Goal: Information Seeking & Learning: Learn about a topic

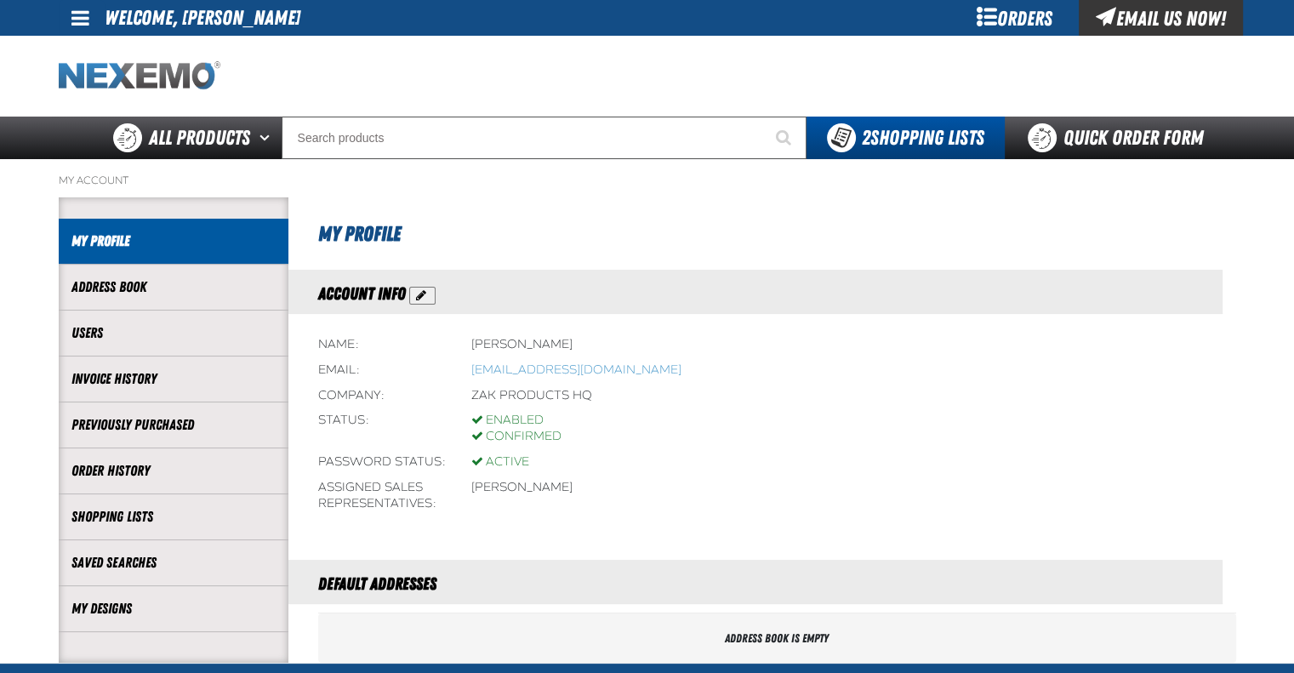
click at [156, 62] on img "Home" at bounding box center [140, 76] width 162 height 30
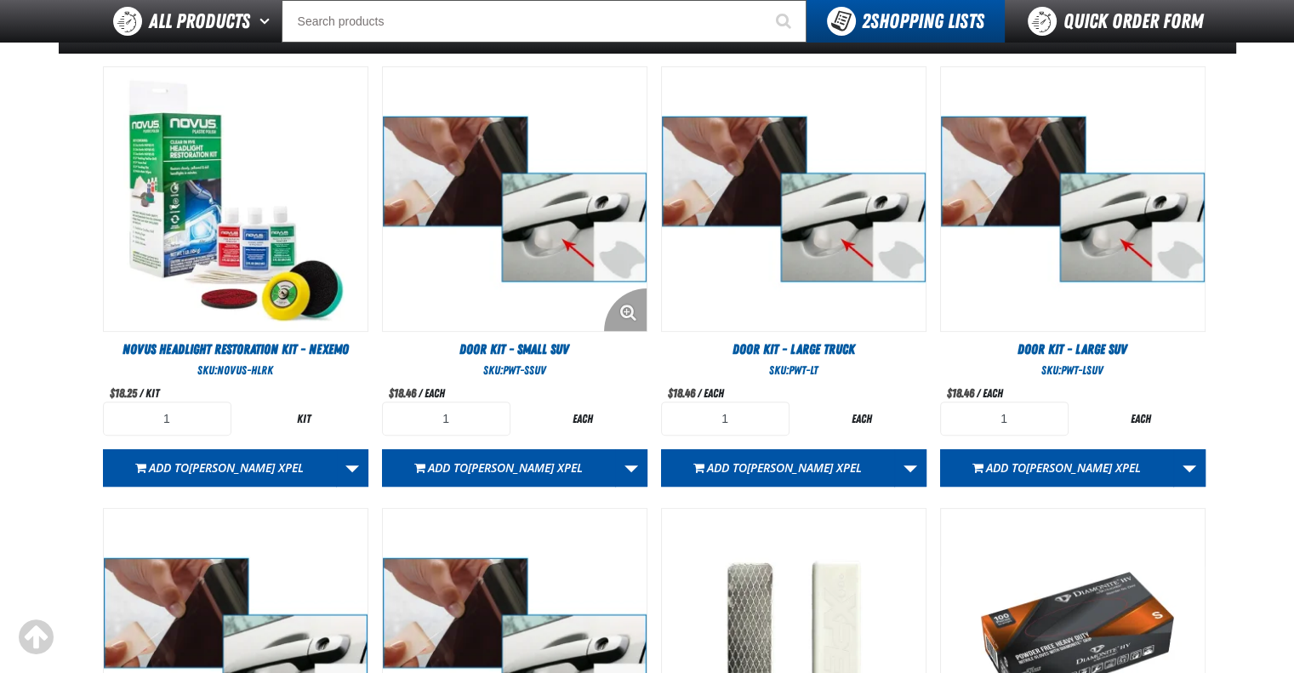
scroll to position [510, 0]
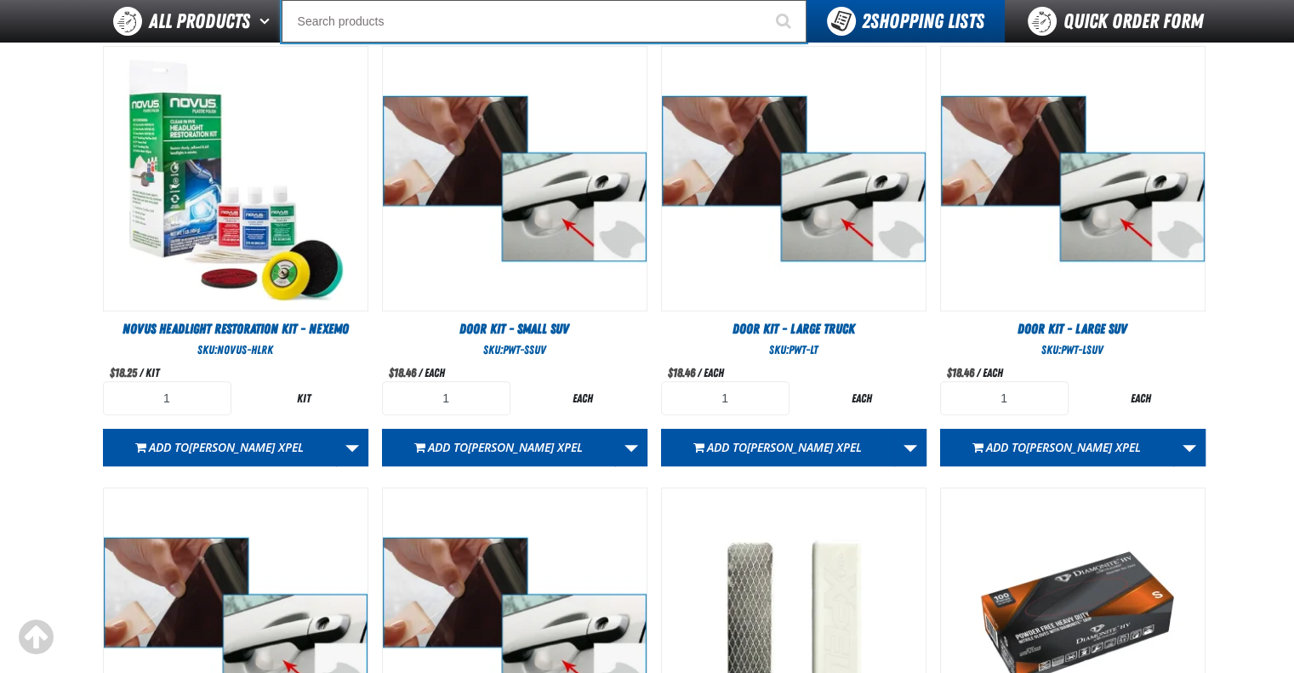
click at [430, 26] on input "Search" at bounding box center [544, 21] width 525 height 43
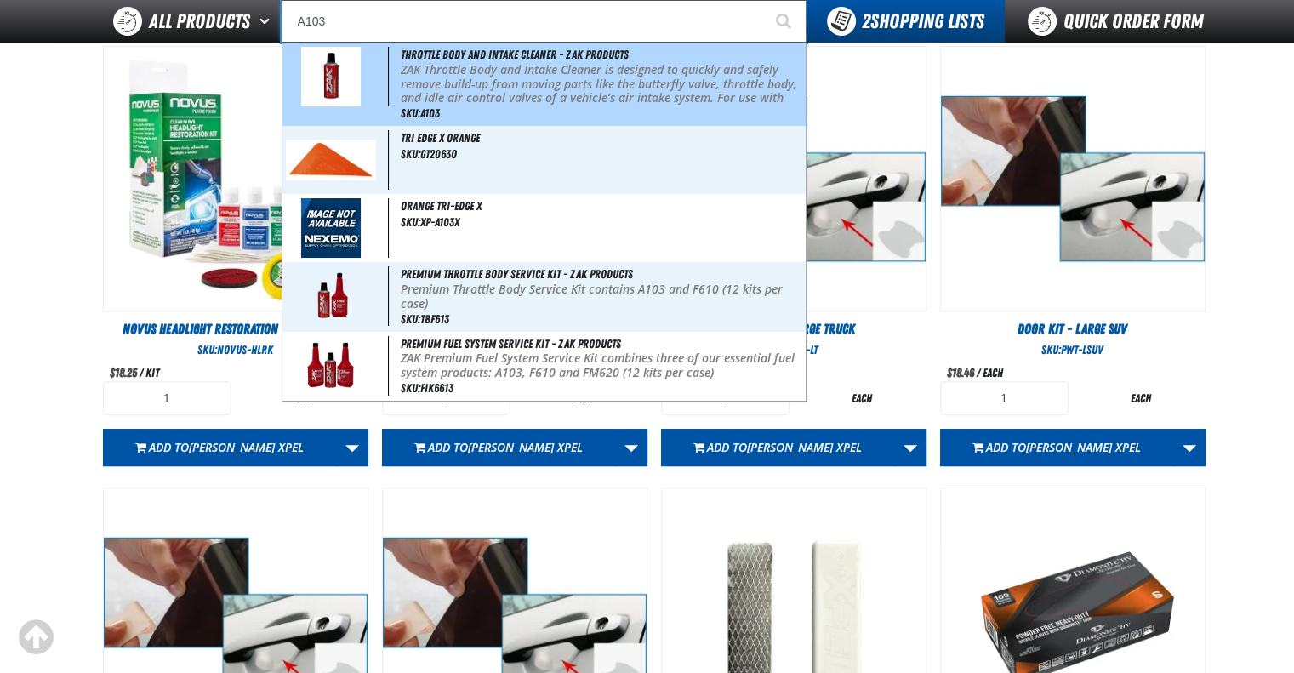
click at [514, 81] on p "ZAK Throttle Body and Intake Cleaner is designed to quickly and safely remove b…" at bounding box center [601, 91] width 401 height 57
type input "Throttle Body and Intake Cleaner - ZAK Products"
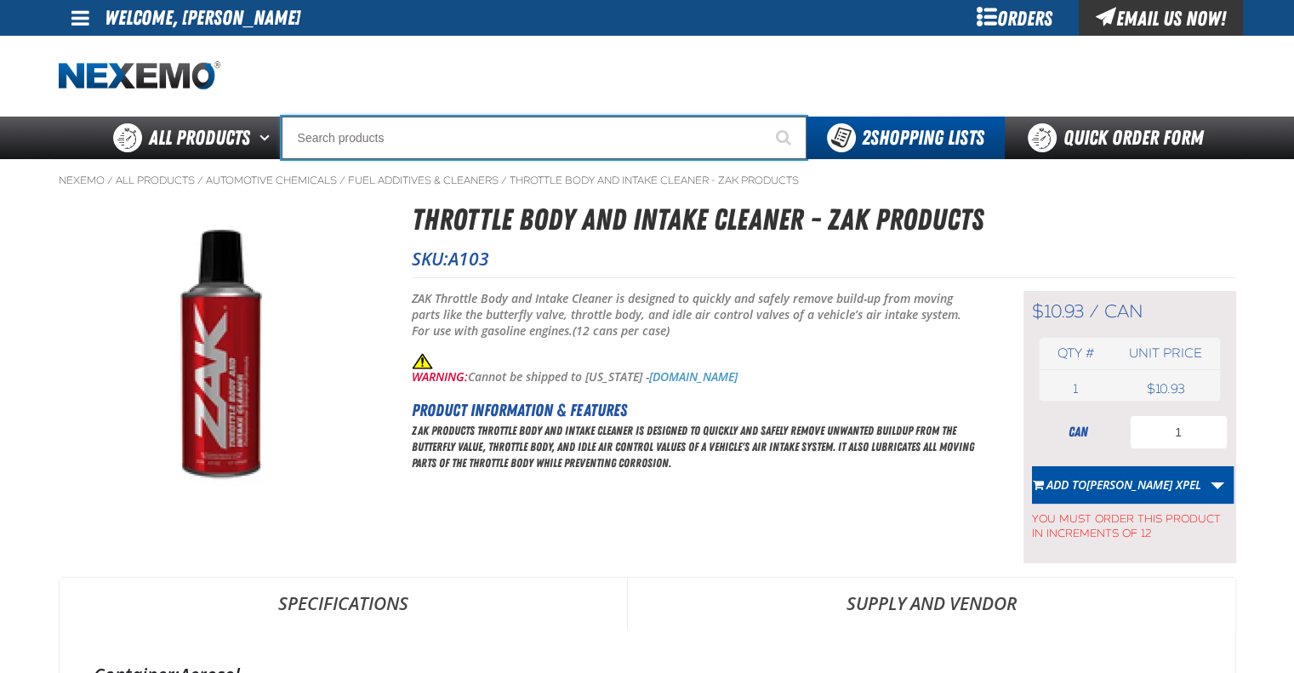
click at [440, 129] on input "Search" at bounding box center [544, 138] width 525 height 43
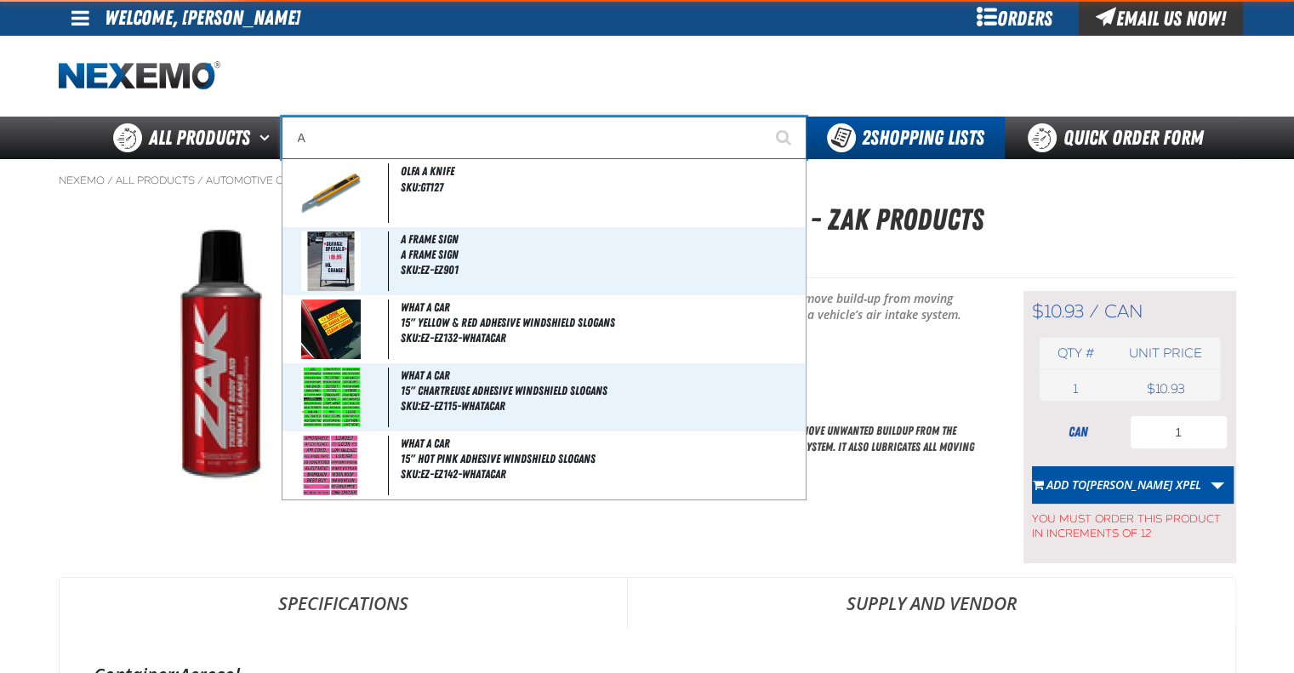
type input "AC"
type input "AC Power Booster - ZAK Products"
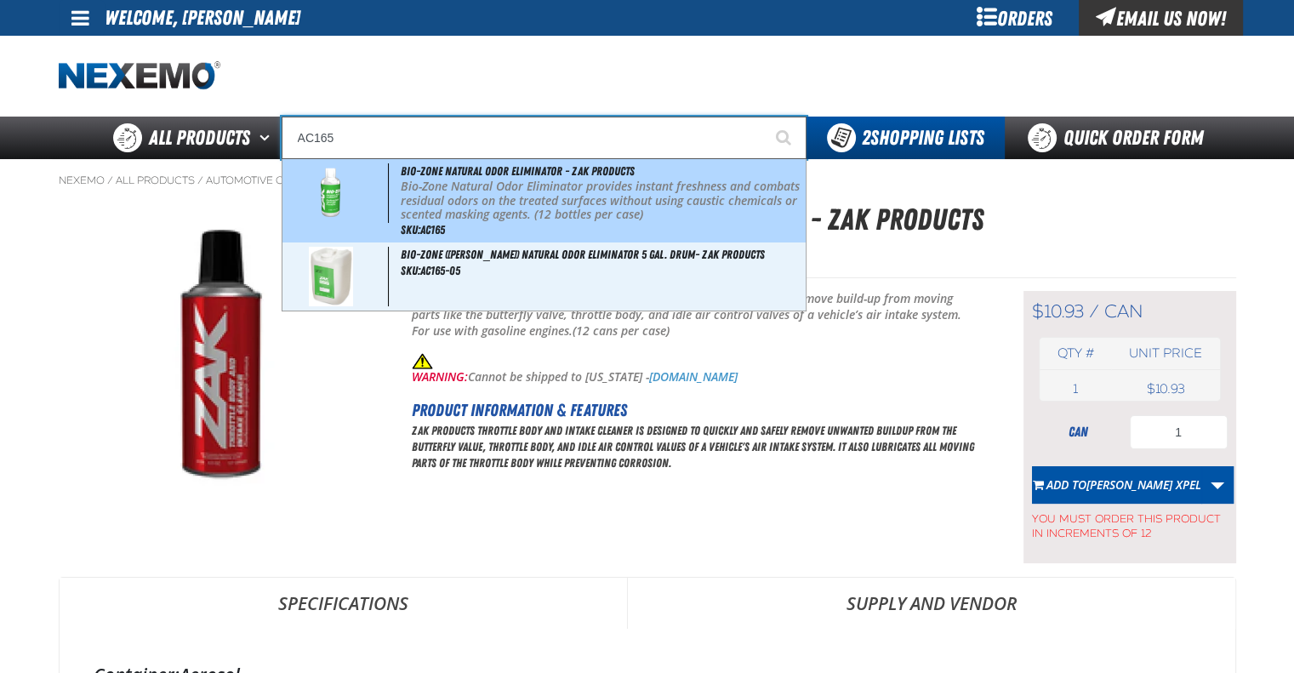
click at [447, 181] on p "Bio-Zone Natural Odor Eliminator provides instant freshness and combats residua…" at bounding box center [601, 200] width 401 height 43
type input "Bio-Zone Natural Odor Eliminator - ZAK Products"
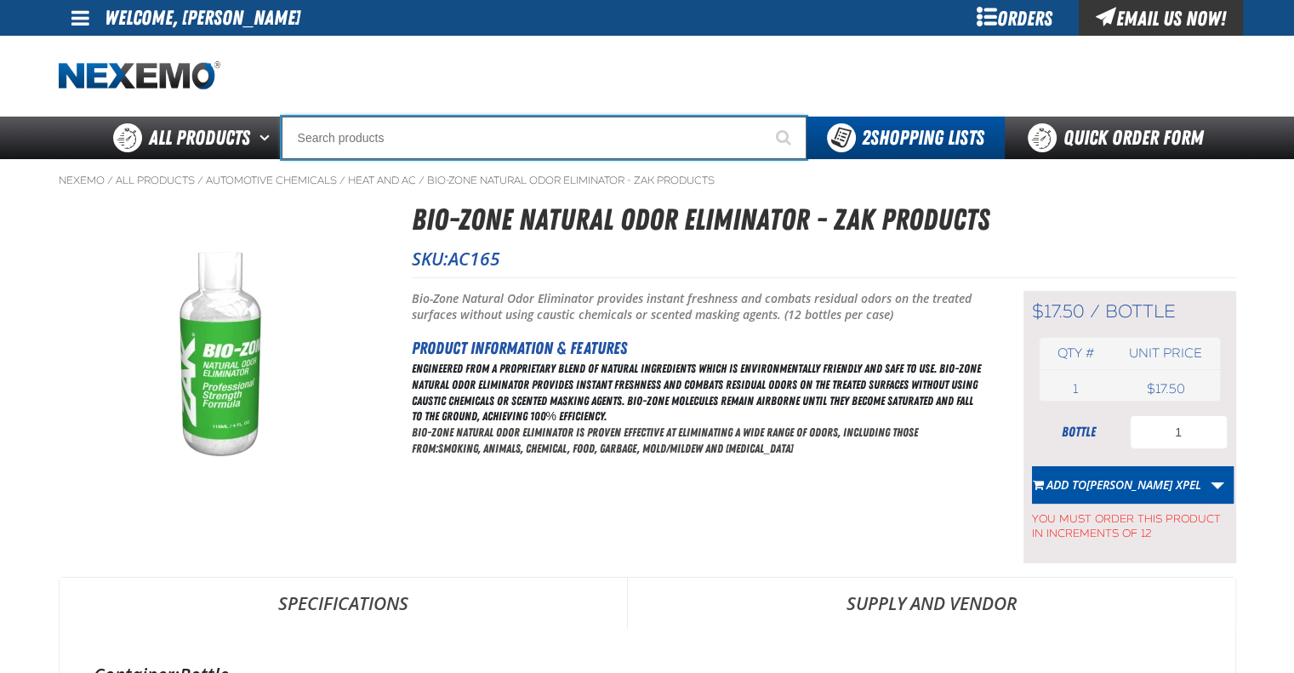
click at [440, 143] on input "Search" at bounding box center [544, 138] width 525 height 43
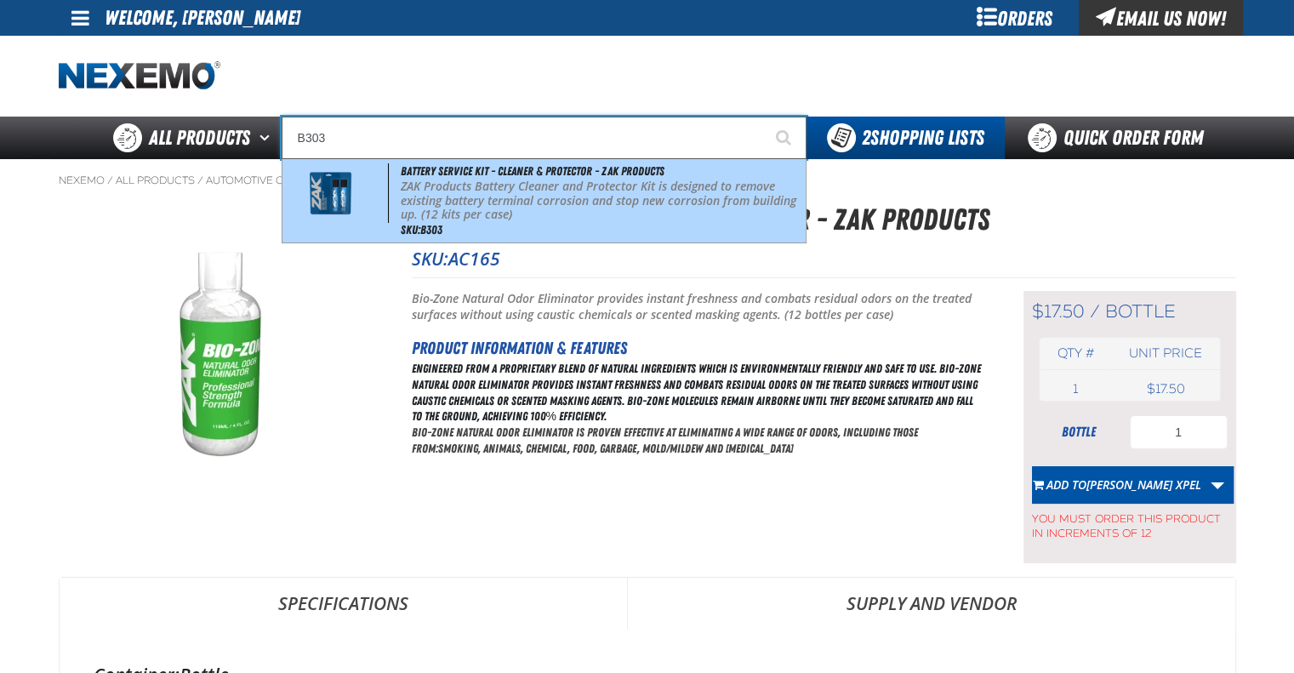
click at [460, 179] on p "ZAK Products Battery Cleaner and Protector Kit is designed to remove existing b…" at bounding box center [601, 200] width 401 height 43
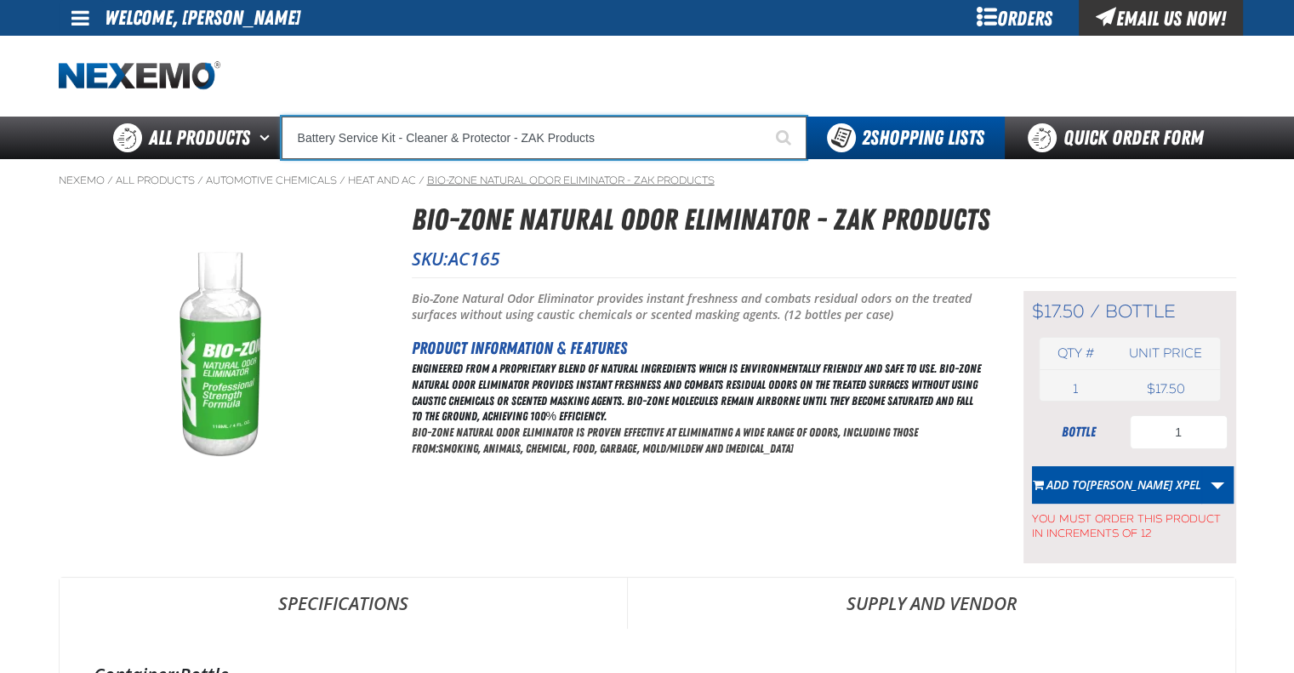
type input "Battery Service Kit - Cleaner & Protector - ZAK Products"
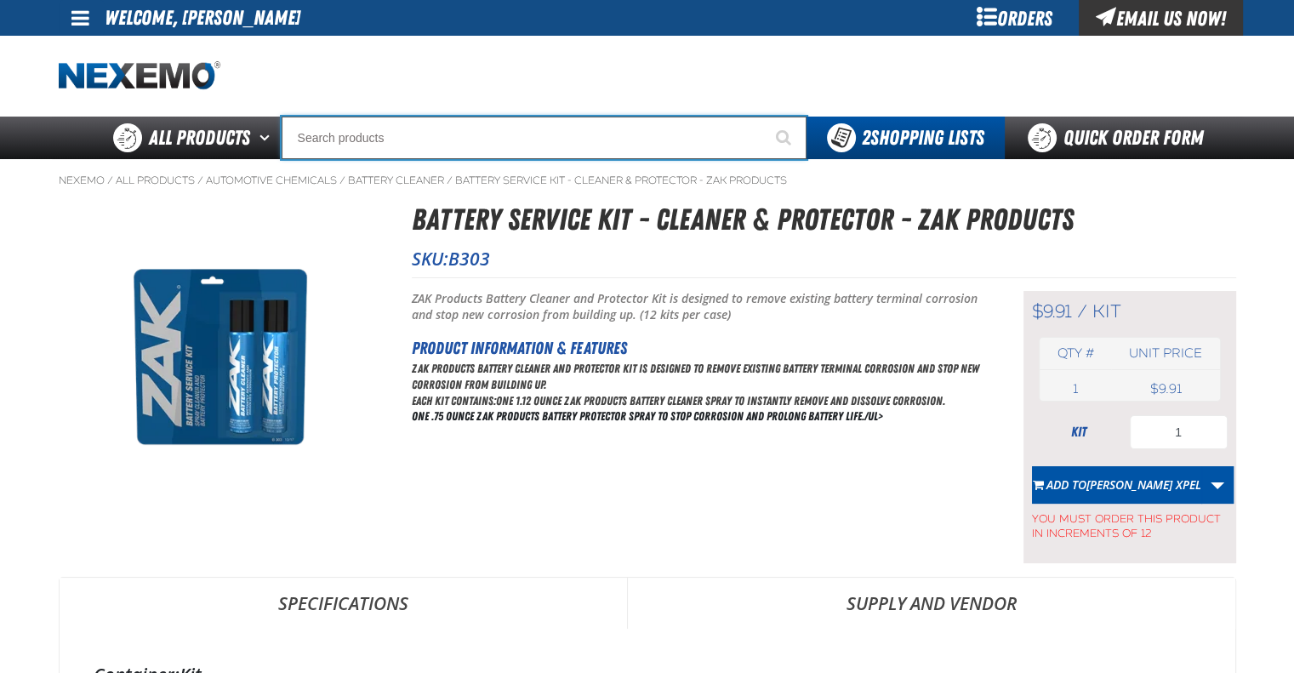
click at [437, 146] on input "Search" at bounding box center [544, 138] width 525 height 43
type input "D"
click at [303, 134] on input "D500" at bounding box center [544, 138] width 525 height 43
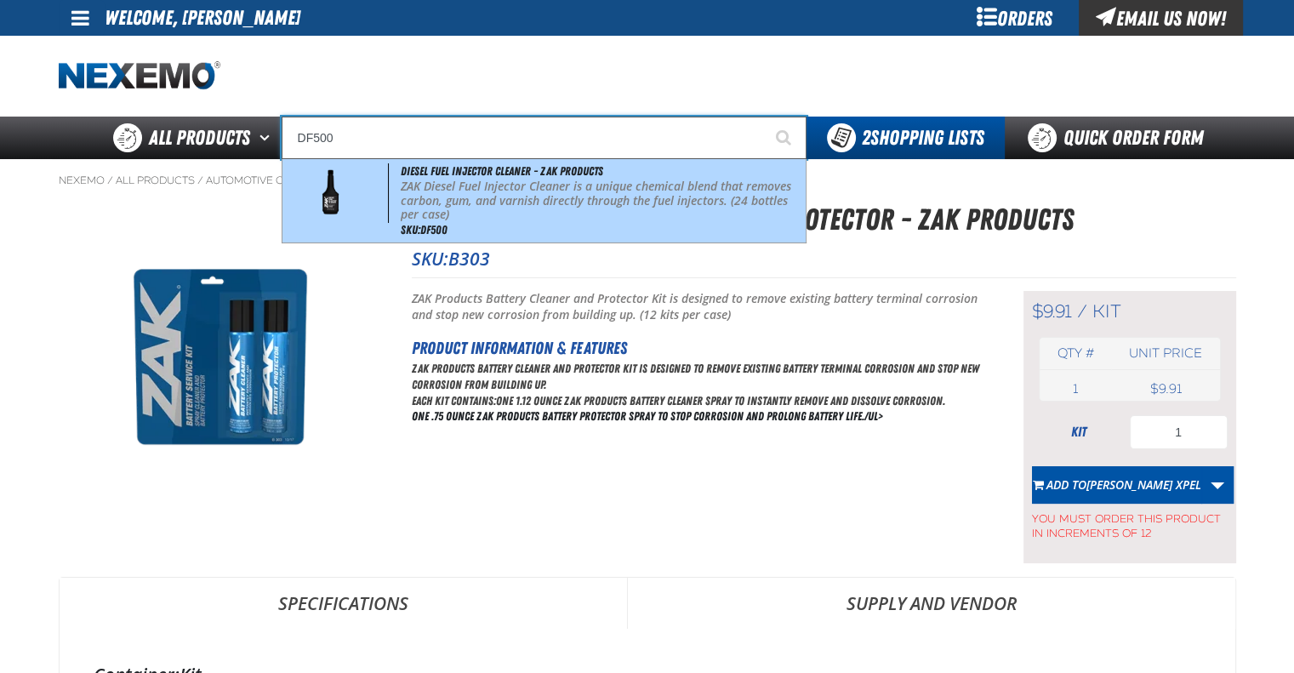
click at [504, 219] on p "ZAK Diesel Fuel Injector Cleaner is a unique chemical blend that removes carbon…" at bounding box center [601, 200] width 401 height 43
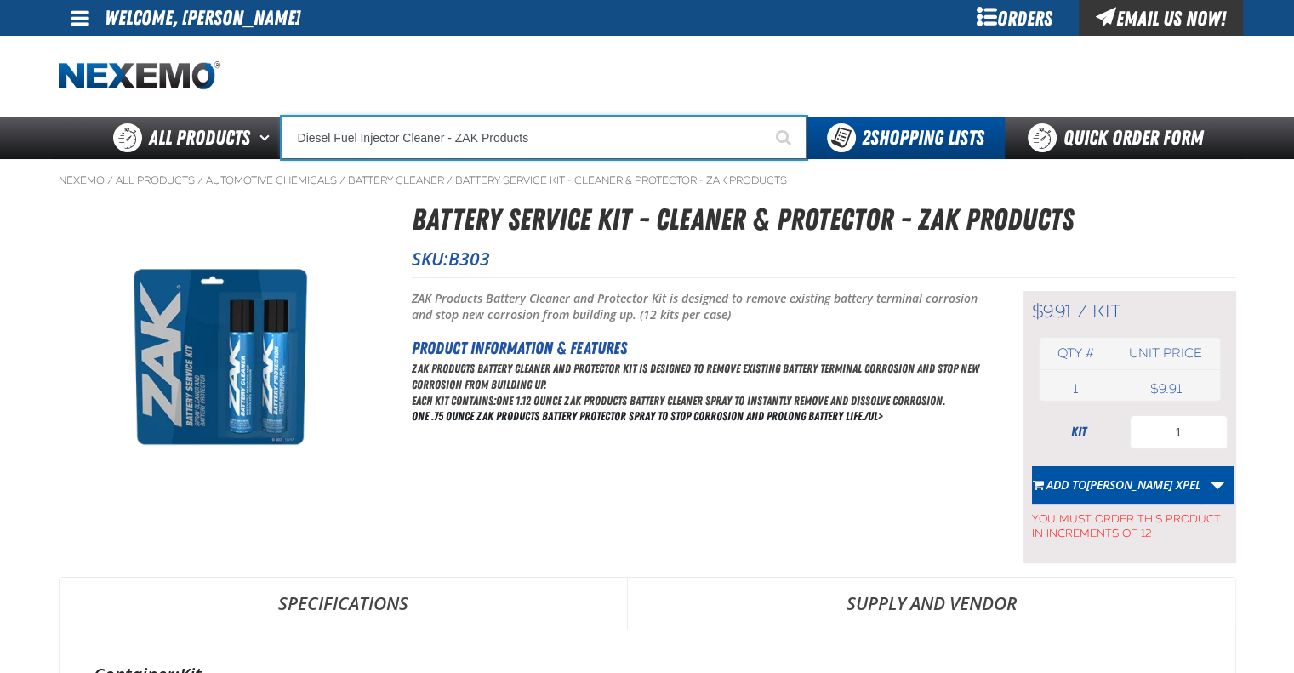
type input "Diesel Fuel Injector Cleaner - ZAK Products"
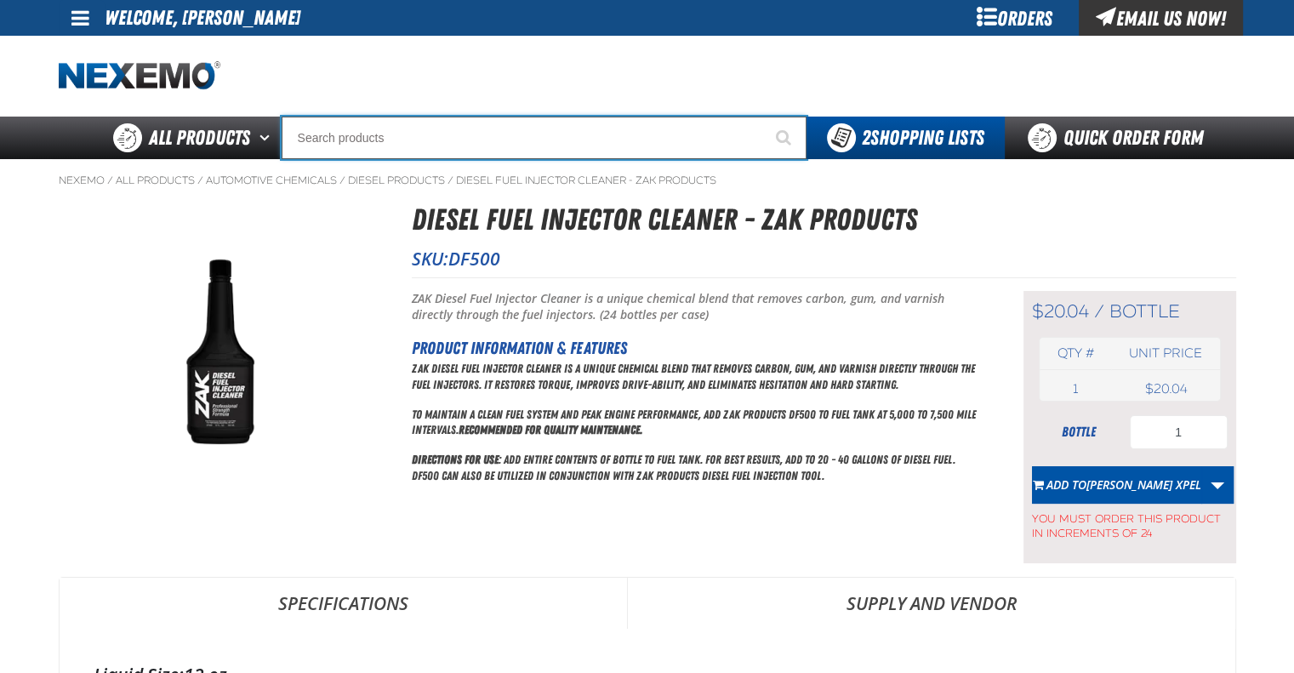
click at [432, 145] on input "Search" at bounding box center [544, 138] width 525 height 43
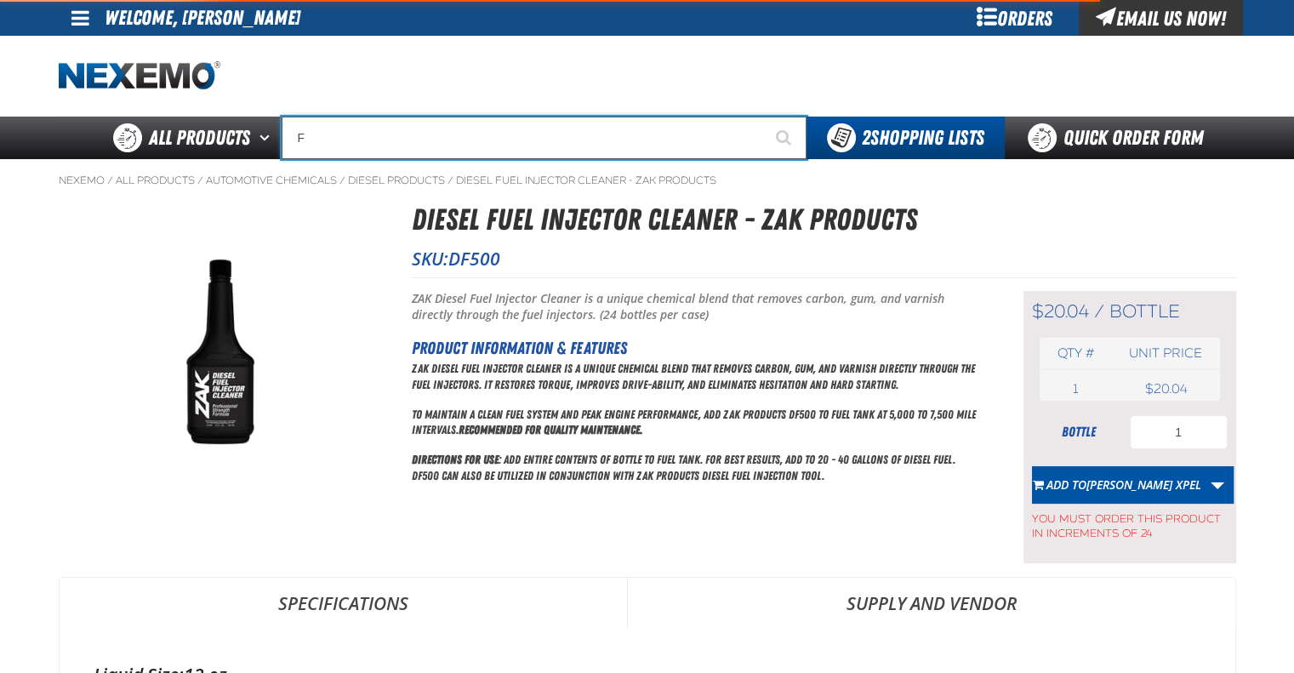
type input "FR"
type input "FROM"
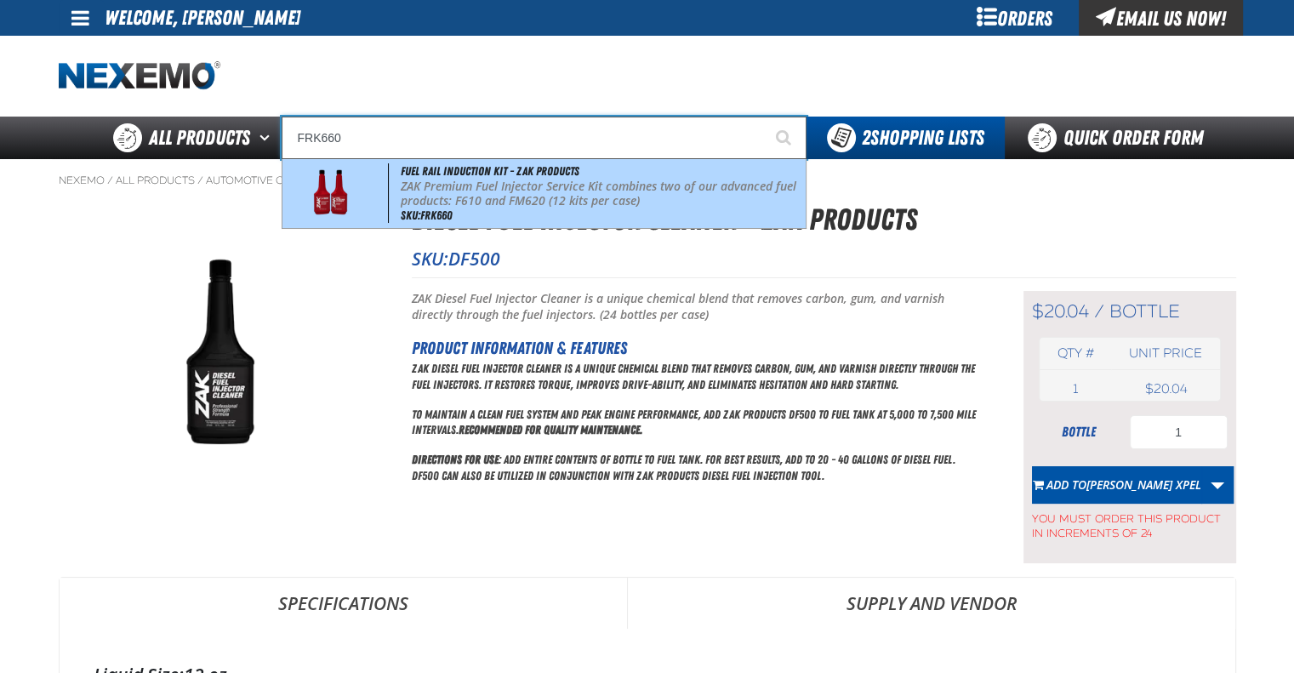
click at [498, 213] on div "Fuel Rail Induction Kit - ZAK Products ZAK Premium Fuel Injector Service Kit co…" at bounding box center [543, 193] width 523 height 69
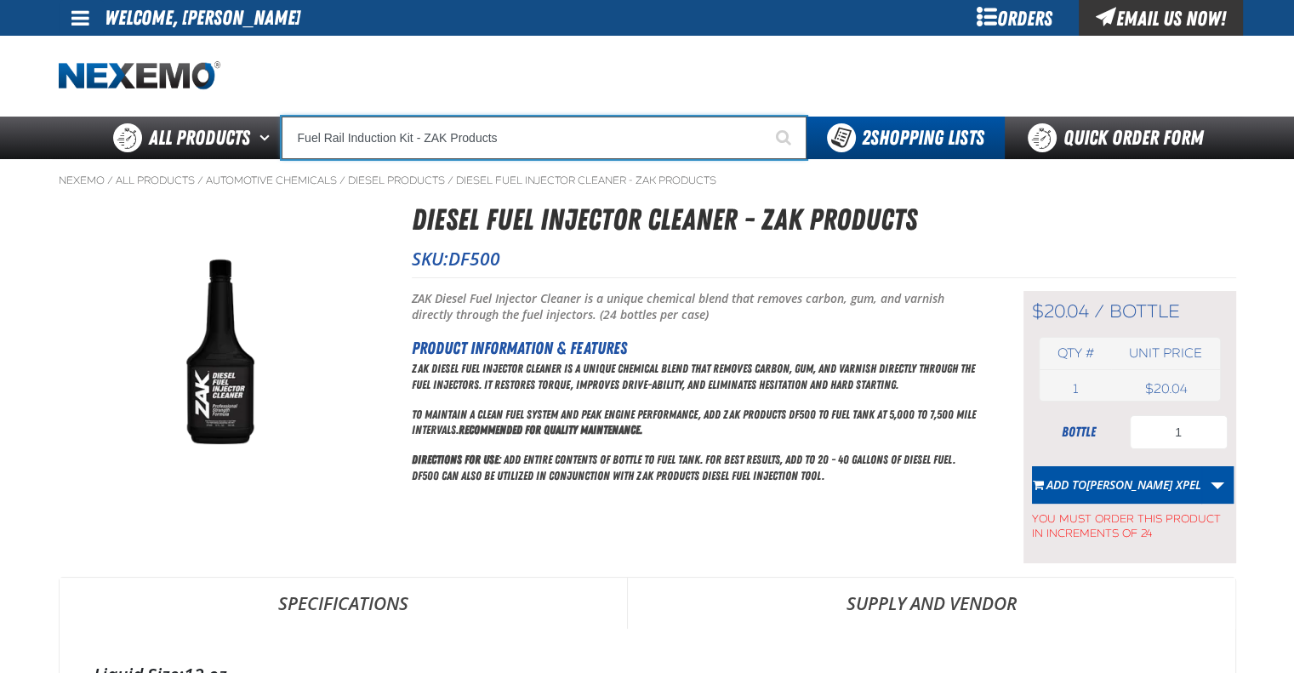
type input "Fuel Rail Induction Kit - ZAK Products"
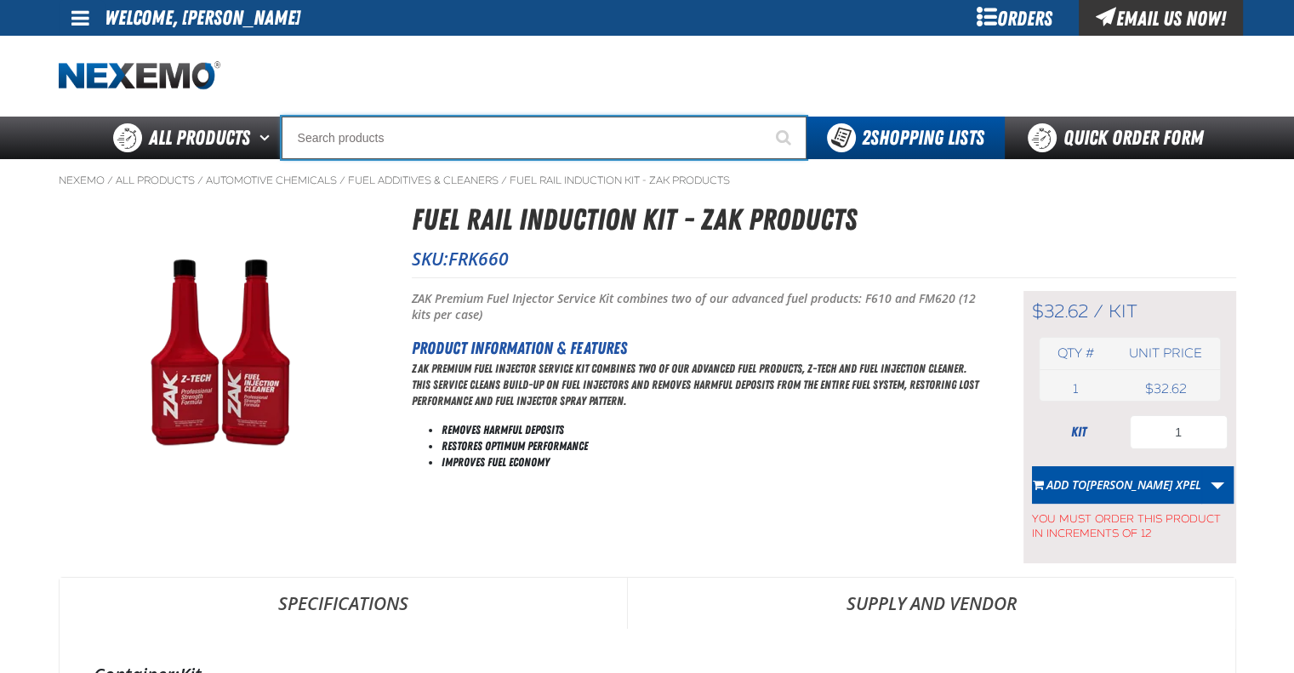
click at [449, 132] on input "Search" at bounding box center [544, 138] width 525 height 43
type input "R"
type input "ROADSIDE R"
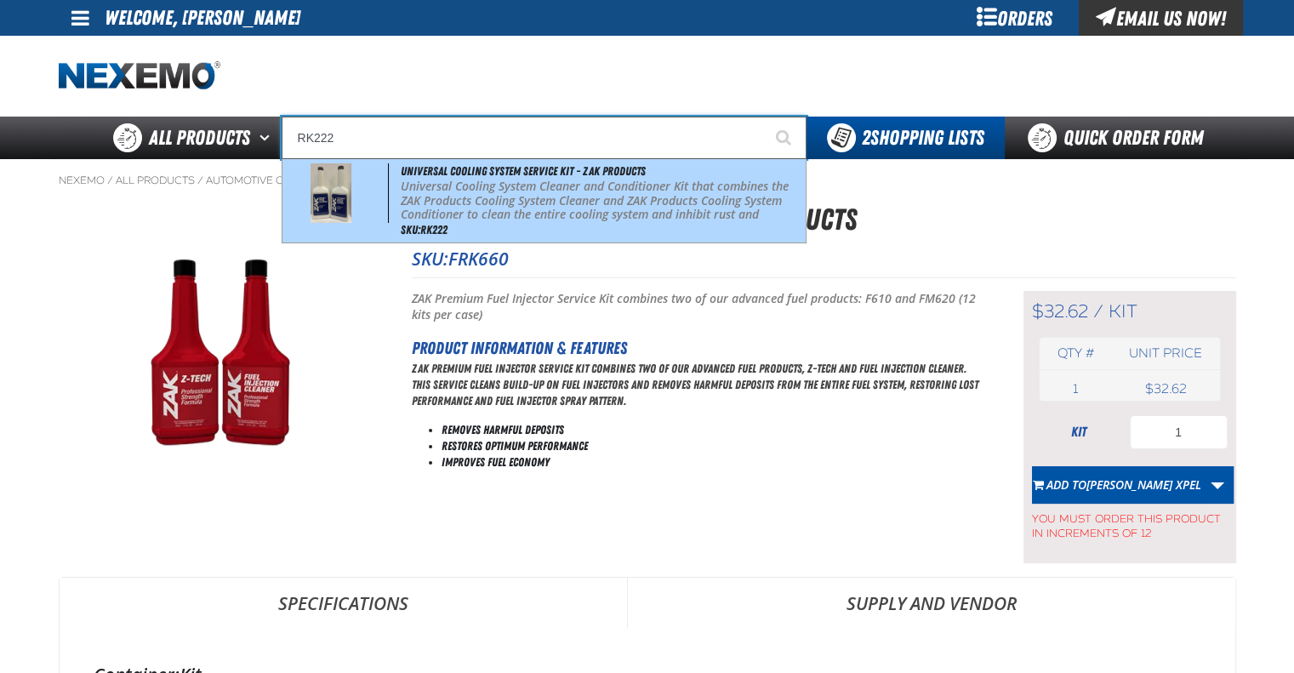
click at [481, 189] on p "Universal Cooling System Cleaner and Conditioner Kit that combines the ZAK Prod…" at bounding box center [601, 207] width 401 height 57
type input "Universal Cooling System Service Kit - ZAK Products"
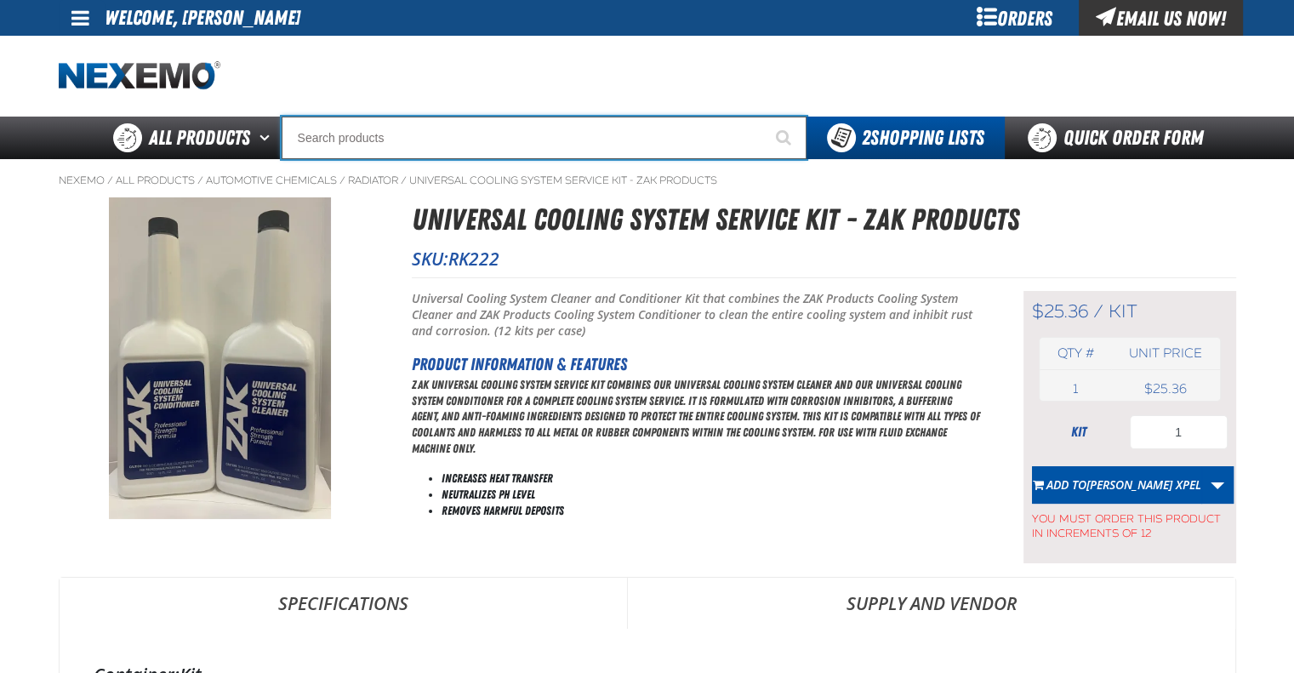
click at [435, 128] on input "Search" at bounding box center [544, 138] width 525 height 43
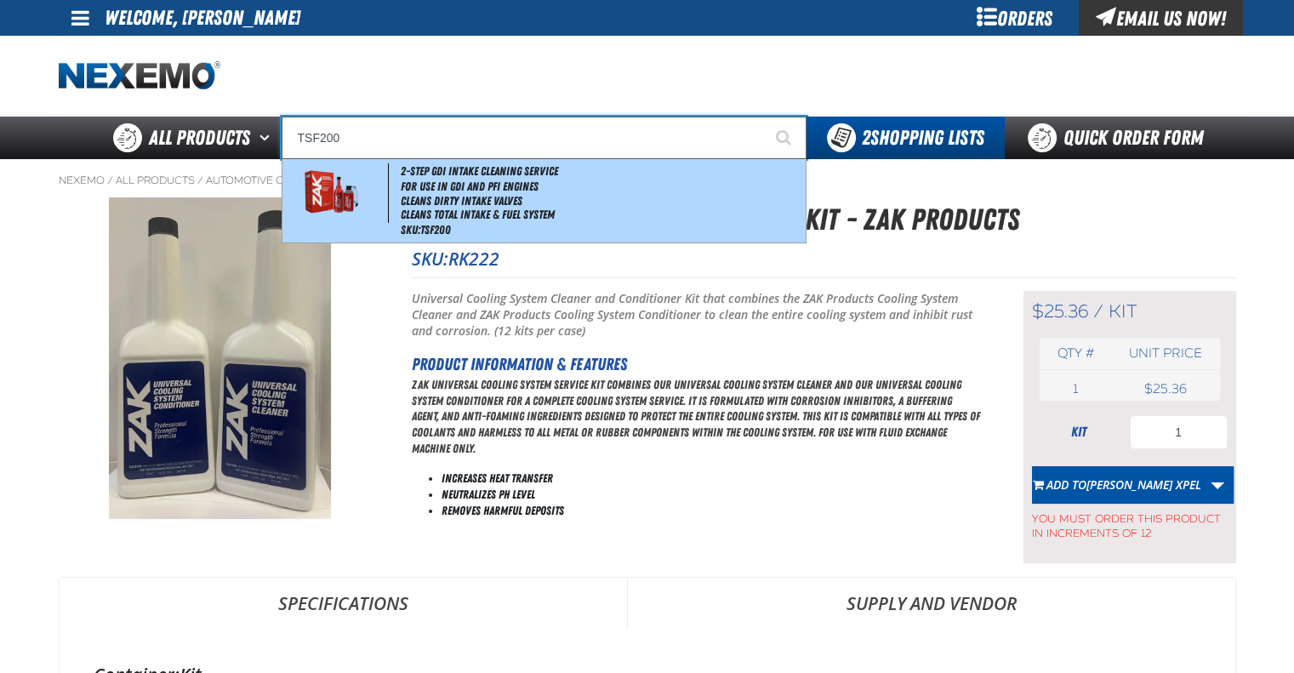
click at [442, 196] on li "Cleans Dirty Intake Valves" at bounding box center [601, 201] width 401 height 14
type input "2-Step GDI Intake Cleaning Service"
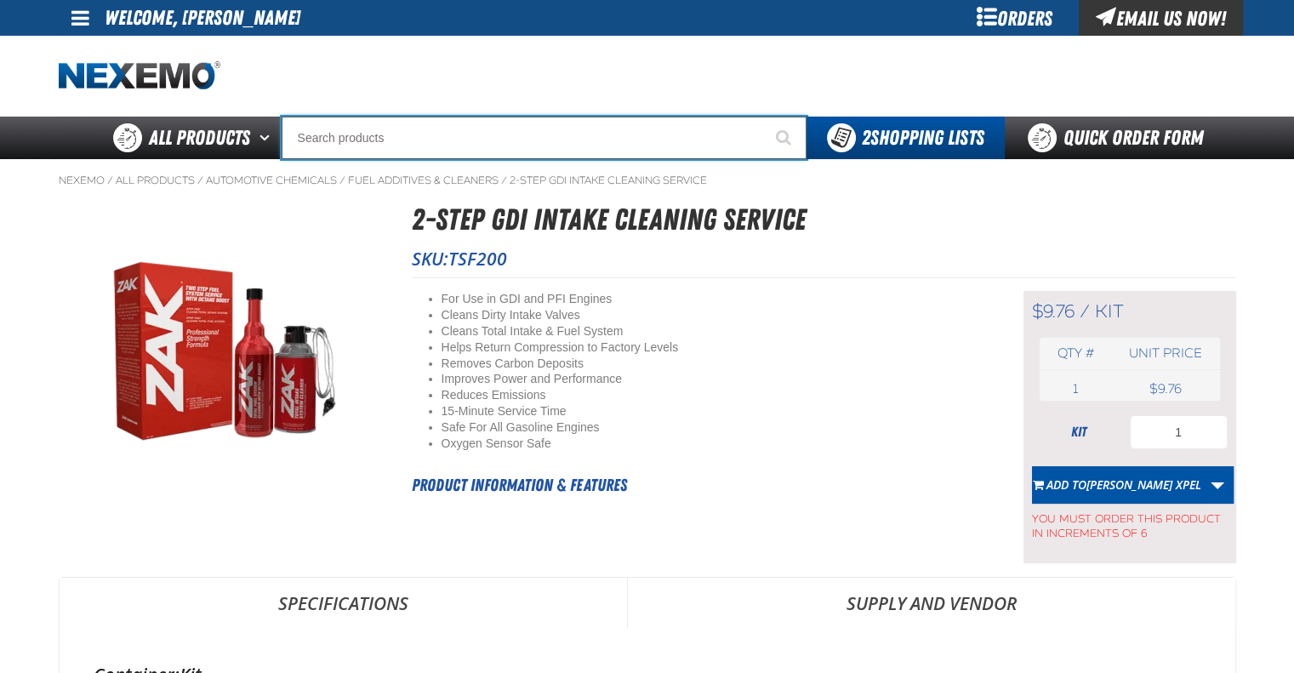
click at [487, 139] on input "Search" at bounding box center [544, 138] width 525 height 43
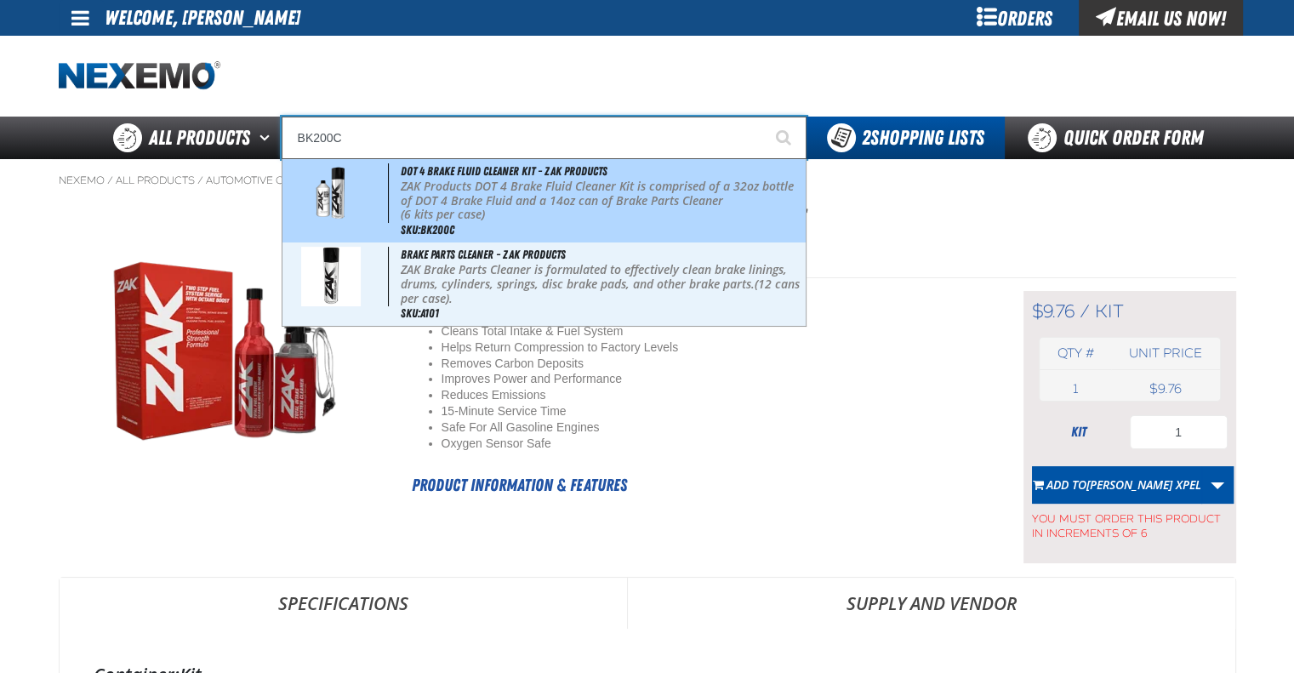
click at [547, 217] on p "(6 kits per case)" at bounding box center [601, 215] width 401 height 14
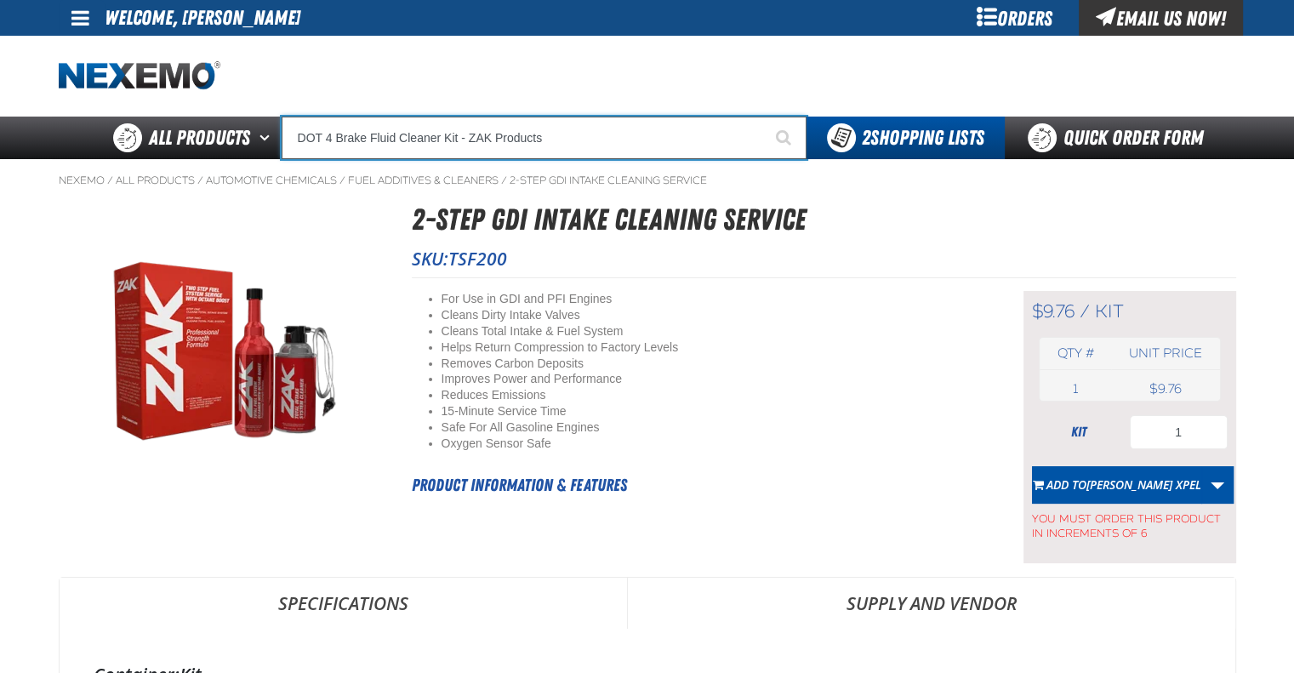
type input "DOT 4 Brake Fluid Cleaner Kit - ZAK Products"
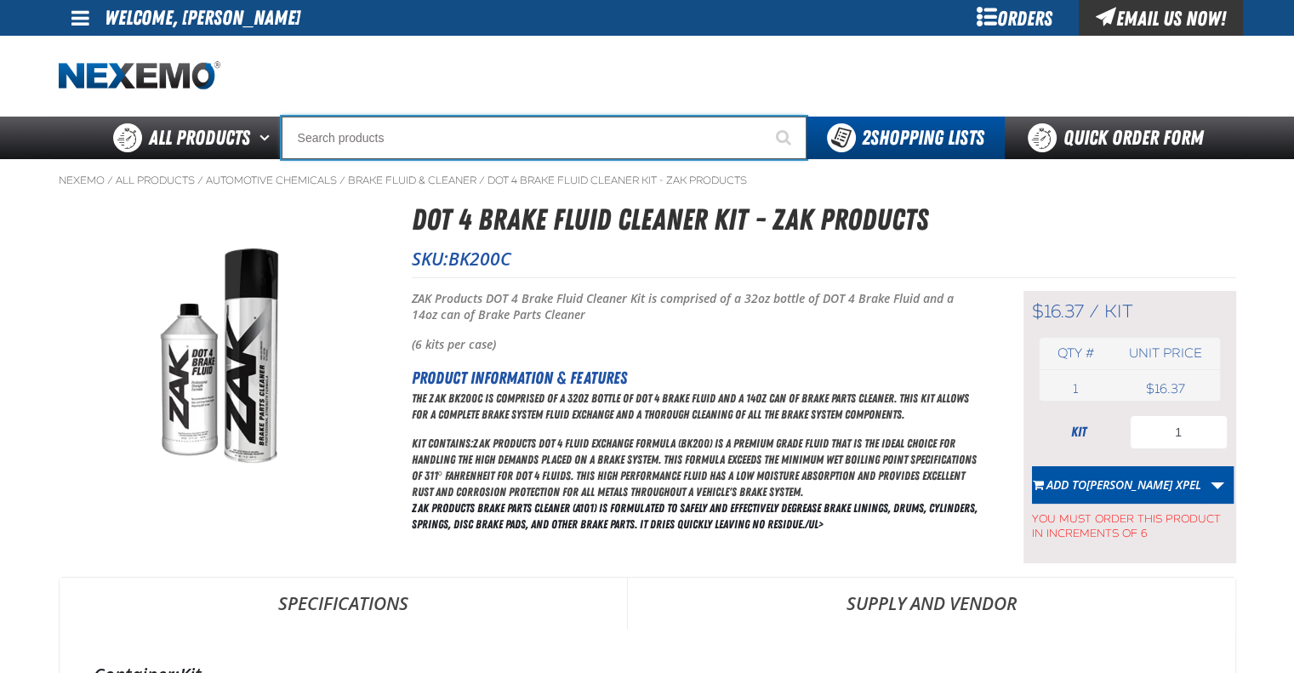
click at [483, 140] on input "Search" at bounding box center [544, 138] width 525 height 43
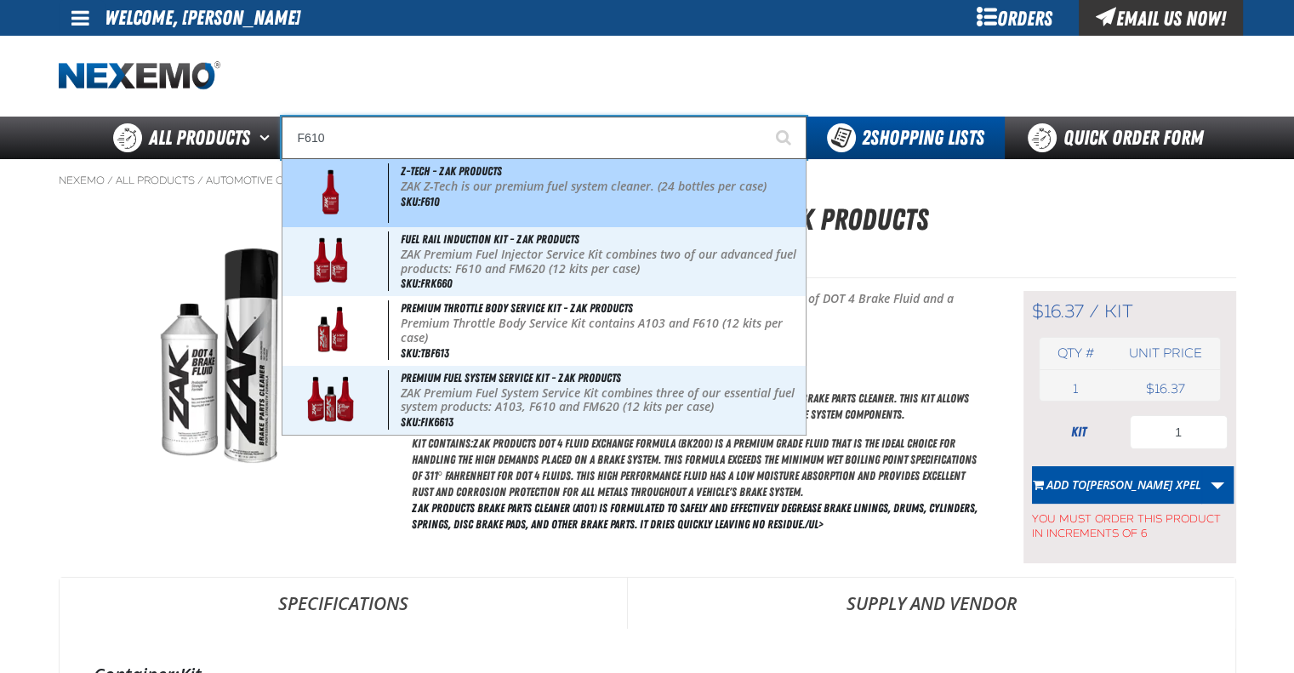
click at [493, 183] on p "ZAK Z-Tech is our premium fuel system cleaner. (24 bottles per case)" at bounding box center [601, 186] width 401 height 14
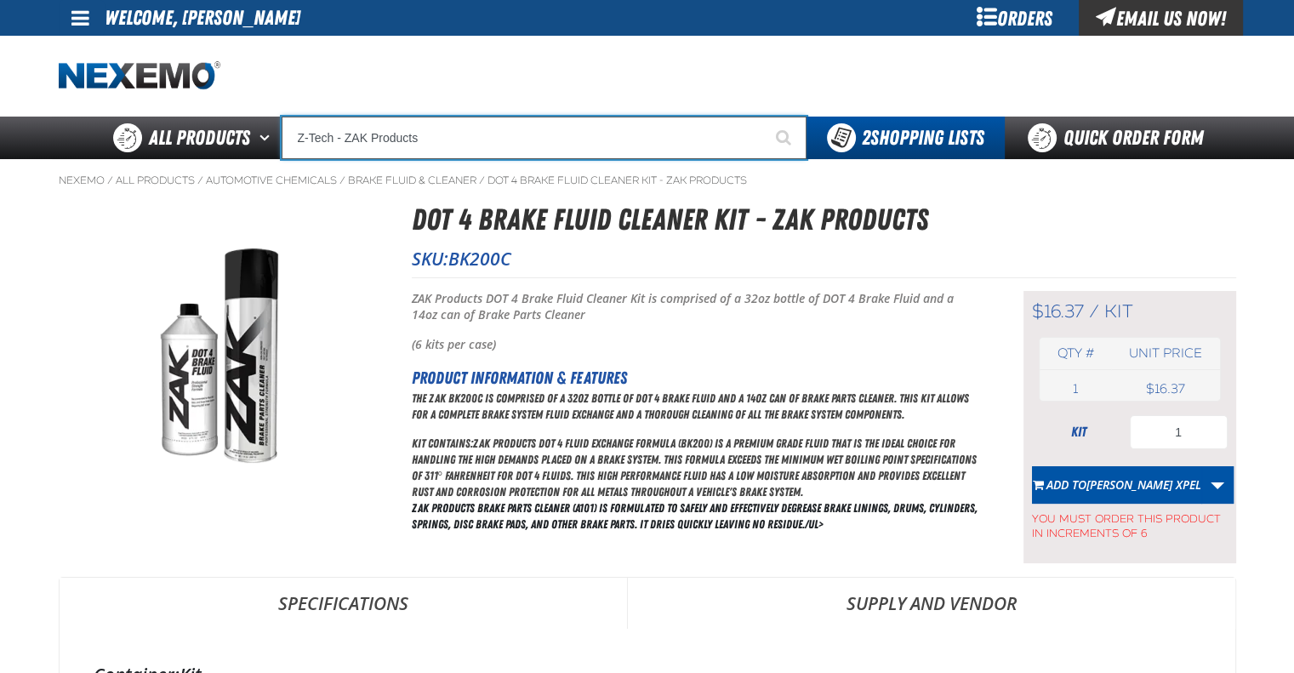
type input "Z-Tech - ZAK Products"
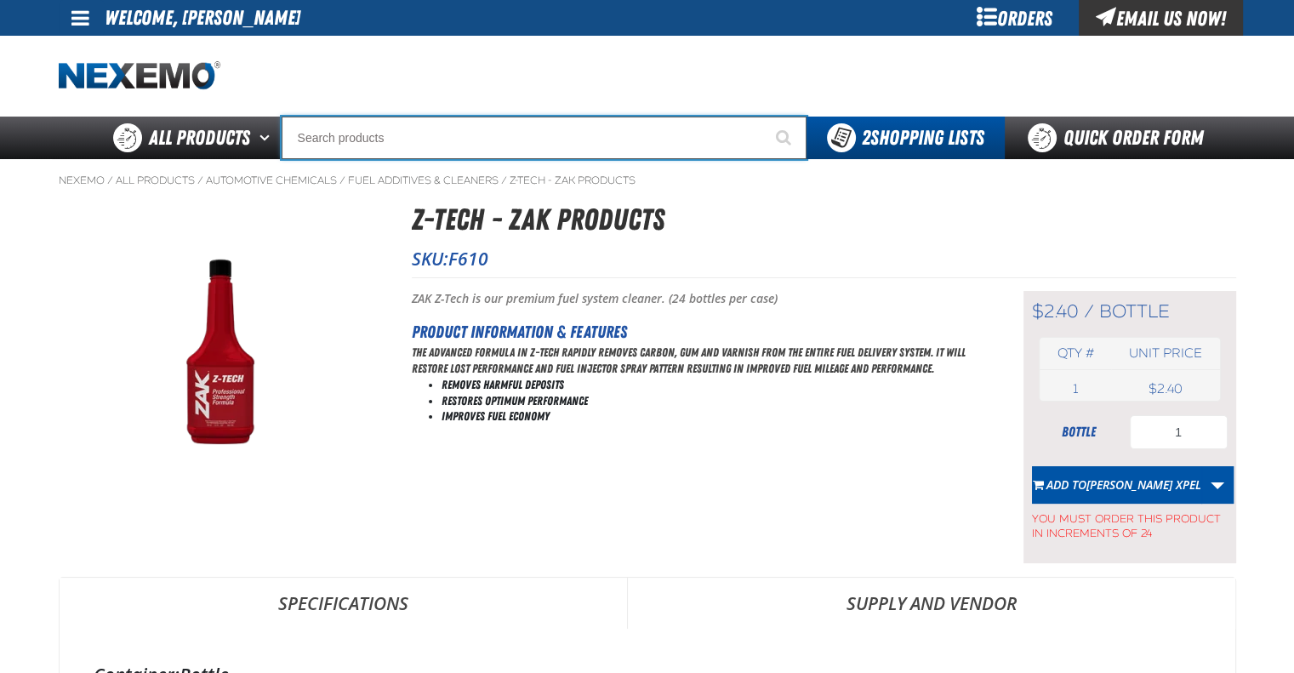
click at [373, 144] on input "Search" at bounding box center [544, 138] width 525 height 43
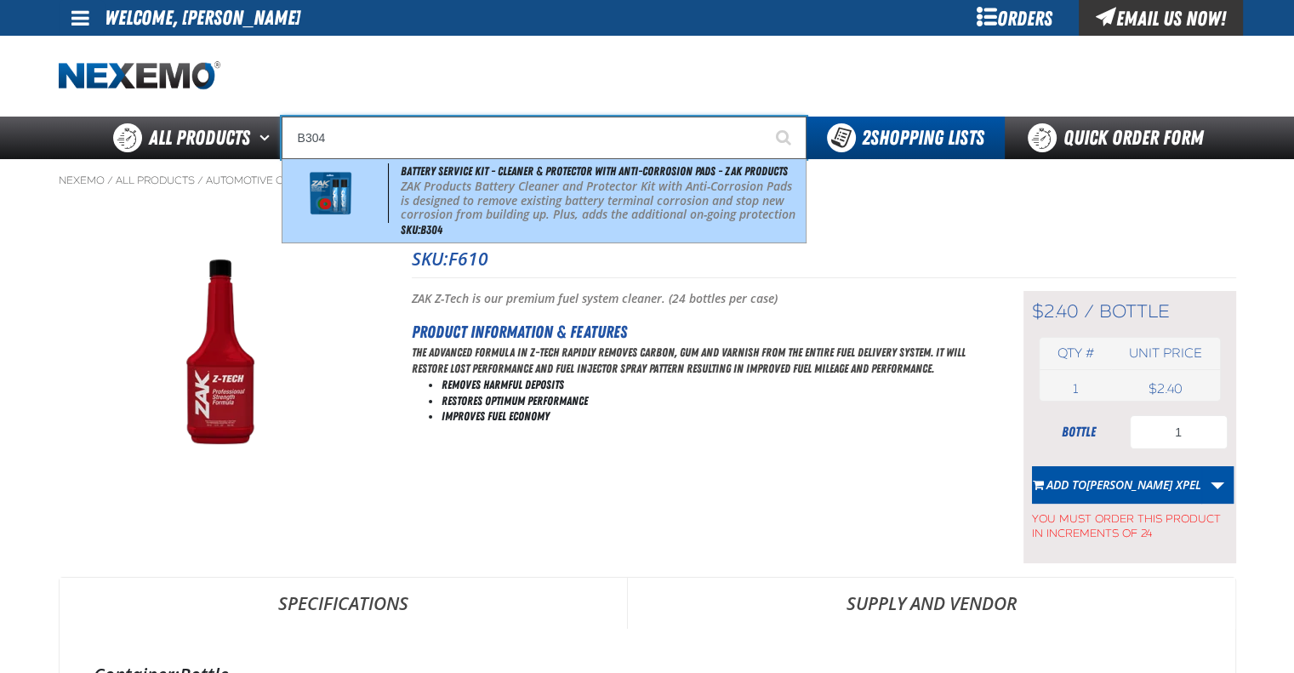
click at [566, 215] on p "ZAK Products Battery Cleaner and Protector Kit with Anti-Corrosion Pads is desi…" at bounding box center [601, 207] width 401 height 57
type input "Battery Service Kit - Cleaner & Protector with Anti-Corrosion Pads - ZAK Produc…"
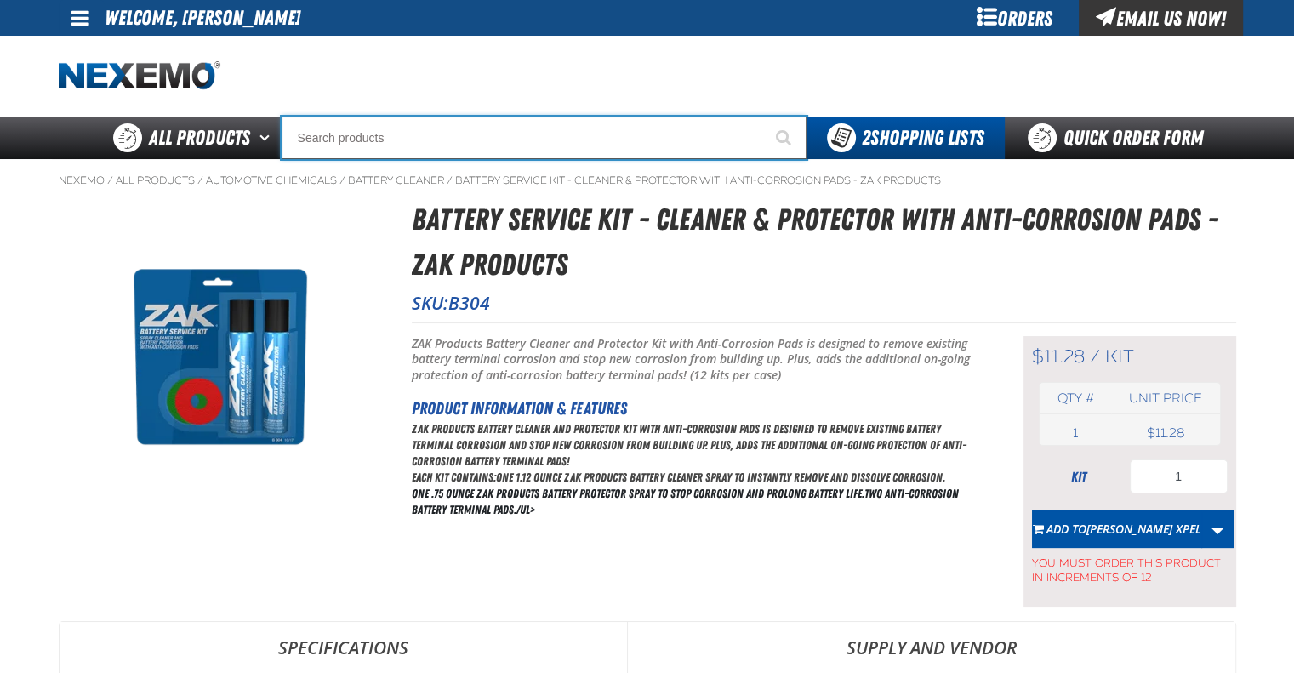
click at [396, 134] on input "Search" at bounding box center [544, 138] width 525 height 43
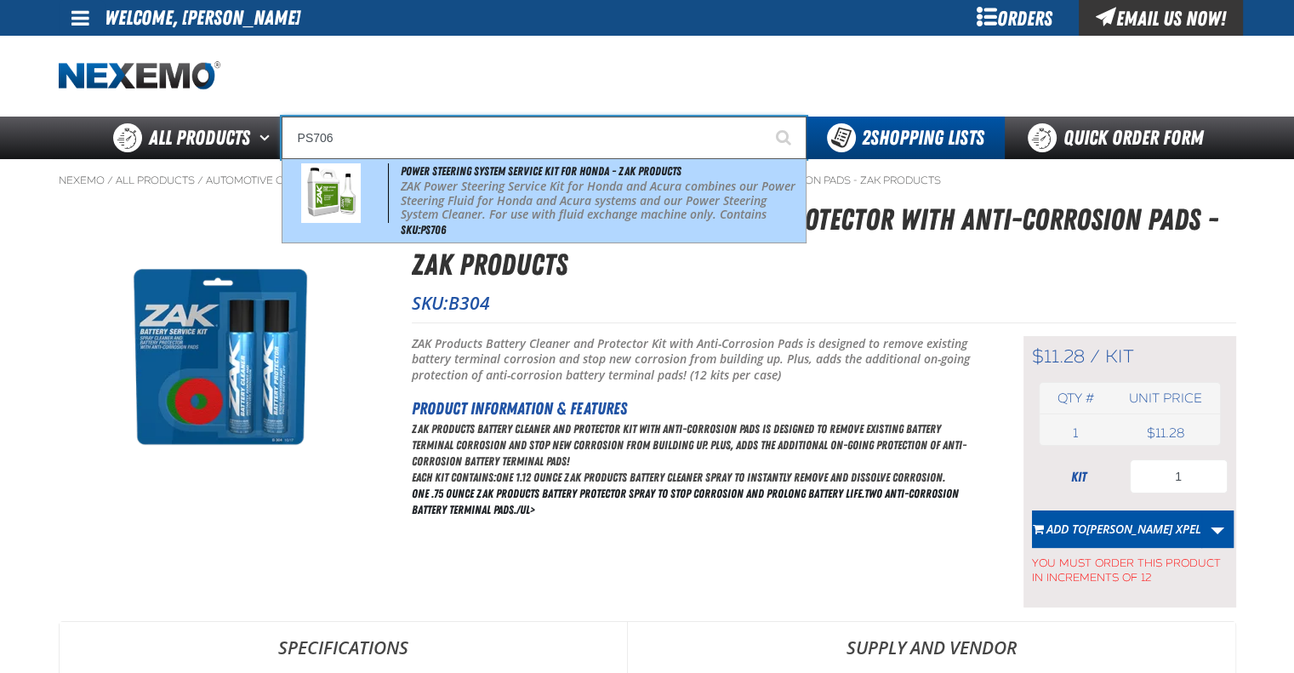
click at [572, 212] on p "ZAK Power Steering Service Kit for Honda and Acura combines our Power Steering …" at bounding box center [601, 207] width 401 height 57
type input "Power Steering System Service Kit for Honda - ZAK Products"
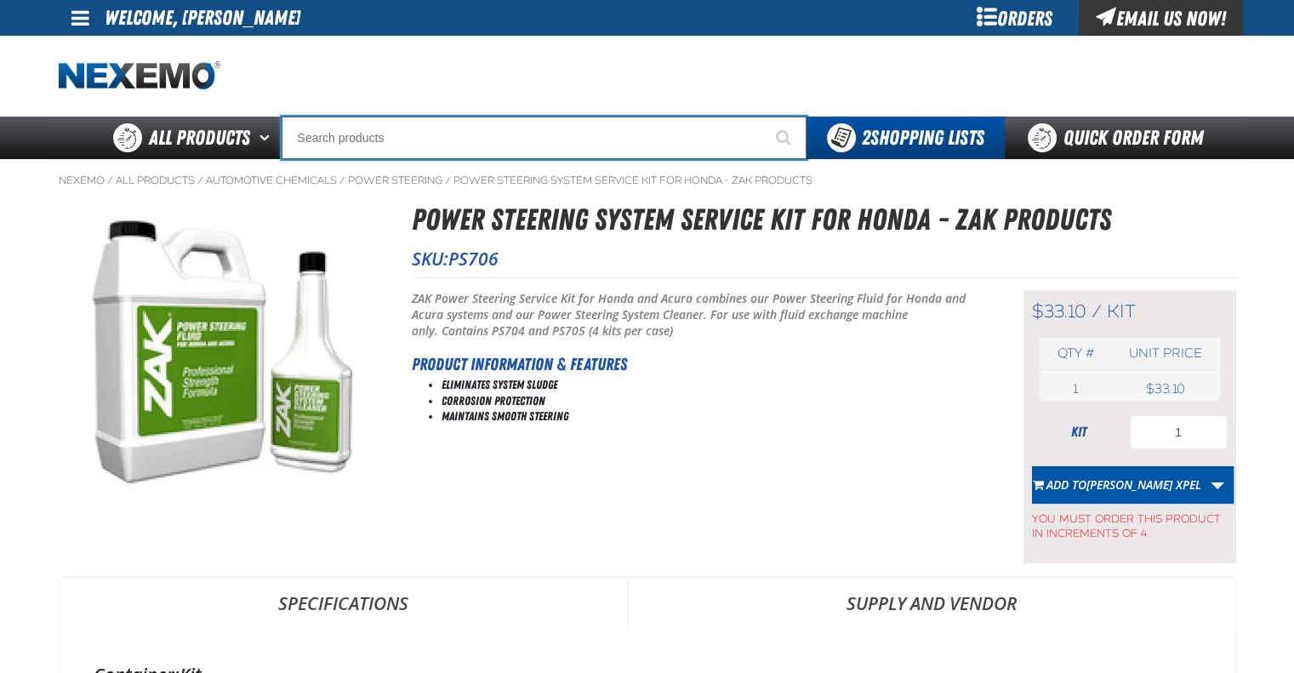
click at [449, 140] on input "Search" at bounding box center [544, 138] width 525 height 43
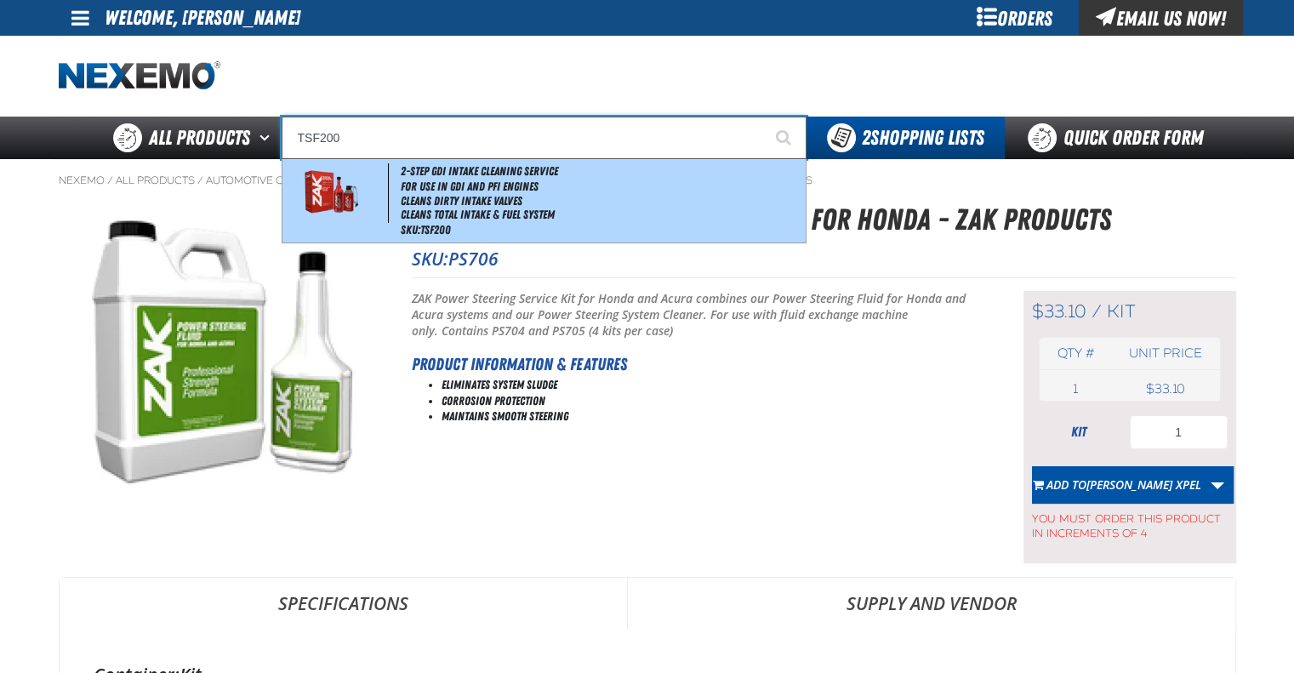
click at [463, 185] on li "For Use in GDI and PFI Engines" at bounding box center [601, 186] width 401 height 14
type input "2-Step GDI Intake Cleaning Service"
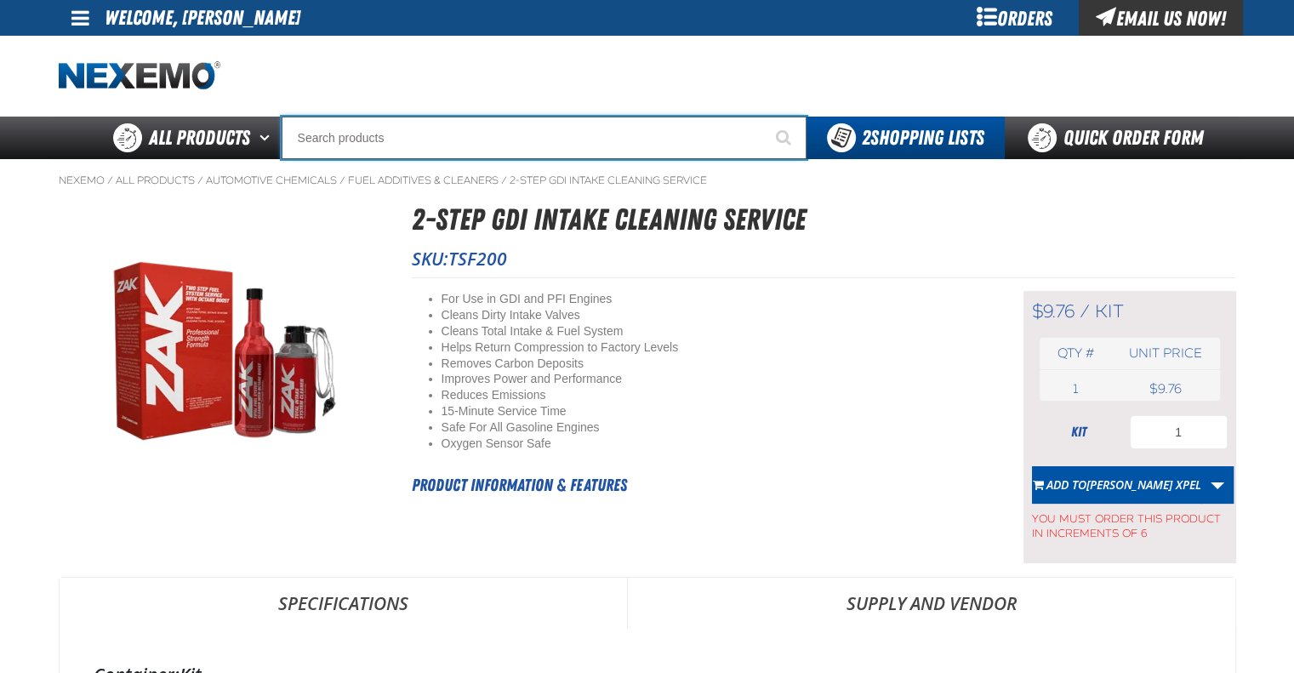
click at [425, 141] on input "Search" at bounding box center [544, 138] width 525 height 43
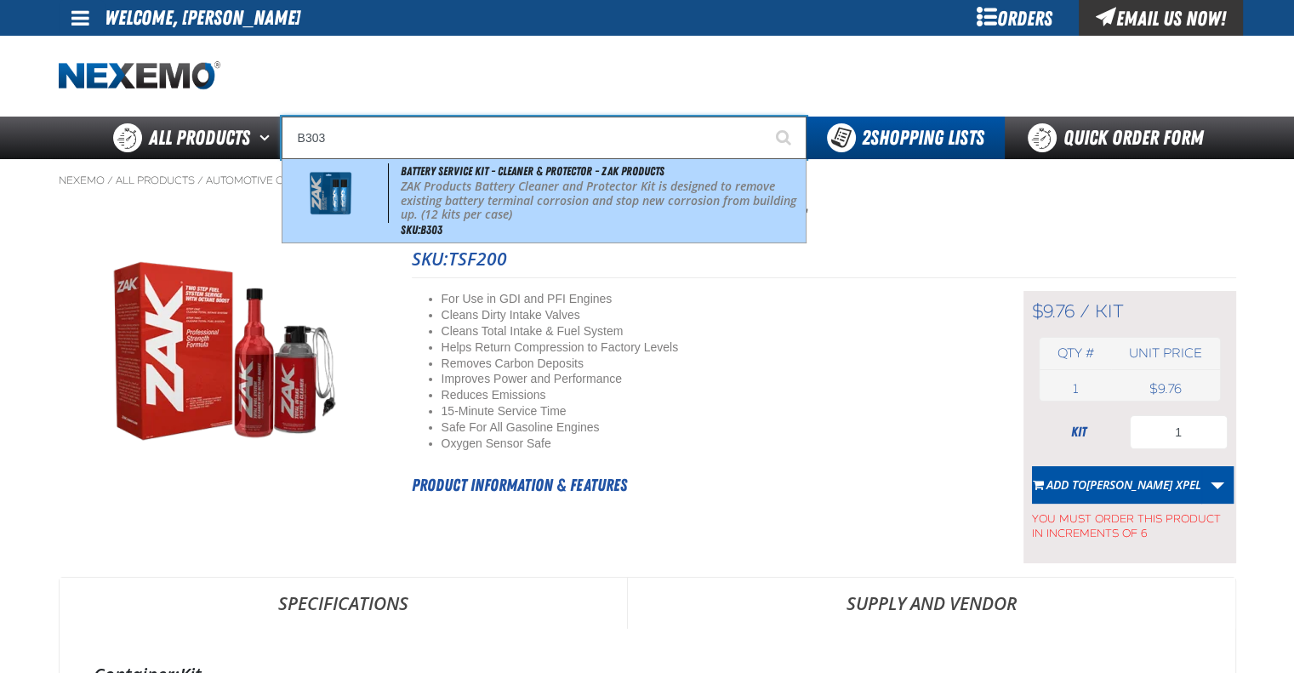
click at [452, 191] on p "ZAK Products Battery Cleaner and Protector Kit is designed to remove existing b…" at bounding box center [601, 200] width 401 height 43
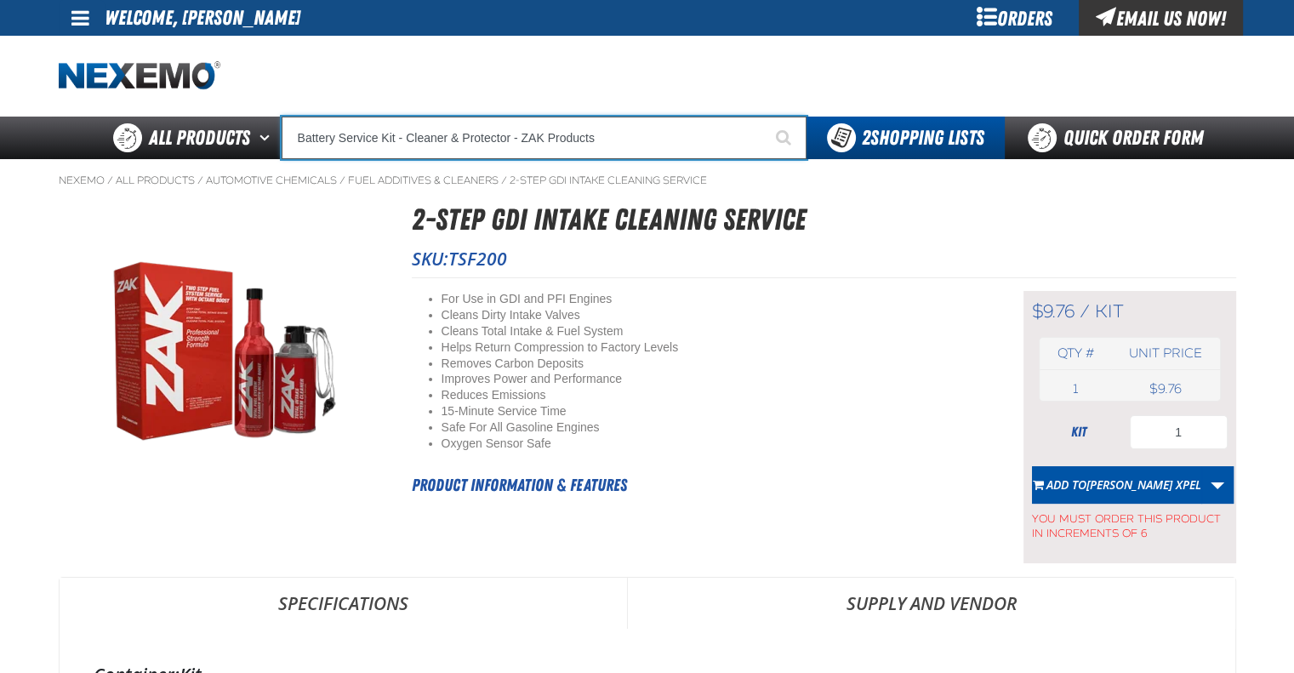
type input "Battery Service Kit - Cleaner & Protector - ZAK Products"
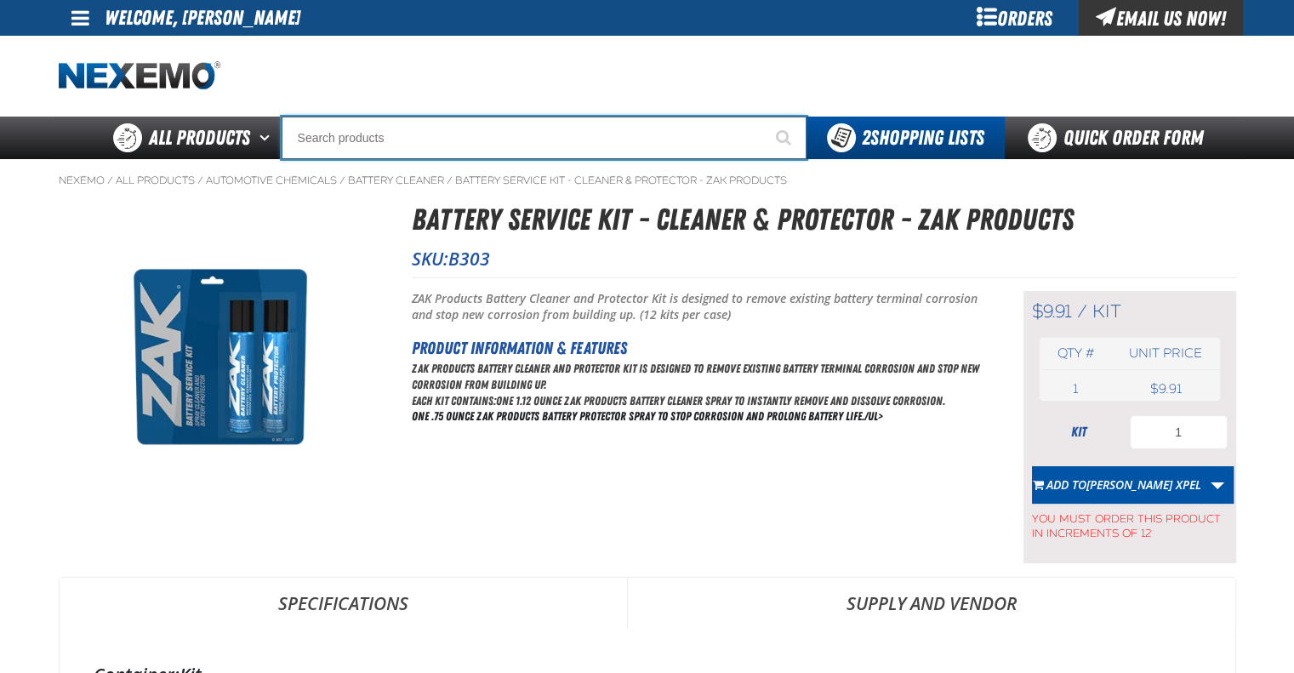
click at [403, 139] on input "Search" at bounding box center [544, 138] width 525 height 43
type input "R"
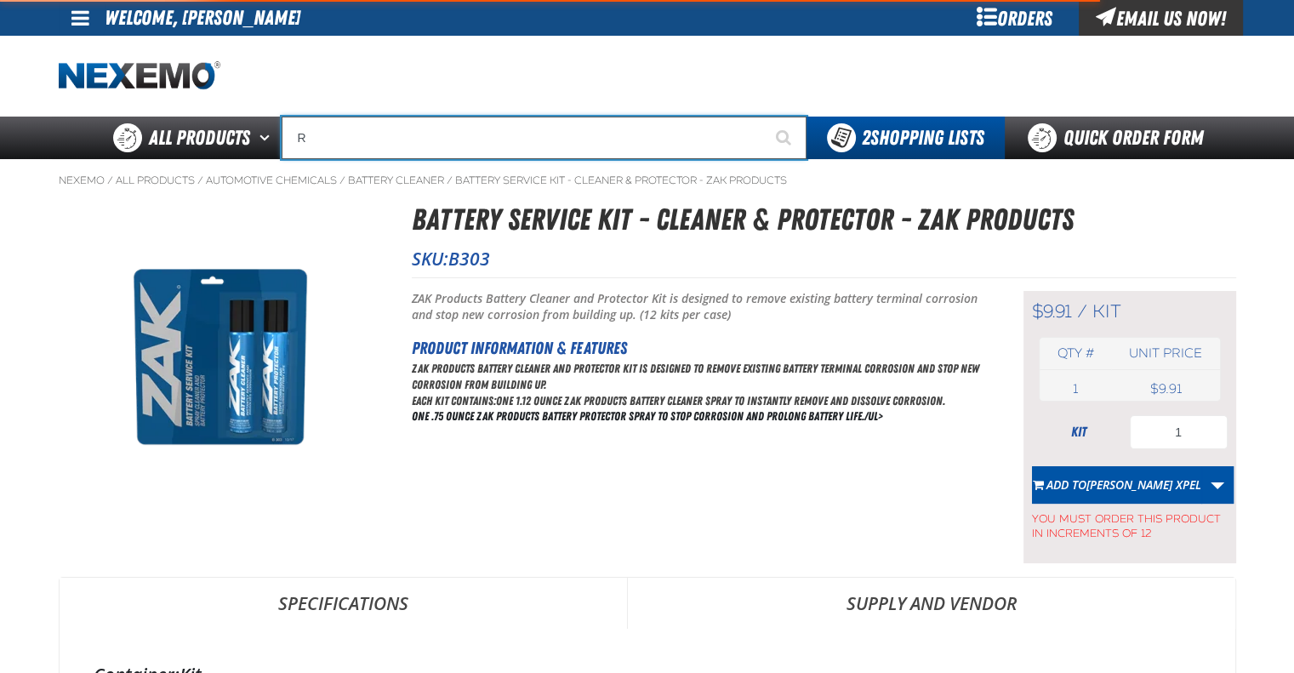
type input "ROADSIDE R"
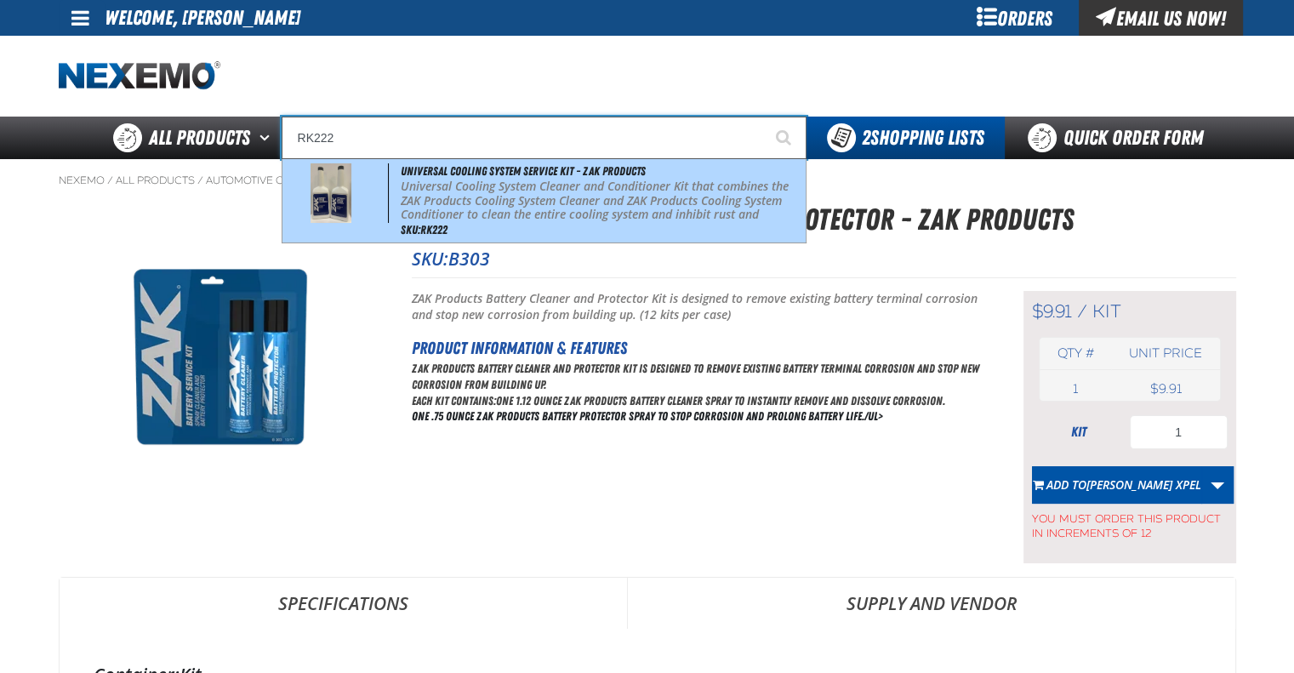
click at [466, 197] on p "Universal Cooling System Cleaner and Conditioner Kit that combines the ZAK Prod…" at bounding box center [601, 207] width 401 height 57
type input "Universal Cooling System Service Kit - ZAK Products"
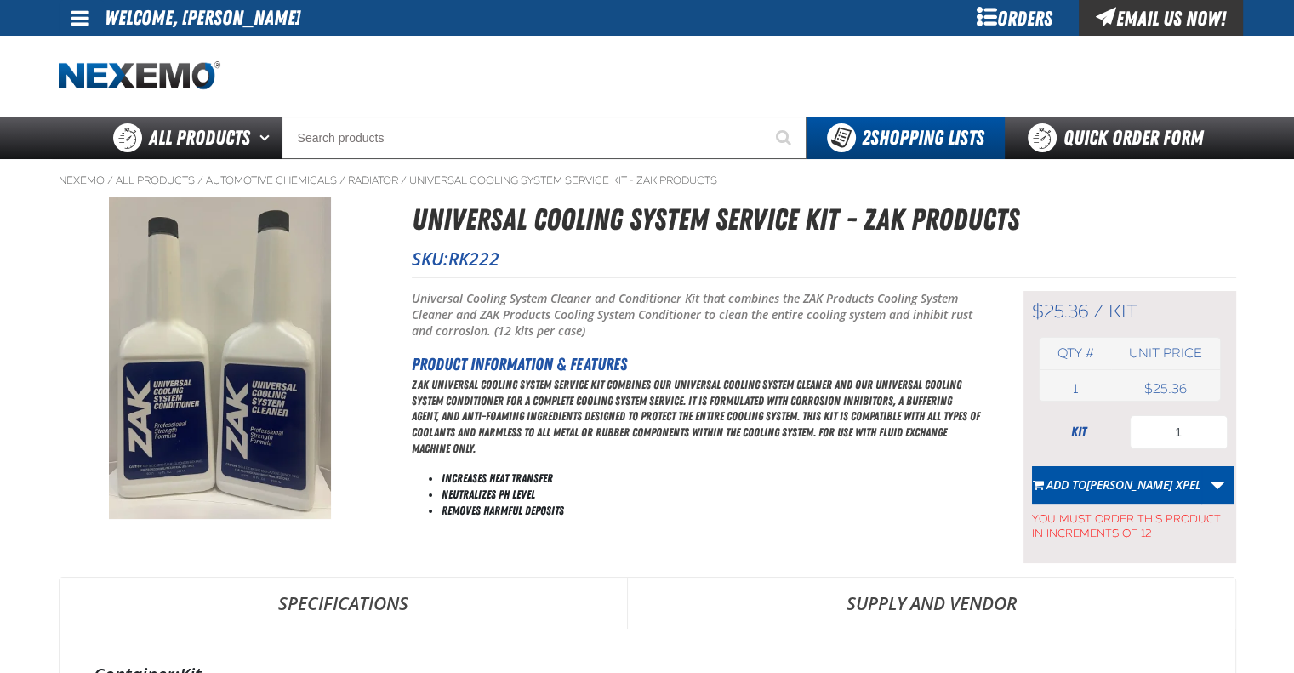
click at [416, 115] on div at bounding box center [647, 76] width 1177 height 81
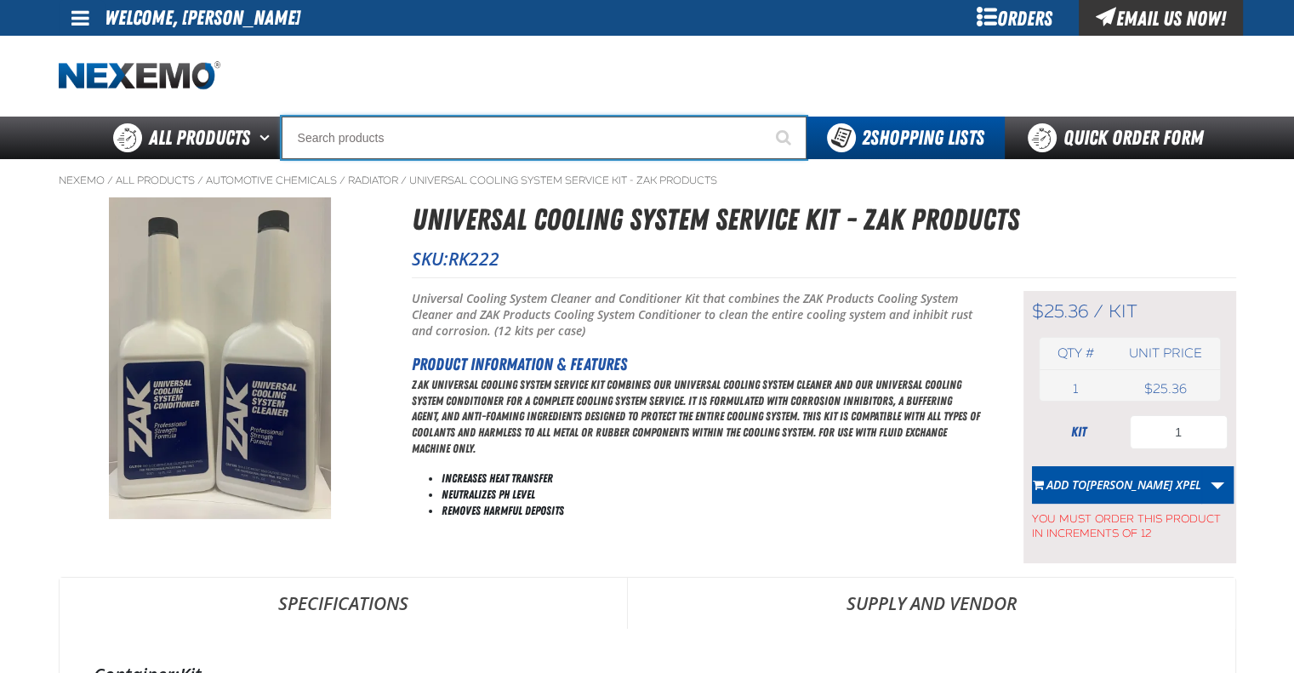
click at [416, 129] on input "Search" at bounding box center [544, 138] width 525 height 43
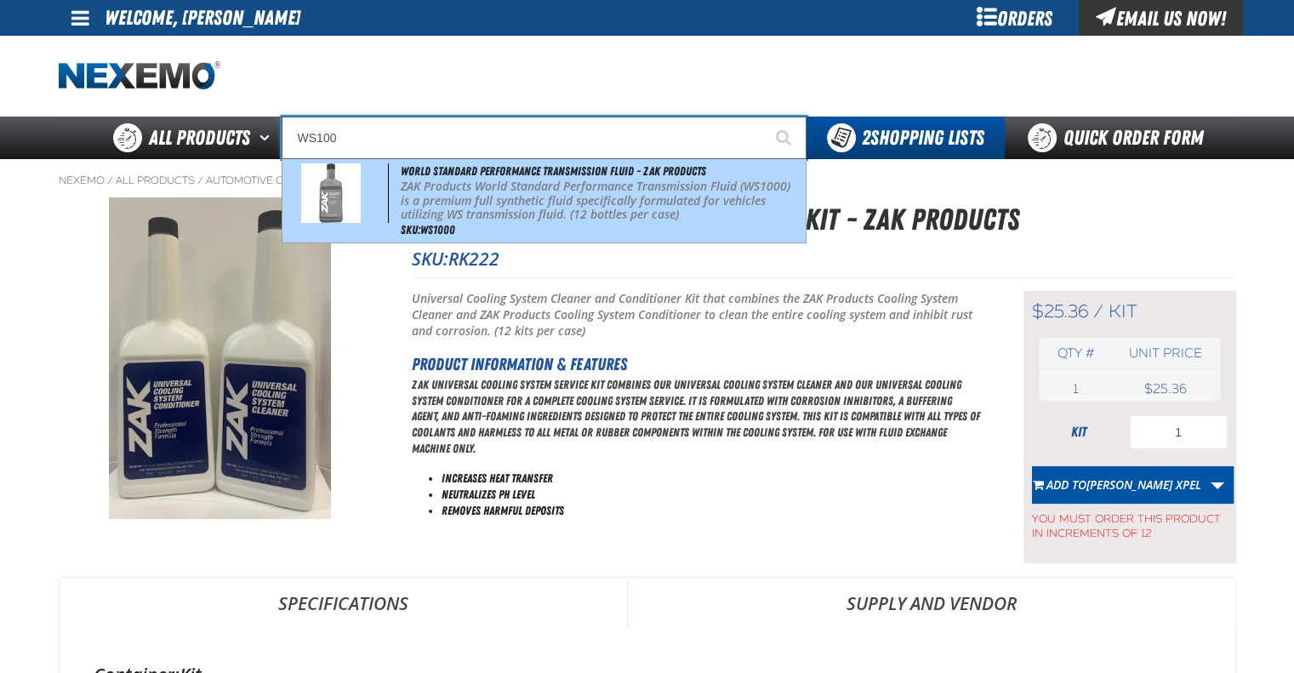
click at [438, 175] on span "World Standard Performance Transmission Fluid - ZAK Products" at bounding box center [553, 171] width 305 height 14
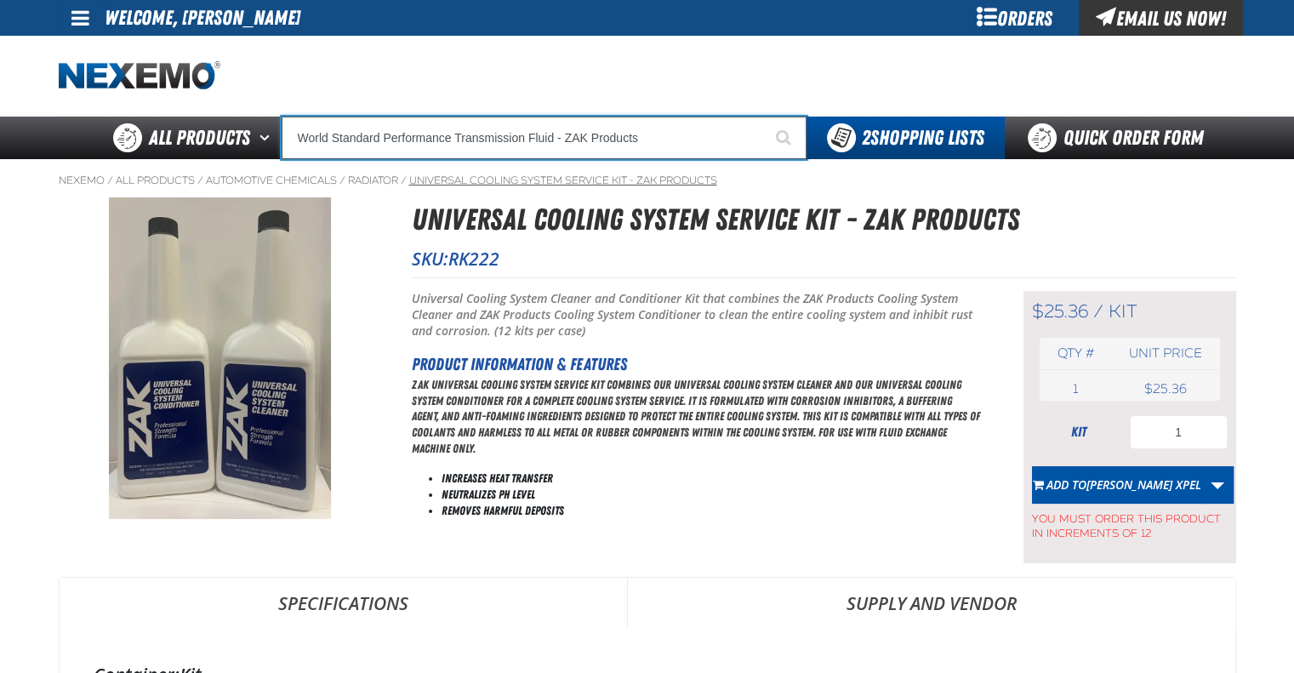
type input "World Standard Performance Transmission Fluid - ZAK Products"
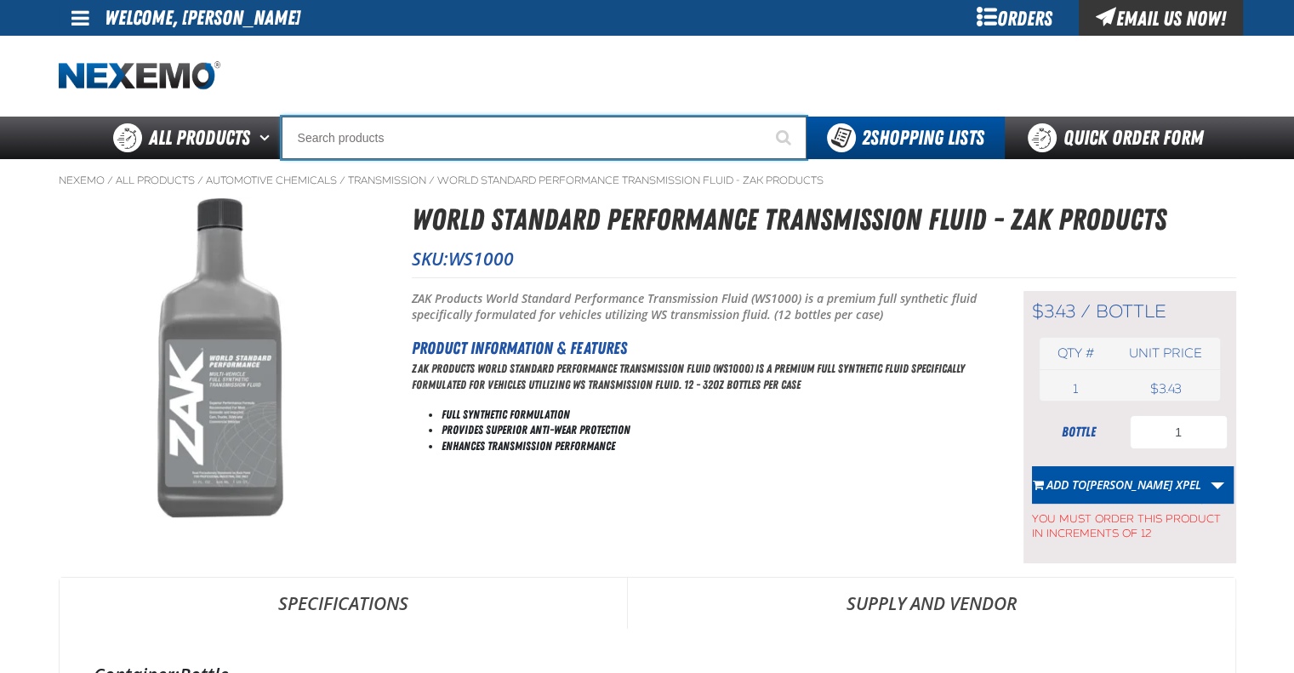
click at [503, 145] on input "Search" at bounding box center [544, 138] width 525 height 43
type input "R"
type input "ROADSIDE R"
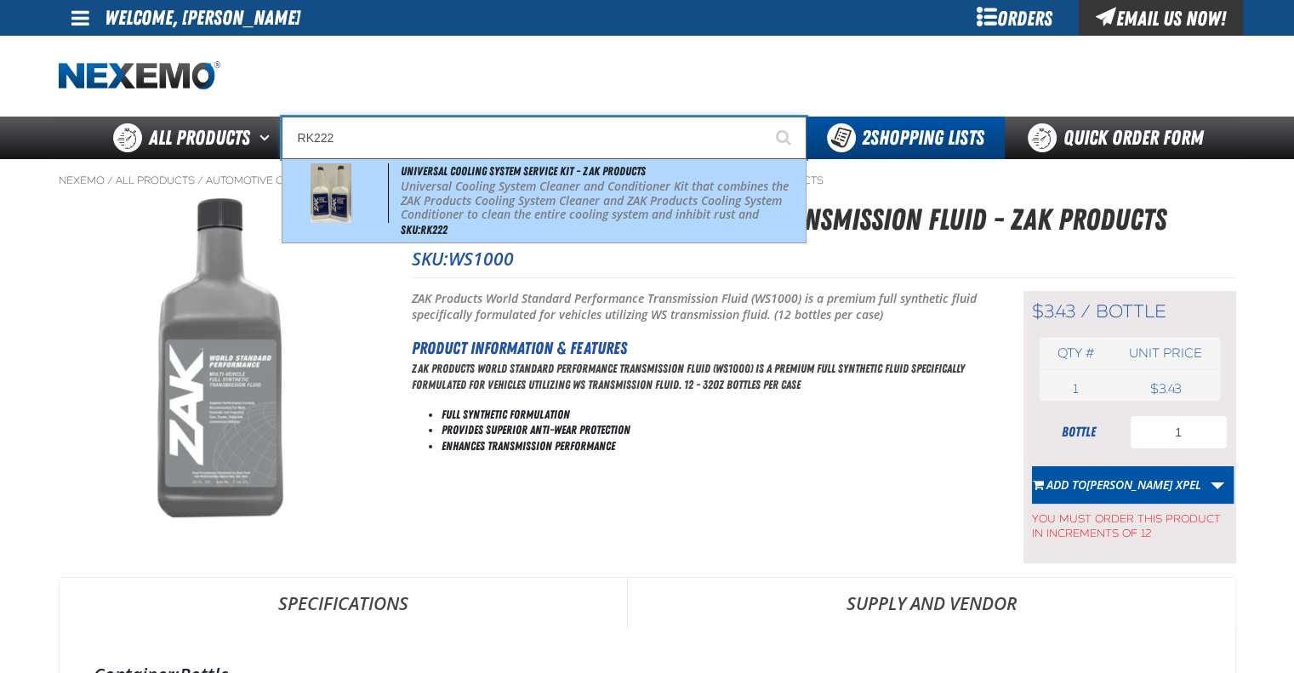
click at [517, 177] on span "Universal Cooling System Service Kit - ZAK Products" at bounding box center [523, 171] width 245 height 14
type input "Universal Cooling System Service Kit - ZAK Products"
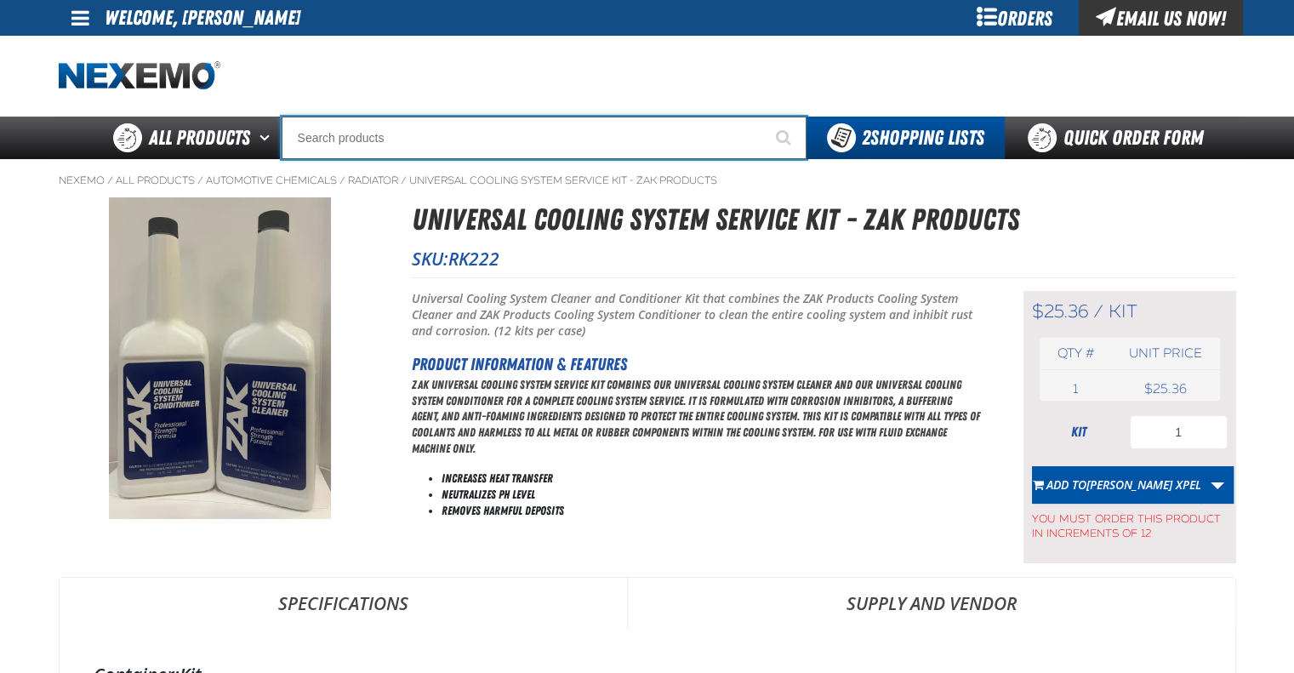
click at [487, 148] on input "Search" at bounding box center [544, 138] width 525 height 43
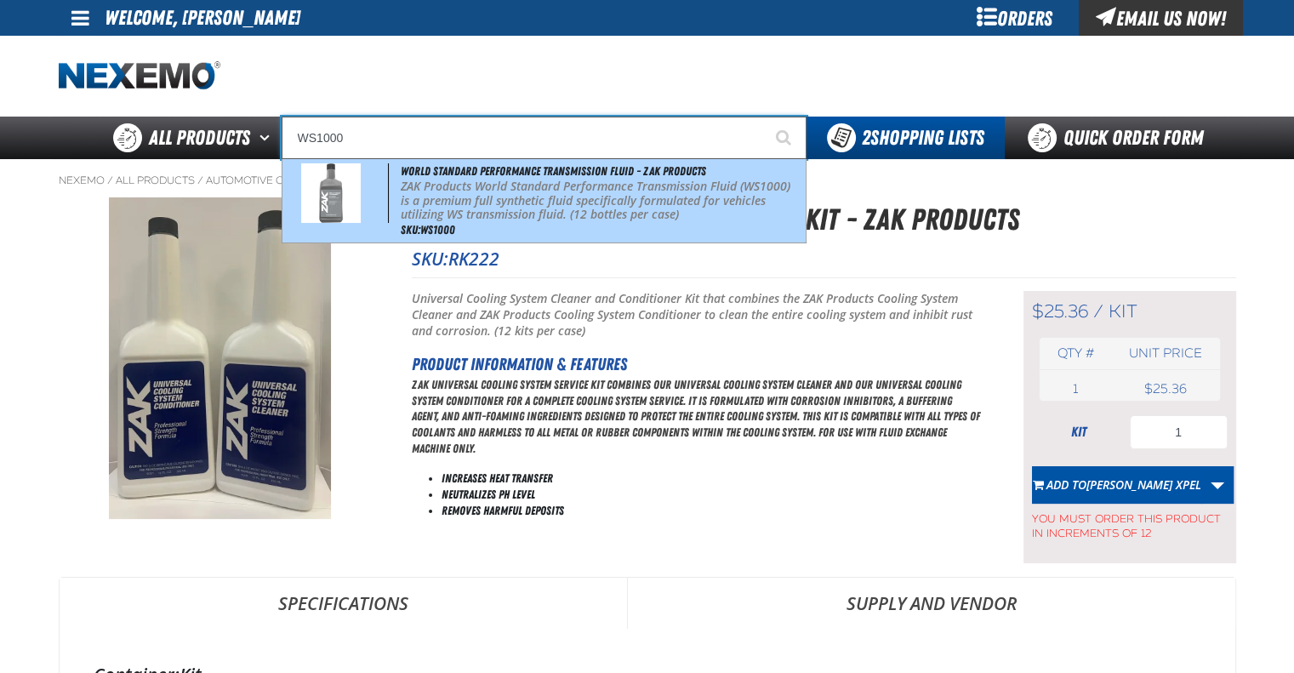
click at [487, 176] on span "World Standard Performance Transmission Fluid - ZAK Products" at bounding box center [553, 171] width 305 height 14
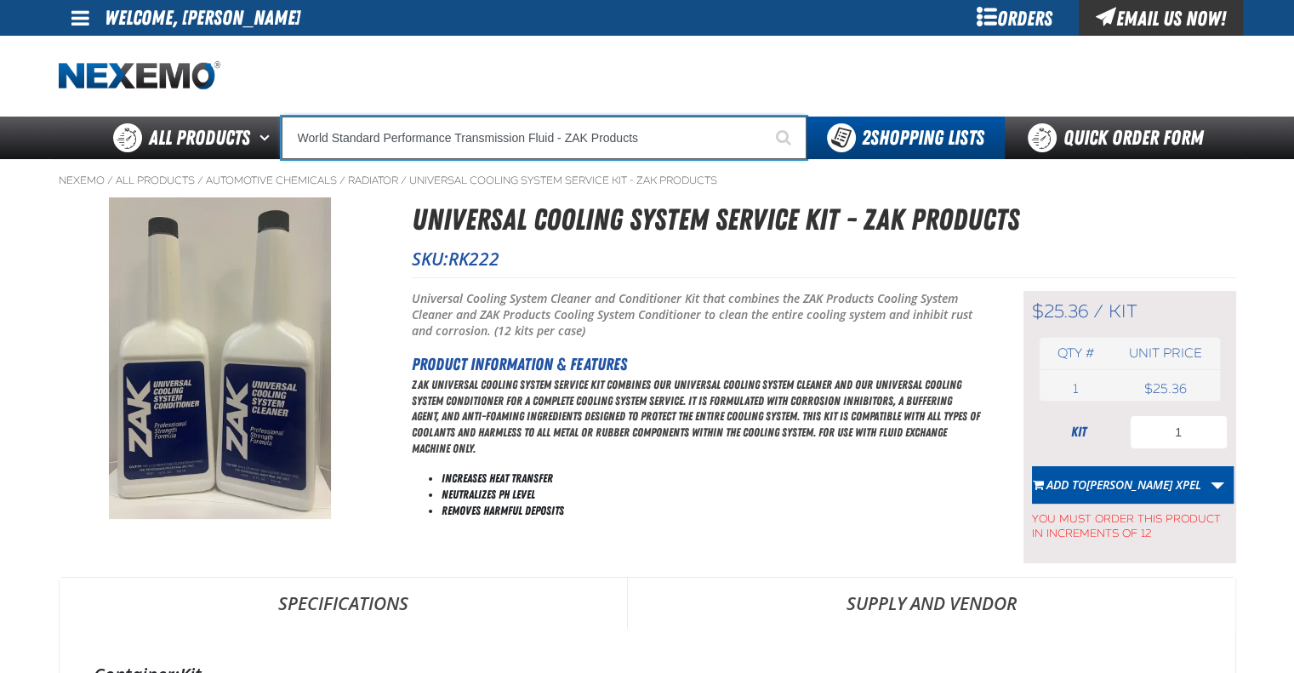
type input "World Standard Performance Transmission Fluid - ZAK Products"
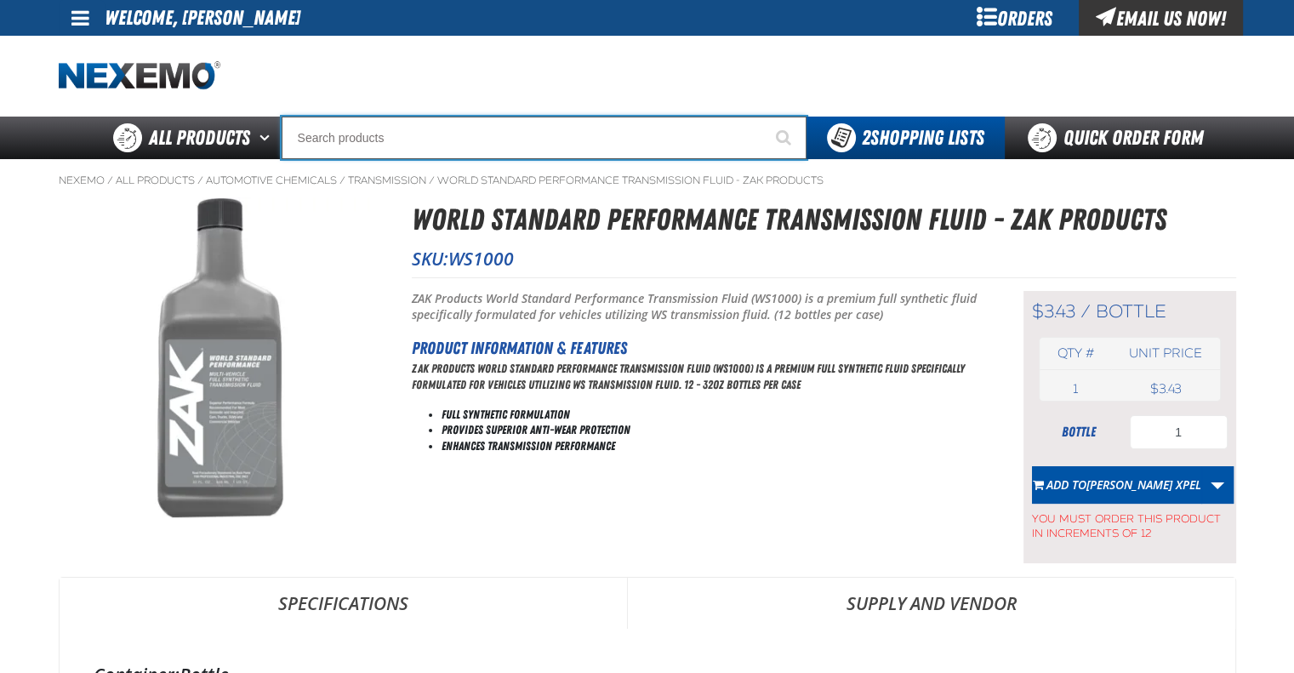
click at [377, 135] on input "Search" at bounding box center [544, 138] width 525 height 43
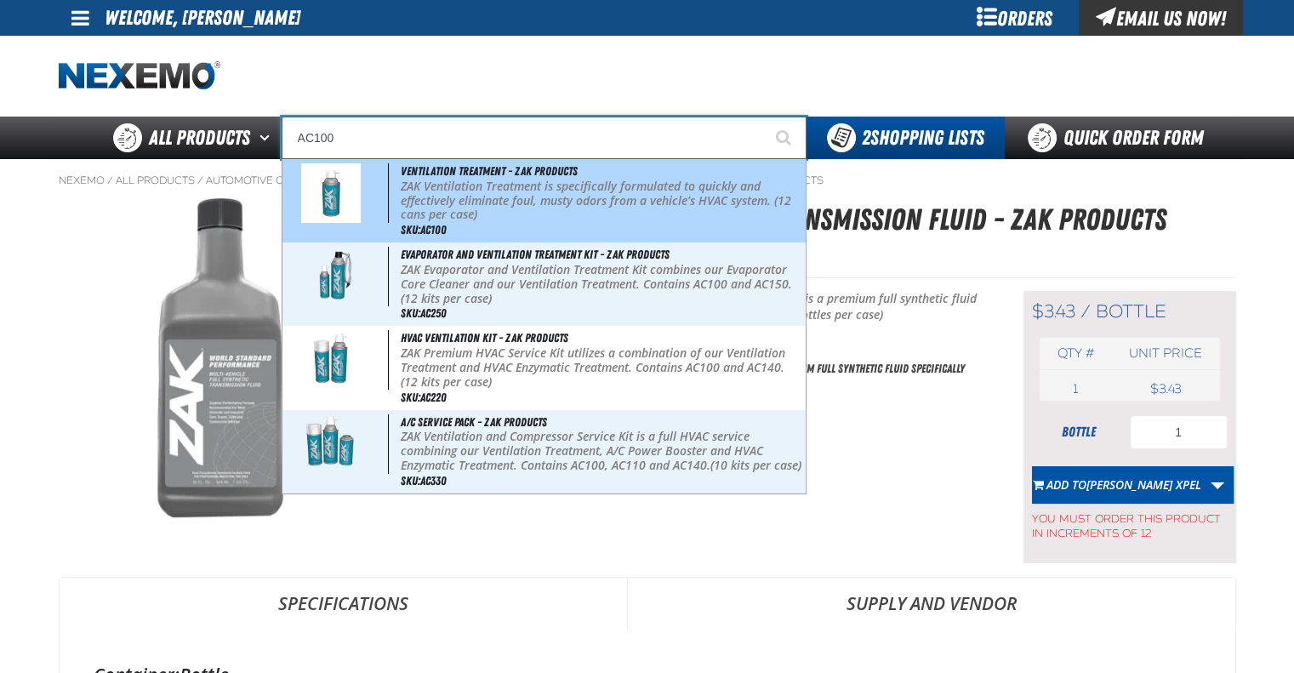
click at [452, 187] on p "ZAK Ventilation Treatment is specifically formulated to quickly and effectively…" at bounding box center [601, 200] width 401 height 43
type input "Ventilation Treatment - ZAK Products"
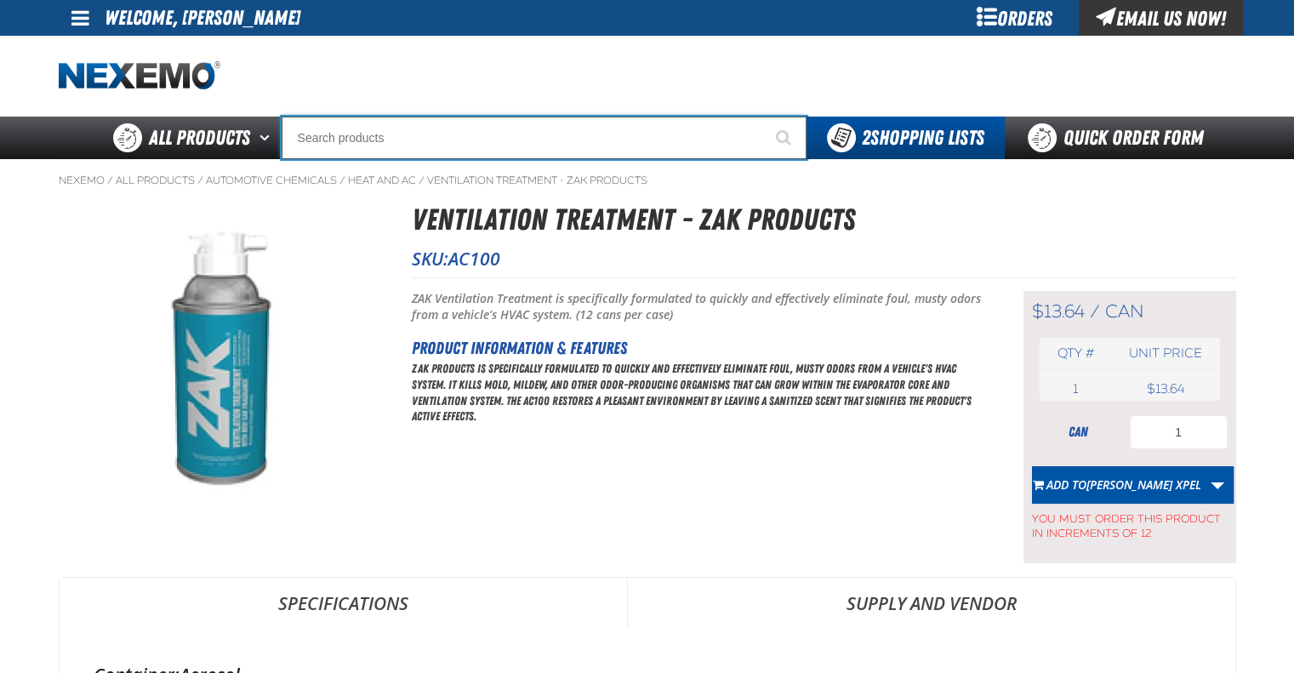
click at [401, 135] on input "Search" at bounding box center [544, 138] width 525 height 43
type input "D"
type input "D Alkaline Battery 1.5 Volt (ph)"
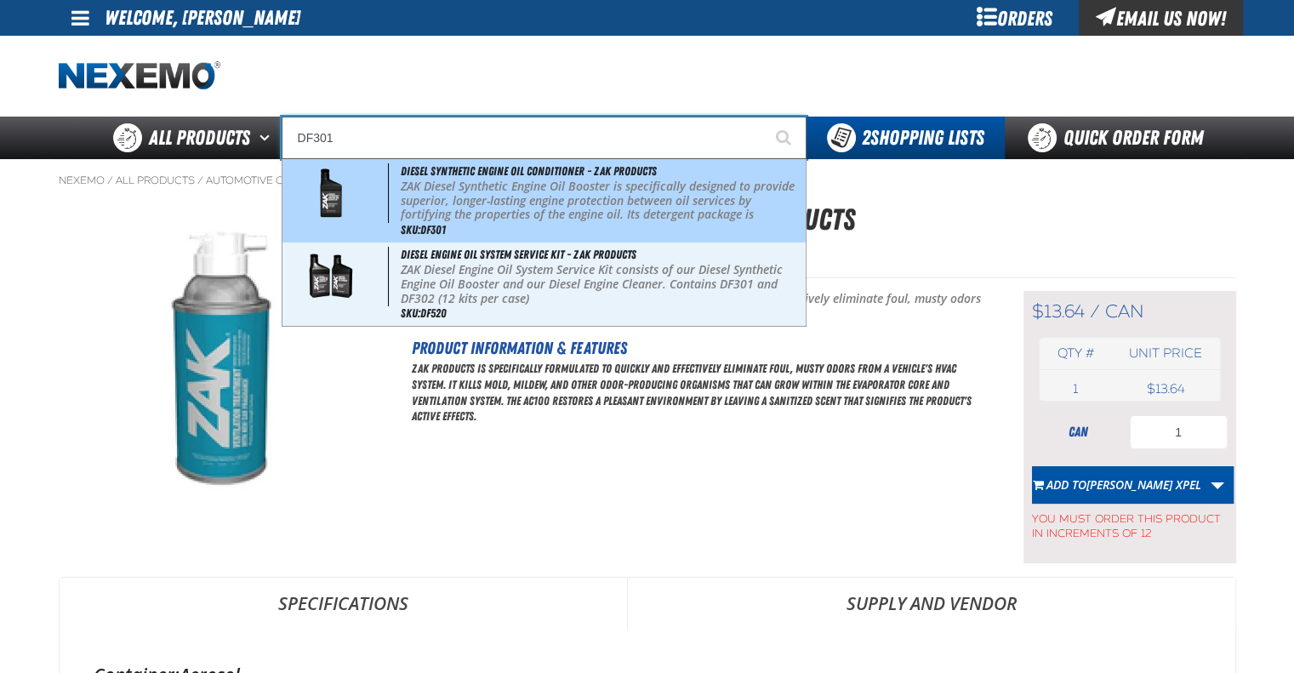
click at [430, 179] on p "ZAK Diesel Synthetic Engine Oil Booster is specifically designed to provide sup…" at bounding box center [601, 214] width 401 height 71
type input "Diesel Synthetic Engine Oil Conditioner - ZAK Products"
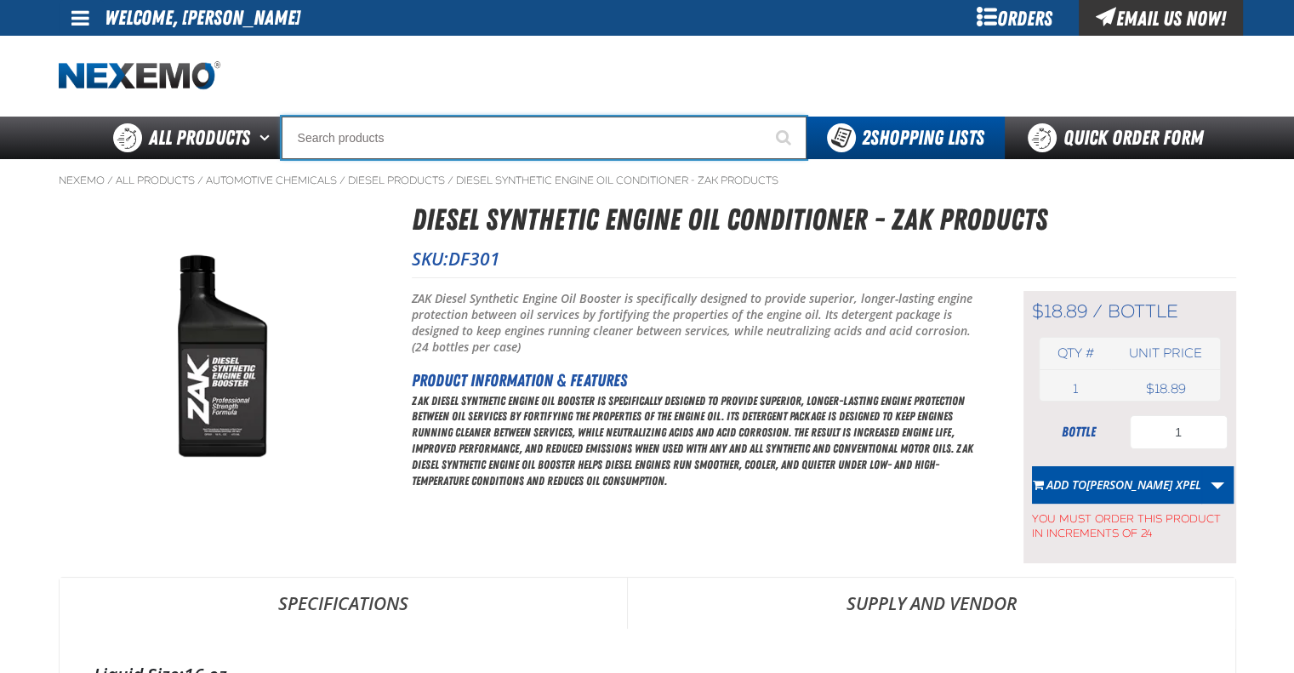
click at [396, 139] on input "Search" at bounding box center [544, 138] width 525 height 43
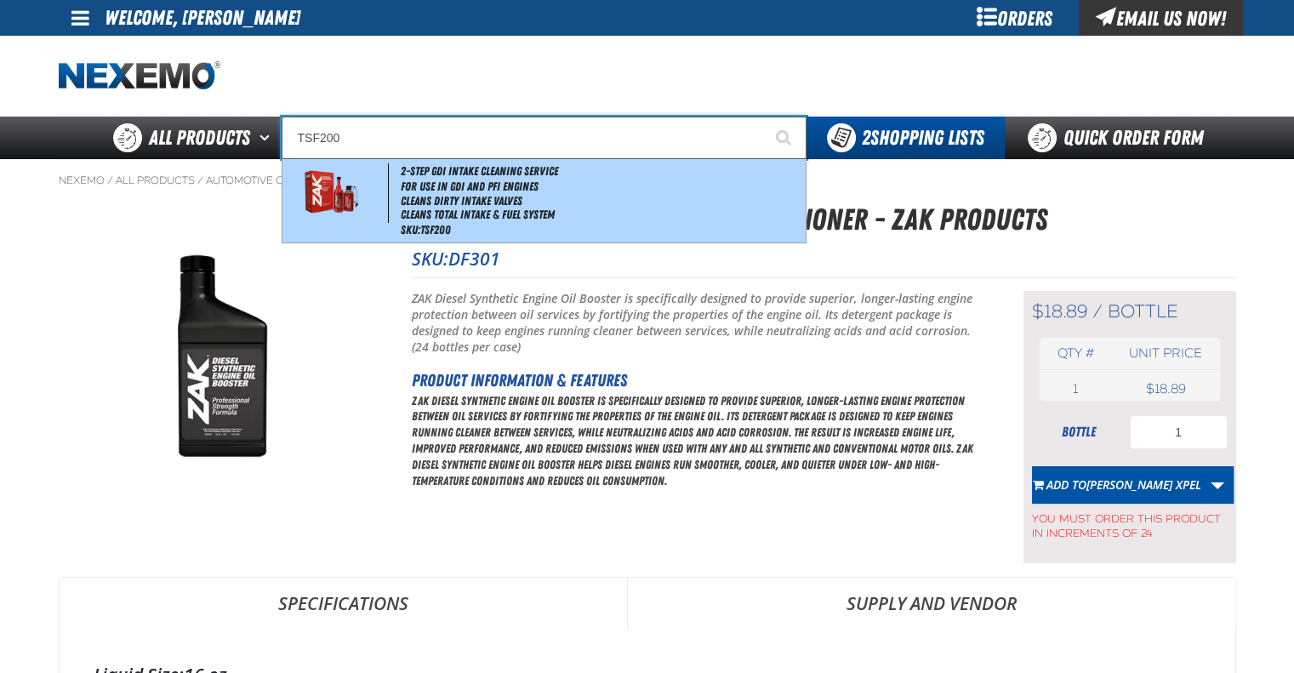
click at [443, 196] on li "Cleans Dirty Intake Valves" at bounding box center [601, 201] width 401 height 14
type input "2-Step GDI Intake Cleaning Service"
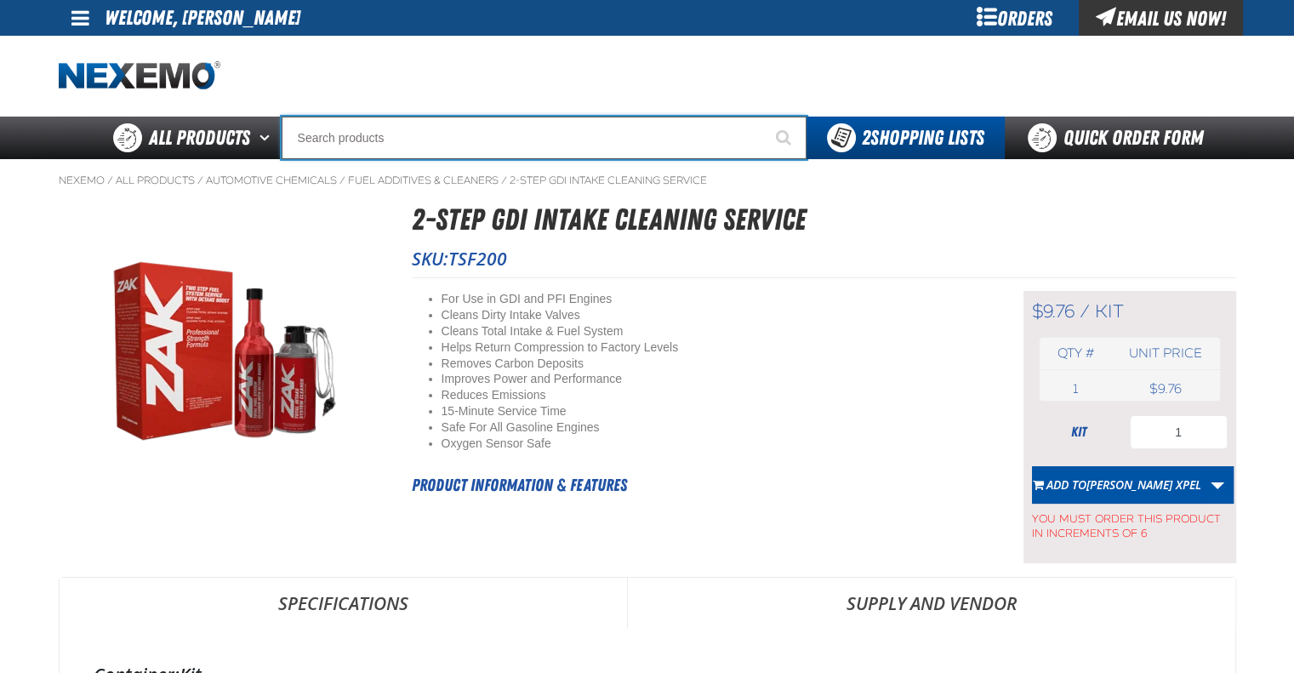
click at [390, 138] on input "Search" at bounding box center [544, 138] width 525 height 43
type input "C"
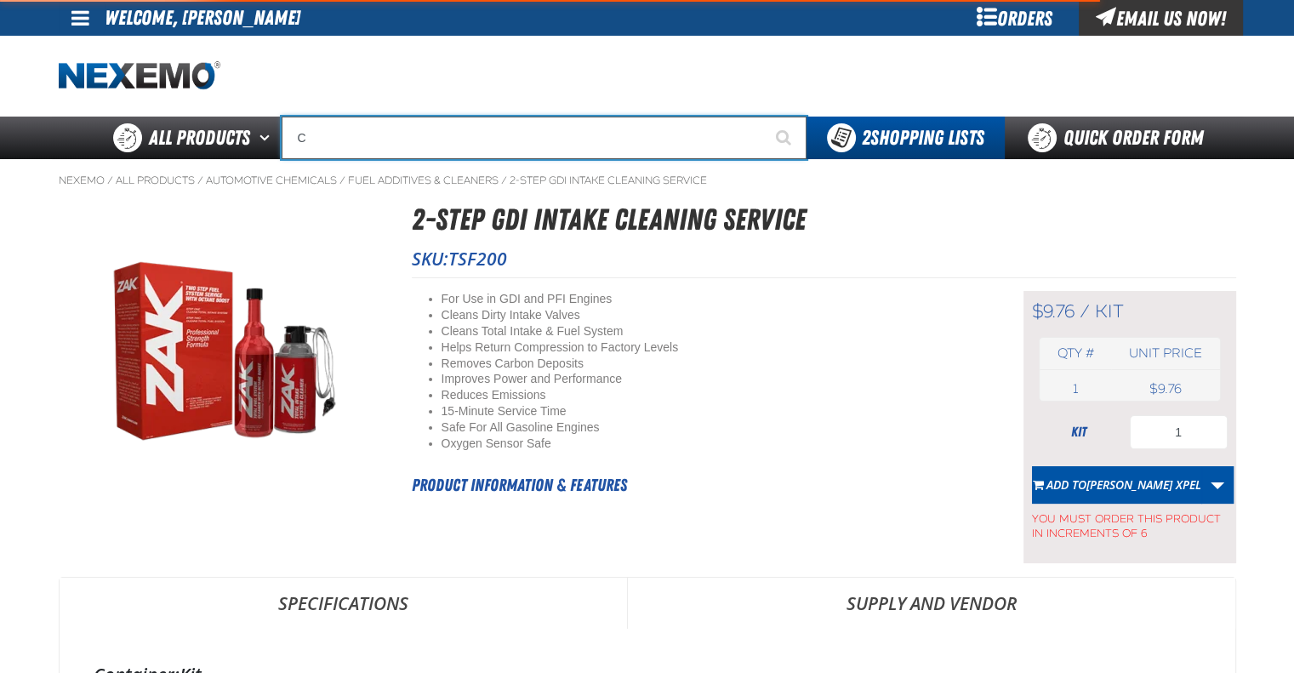
type input "C Alkaline Battery 1.5 Volt (12 per pack)"
type input "CVT"
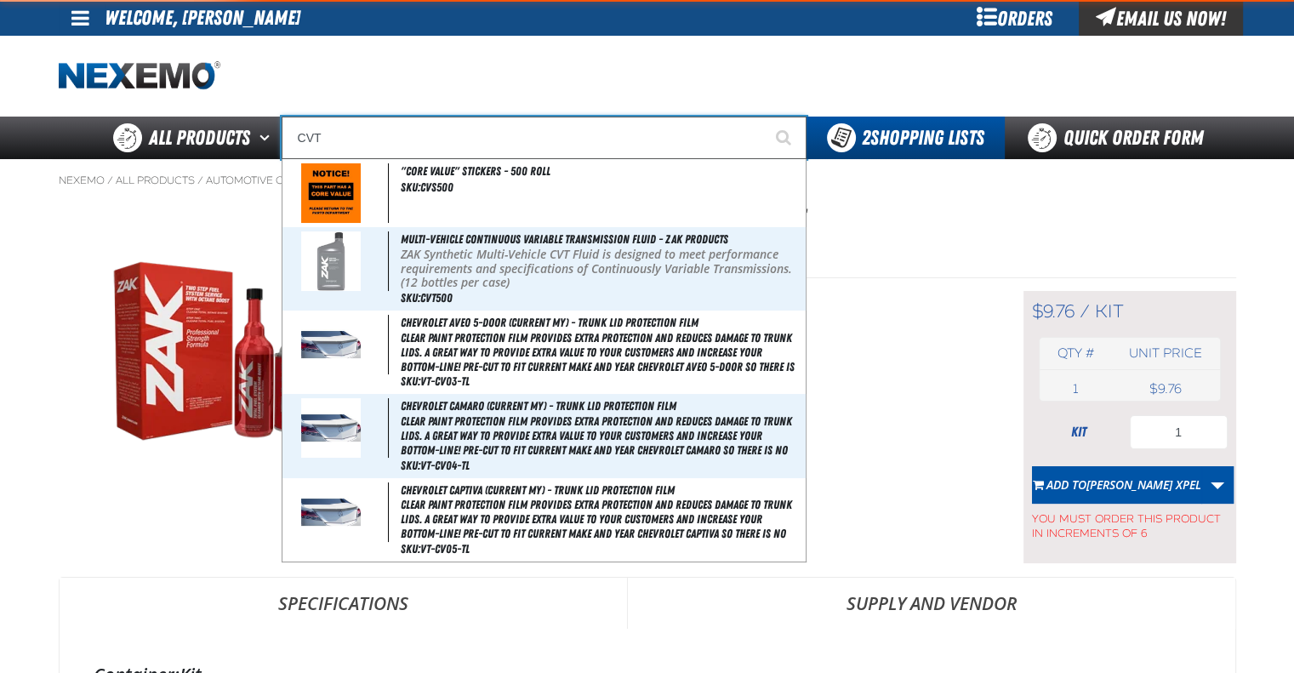
type input "CVT Booster - ZAK Products"
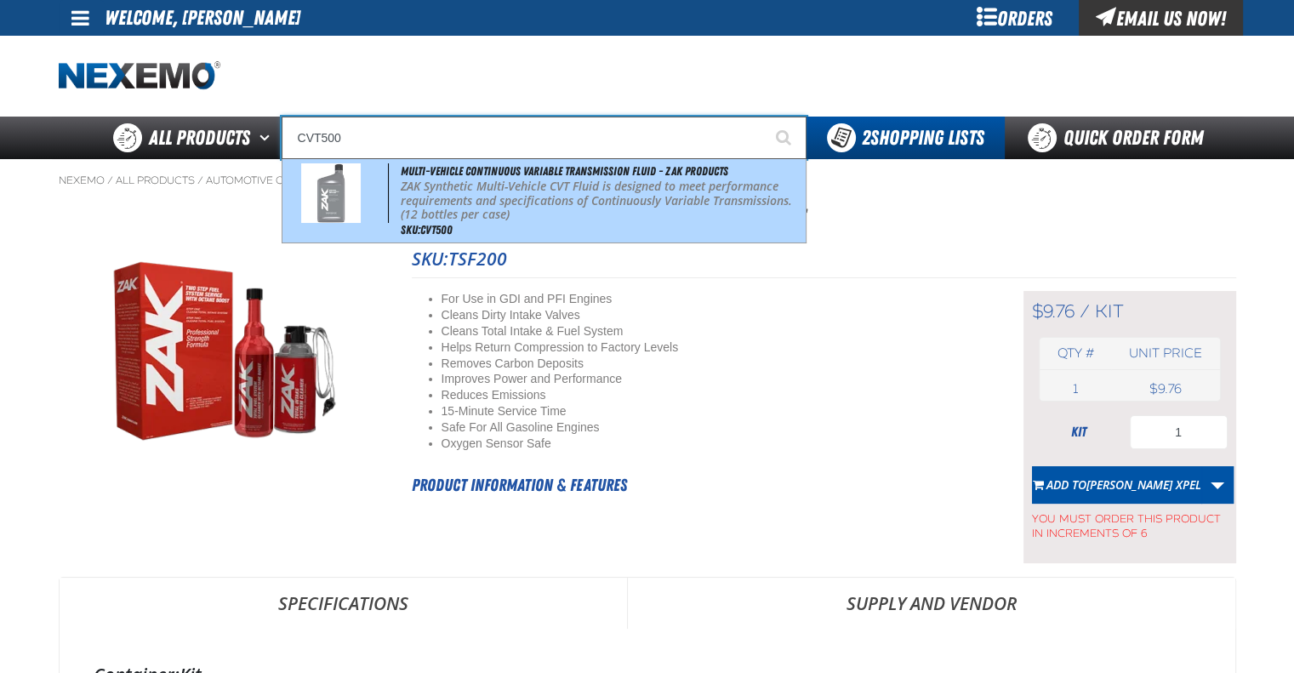
click at [443, 208] on p "ZAK Synthetic Multi-Vehicle CVT Fluid is designed to meet performance requireme…" at bounding box center [601, 200] width 401 height 43
type input "Multi-Vehicle Continuous Variable Transmission Fluid - ZAK Products"
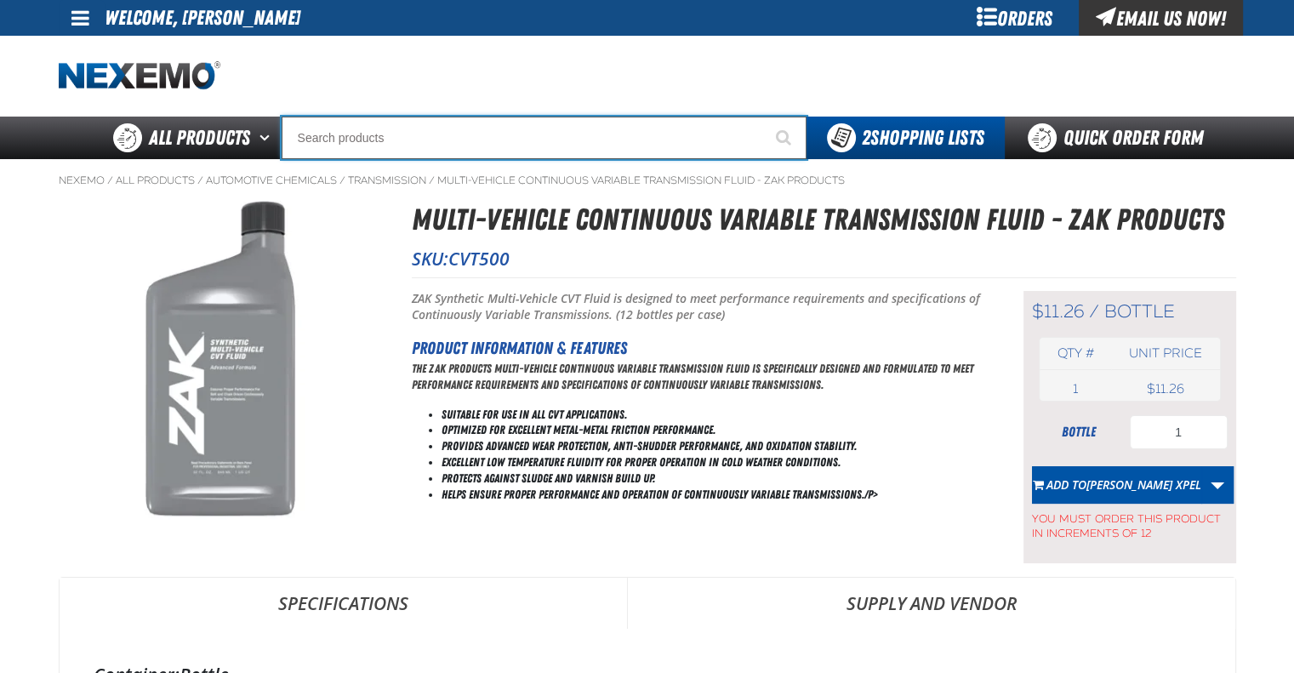
click at [449, 144] on input "Search" at bounding box center [544, 138] width 525 height 43
type input "T"
type input "P"
type input "Perfect P Series 0.25-ounce Lead Wheel Weight"
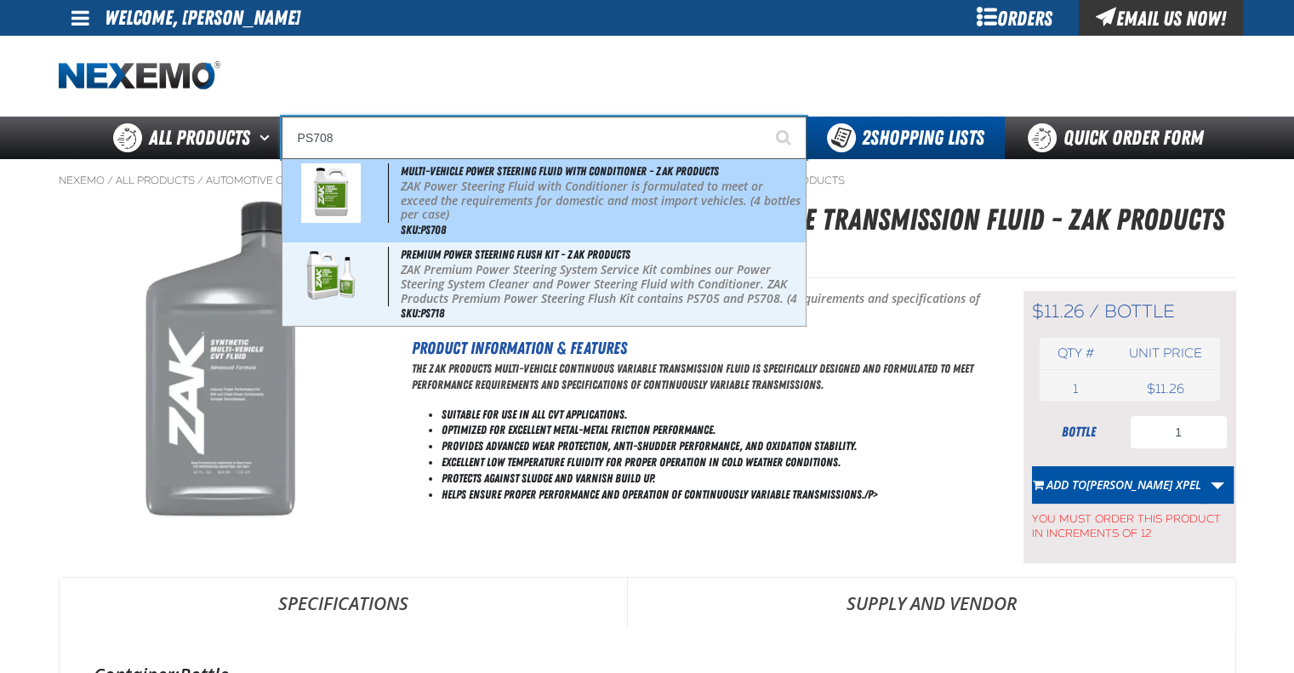
click at [538, 212] on p "ZAK Power Steering Fluid with Conditioner is formulated to meet or exceed the r…" at bounding box center [601, 200] width 401 height 43
type input "Multi-Vehicle Power Steering Fluid with Conditioner - ZAK Products"
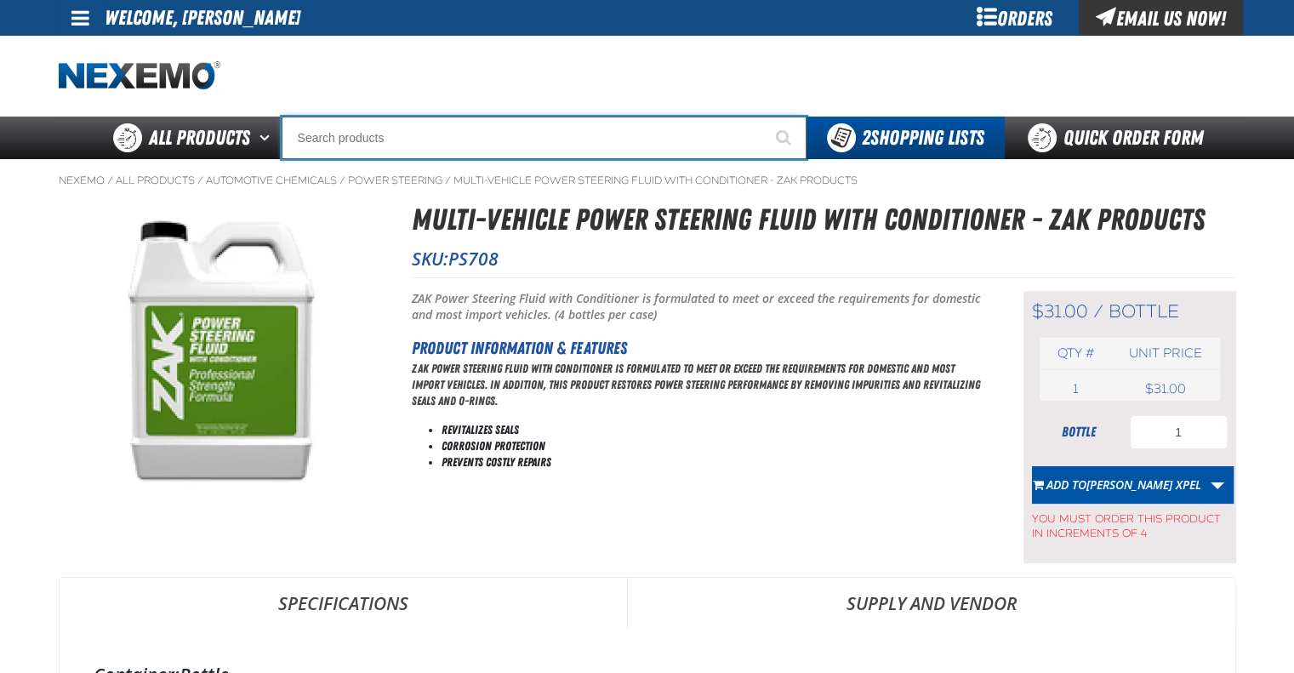
click at [392, 142] on input "Search" at bounding box center [544, 138] width 525 height 43
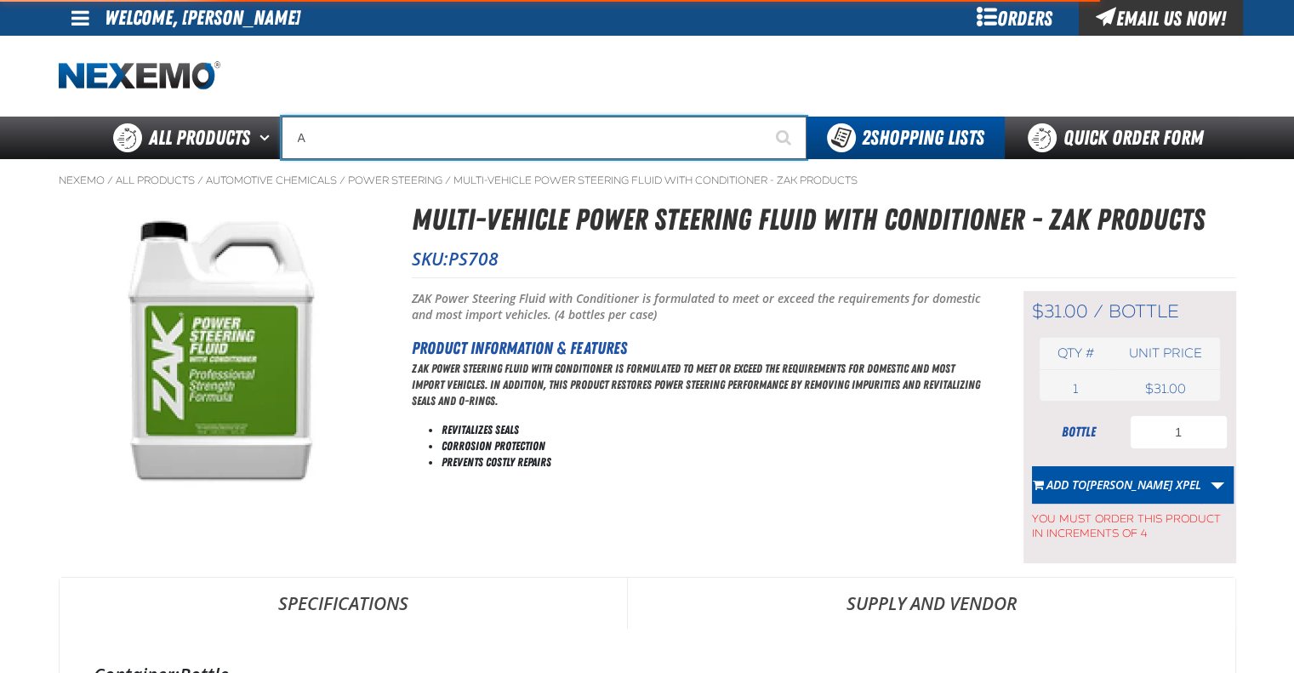
type input "AC"
type input "AC Power Booster - ZAK Products"
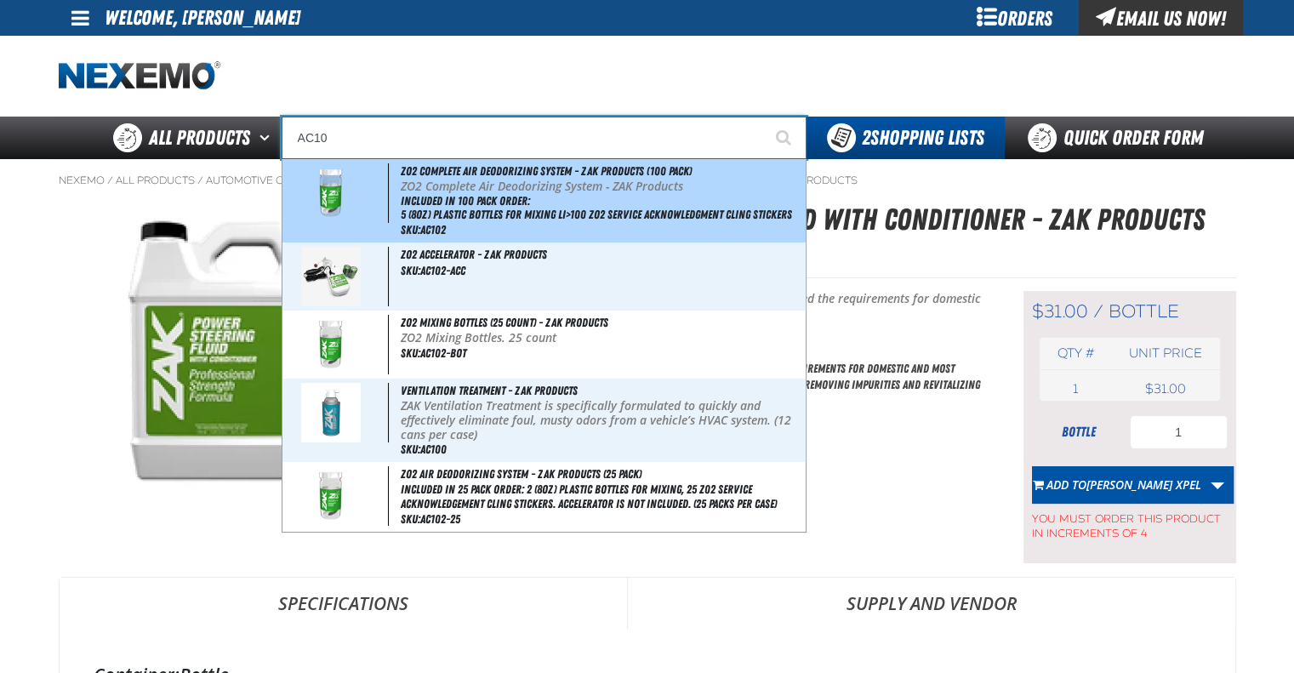
click at [413, 186] on p "ZO2 Complete Air Deodorizing System - ZAK Products" at bounding box center [601, 186] width 401 height 14
type input "ZO2 Complete Air Deodorizing System - ZAK Products (100 Pack)"
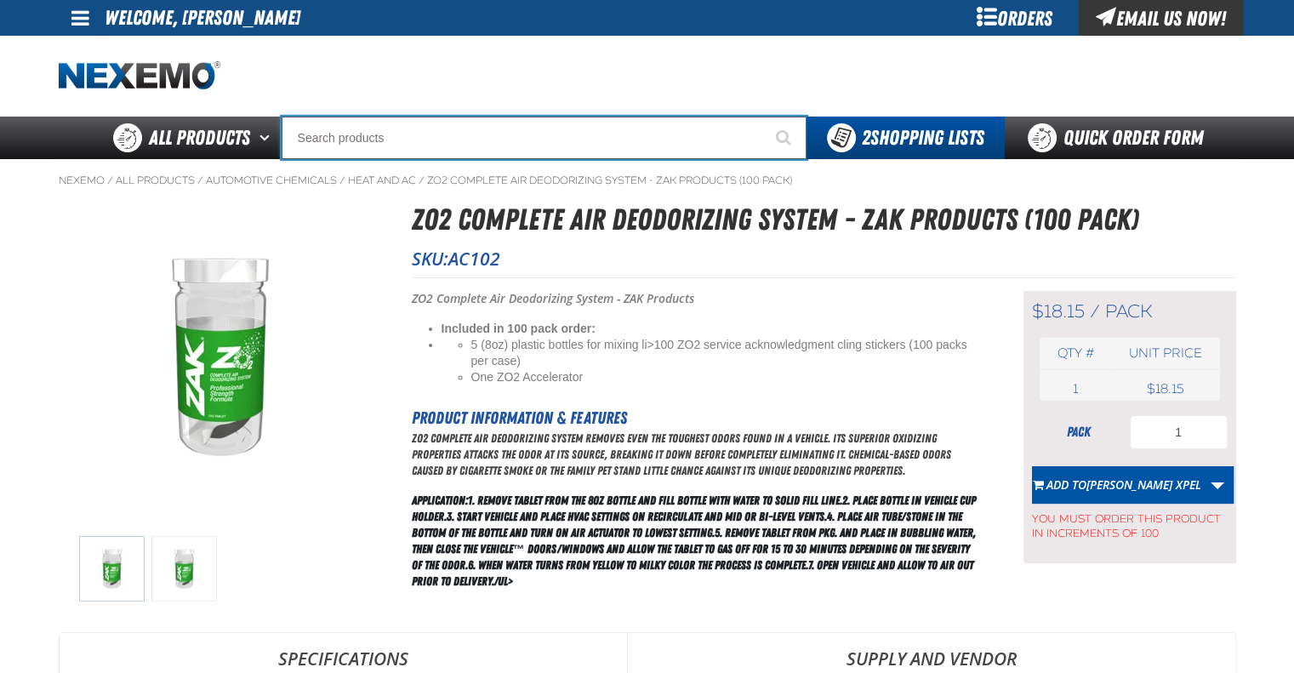
click at [405, 141] on input "Search" at bounding box center [544, 138] width 525 height 43
type input "AC"
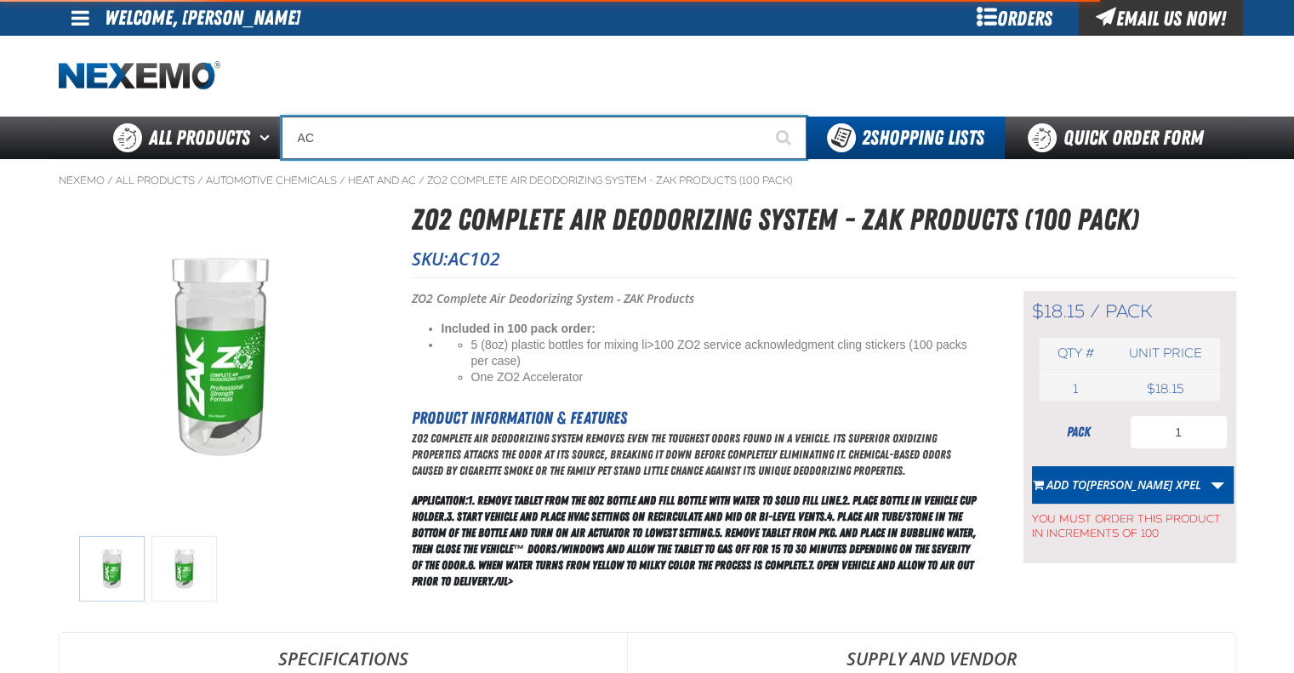
type input "AC Power Booster - ZAK Products"
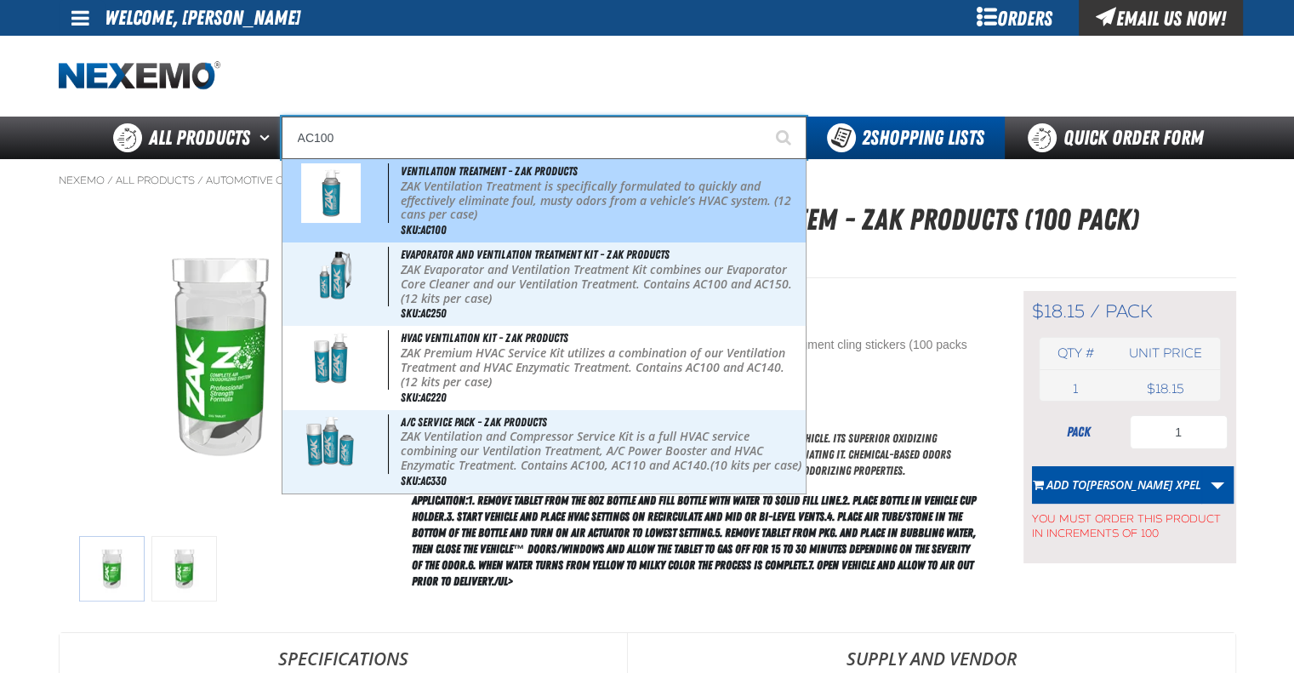
click at [452, 185] on p "ZAK Ventilation Treatment is specifically formulated to quickly and effectively…" at bounding box center [601, 200] width 401 height 43
type input "Ventilation Treatment - ZAK Products"
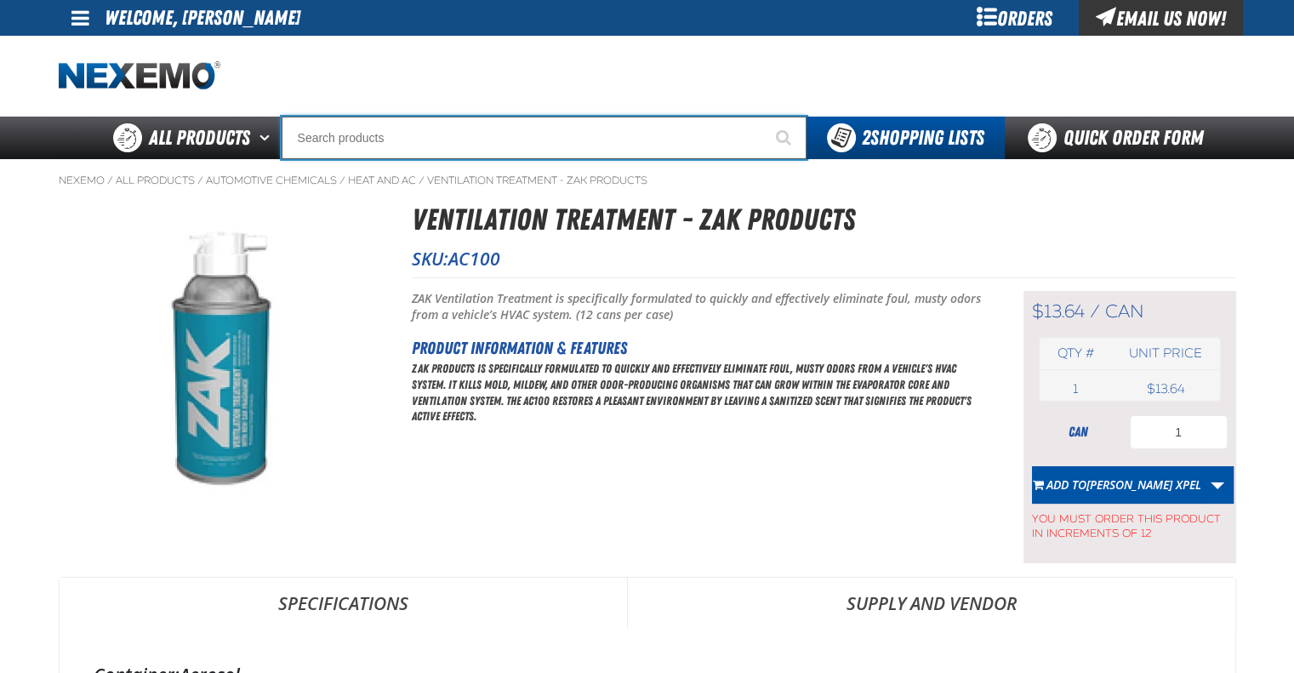
click at [456, 129] on input "Search" at bounding box center [544, 138] width 525 height 43
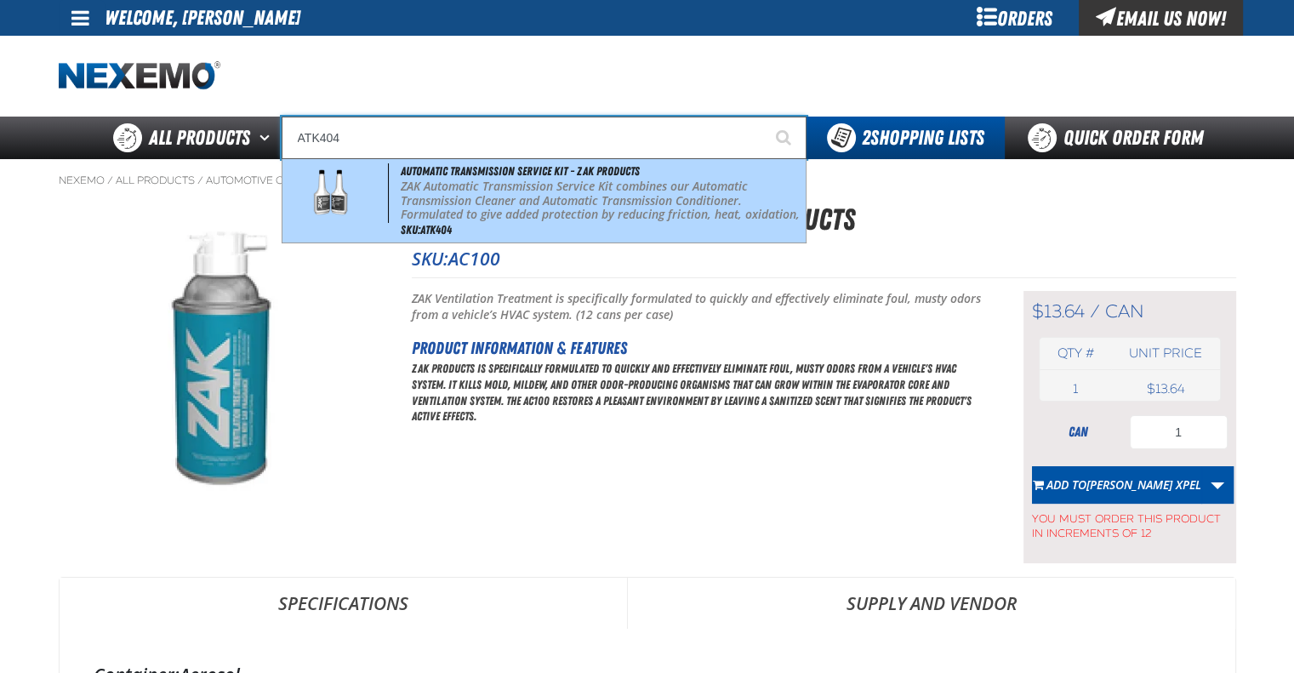
click at [462, 193] on p "ZAK Automatic Transmission Service Kit combines our Automatic Transmission Clea…" at bounding box center [601, 207] width 401 height 57
type input "Automatic Transmission Service Kit - ZAK Products"
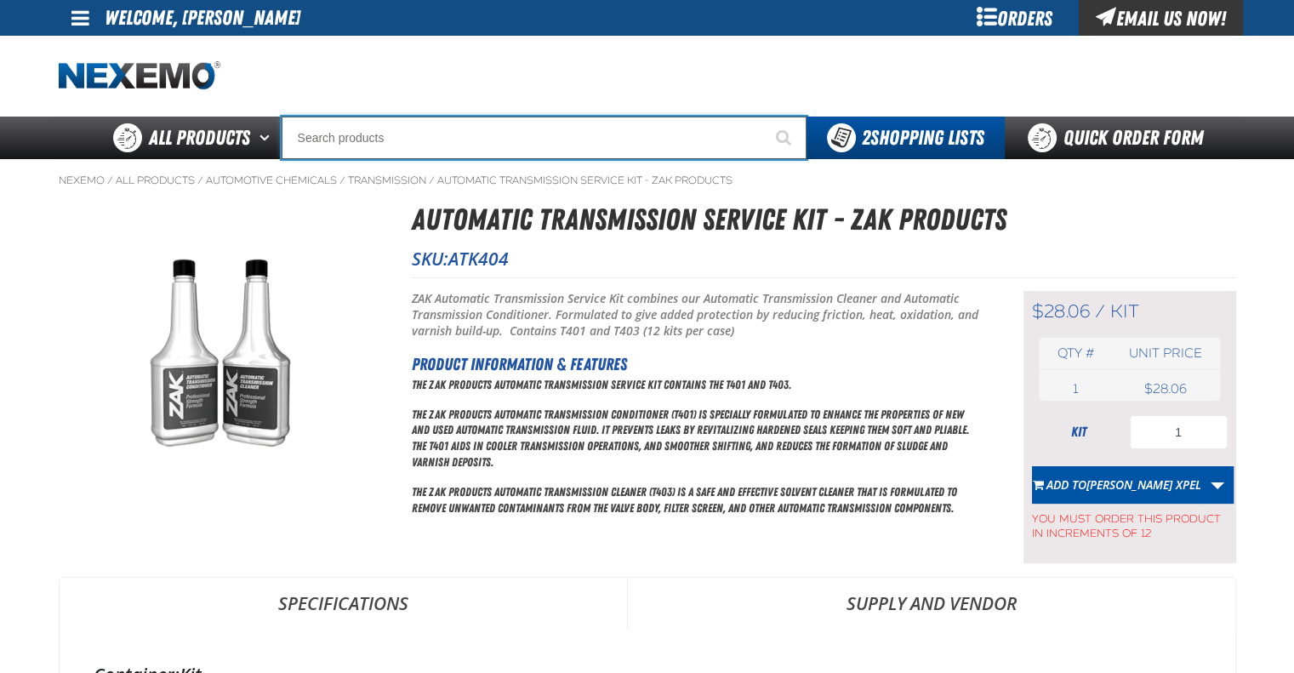
click at [461, 143] on input "Search" at bounding box center [544, 138] width 525 height 43
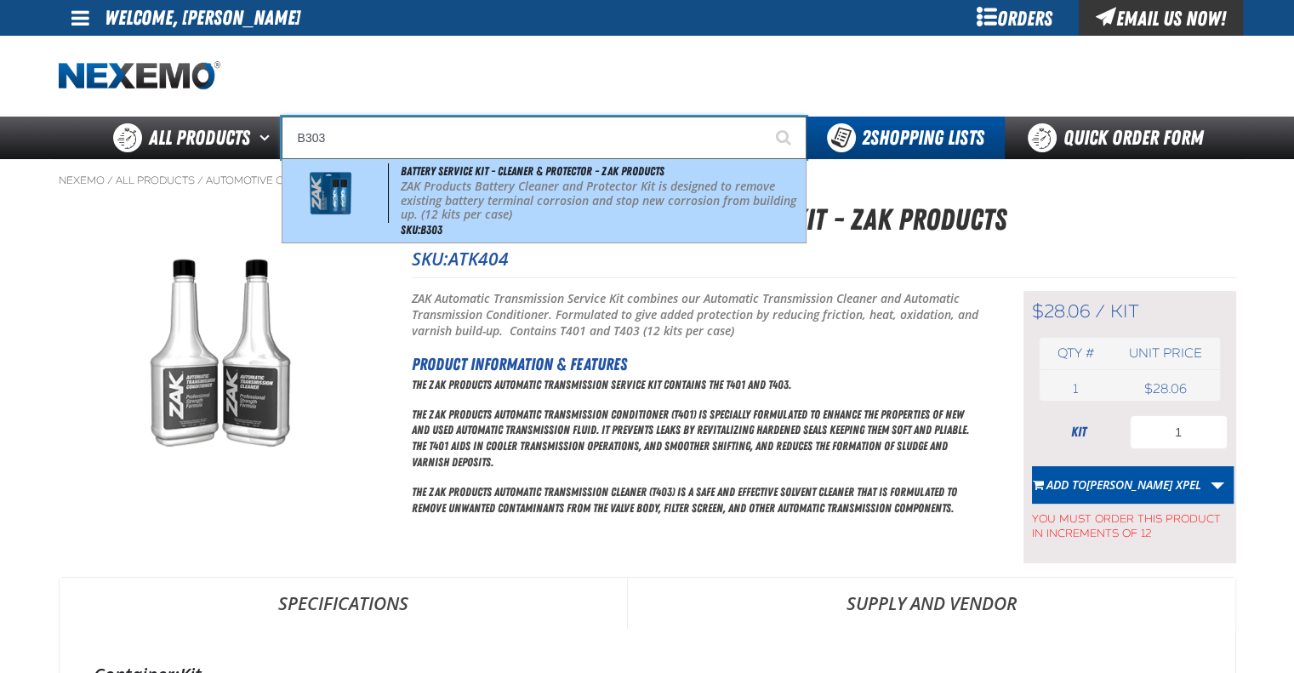
click at [472, 179] on p "ZAK Products Battery Cleaner and Protector Kit is designed to remove existing b…" at bounding box center [601, 200] width 401 height 43
type input "Battery Service Kit - Cleaner & Protector - ZAK Products"
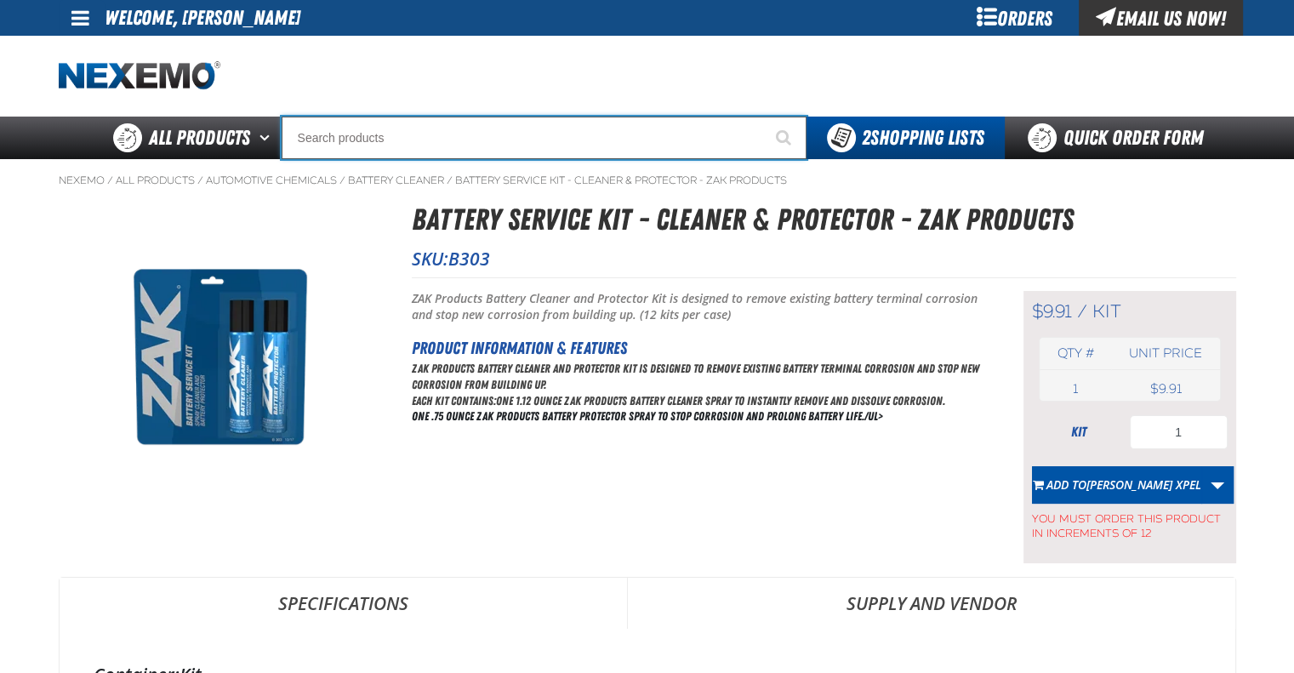
click at [524, 135] on input "Search" at bounding box center [544, 138] width 525 height 43
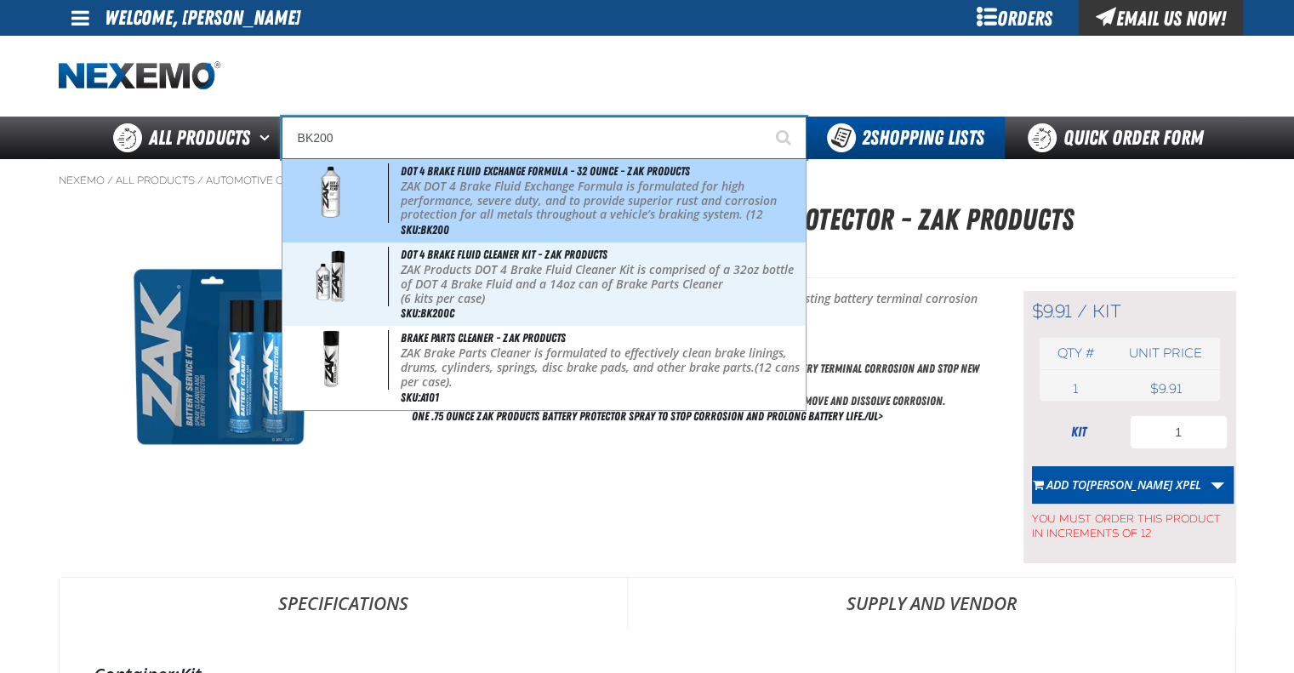
click at [526, 182] on p "ZAK DOT 4 Brake Fluid Exchange Formula is formulated for high performance, seve…" at bounding box center [601, 207] width 401 height 57
type input "DOT 4 Brake Fluid Exchange Formula - 32 Ounce - ZAK Products"
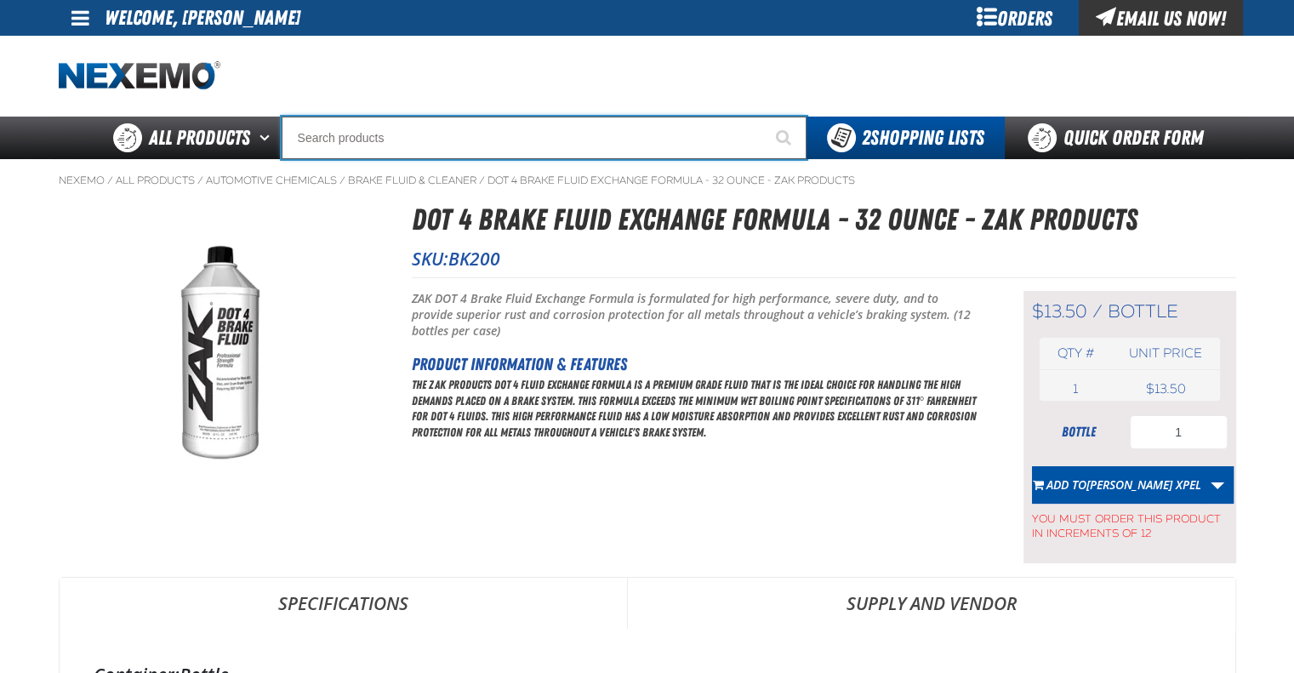
click at [483, 133] on input "Search" at bounding box center [544, 138] width 525 height 43
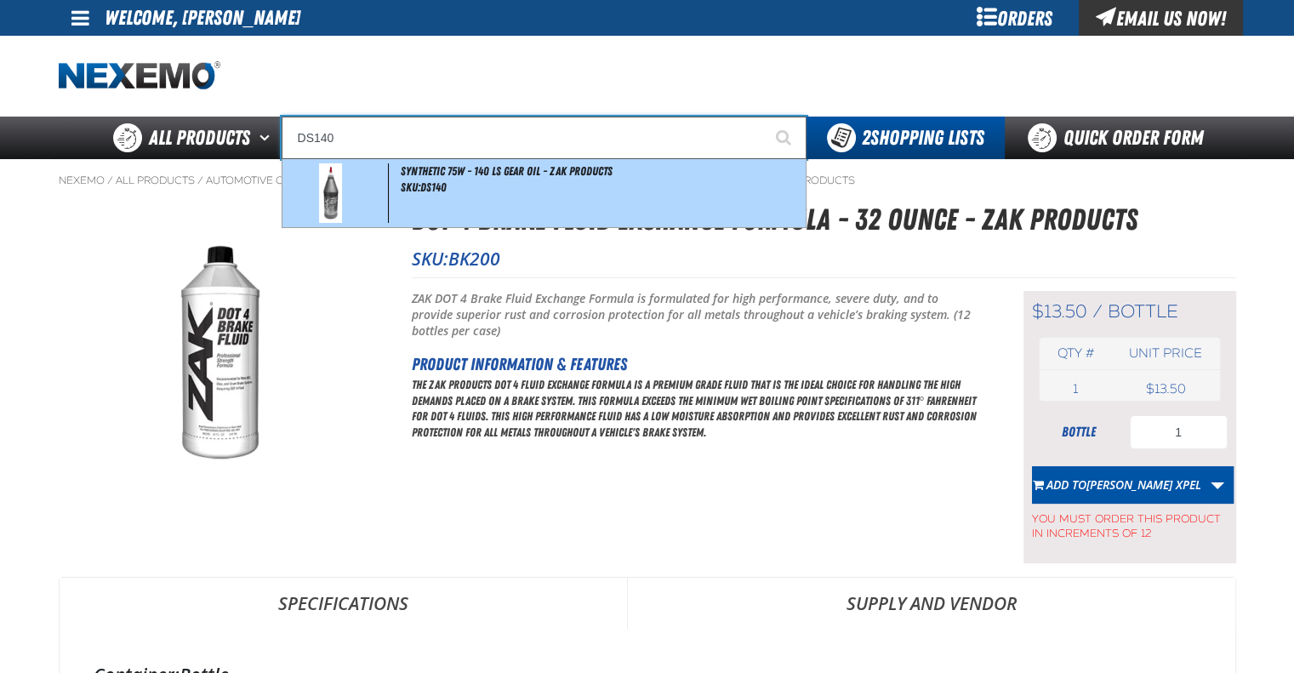
click at [509, 185] on div "Synthetic 75W - 140 LS Gear Oil - ZAK Products SKU:DS140" at bounding box center [543, 193] width 523 height 68
type input "Synthetic 75W - 140 LS Gear Oil - ZAK Products"
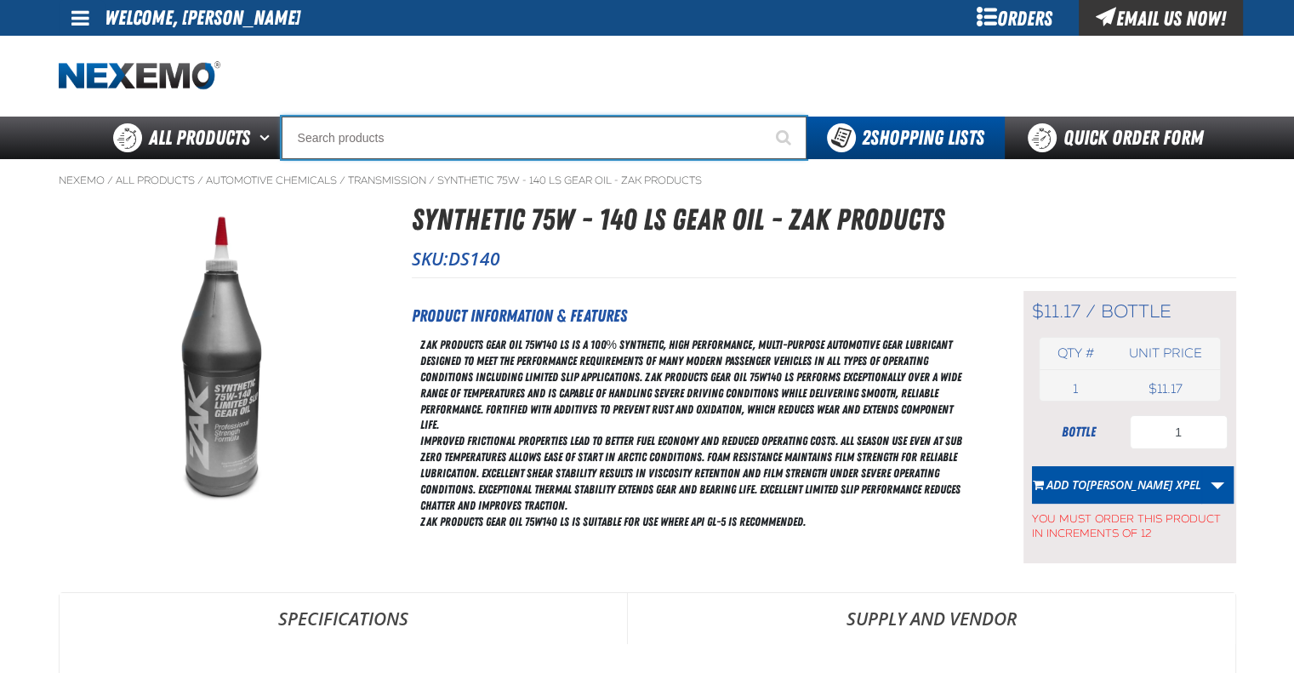
click at [439, 132] on input "Search" at bounding box center [544, 138] width 525 height 43
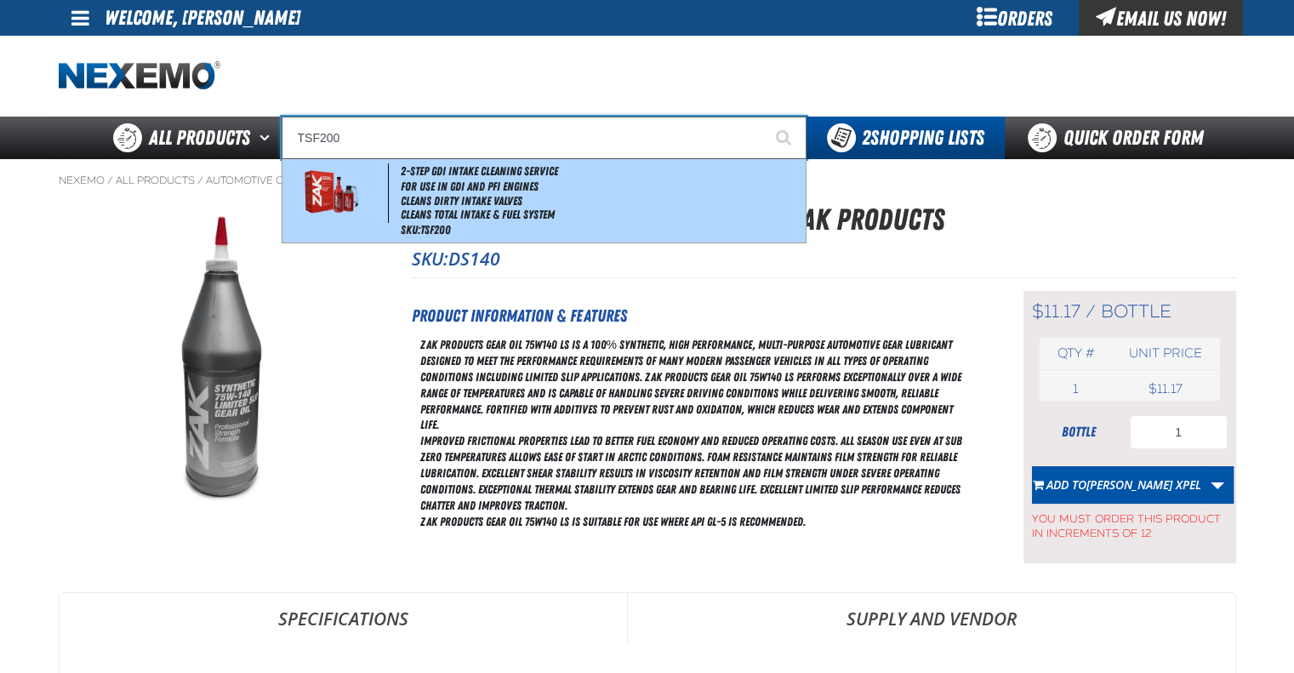
click at [470, 202] on li "Cleans Dirty Intake Valves" at bounding box center [601, 201] width 401 height 14
type input "2-Step GDI Intake Cleaning Service"
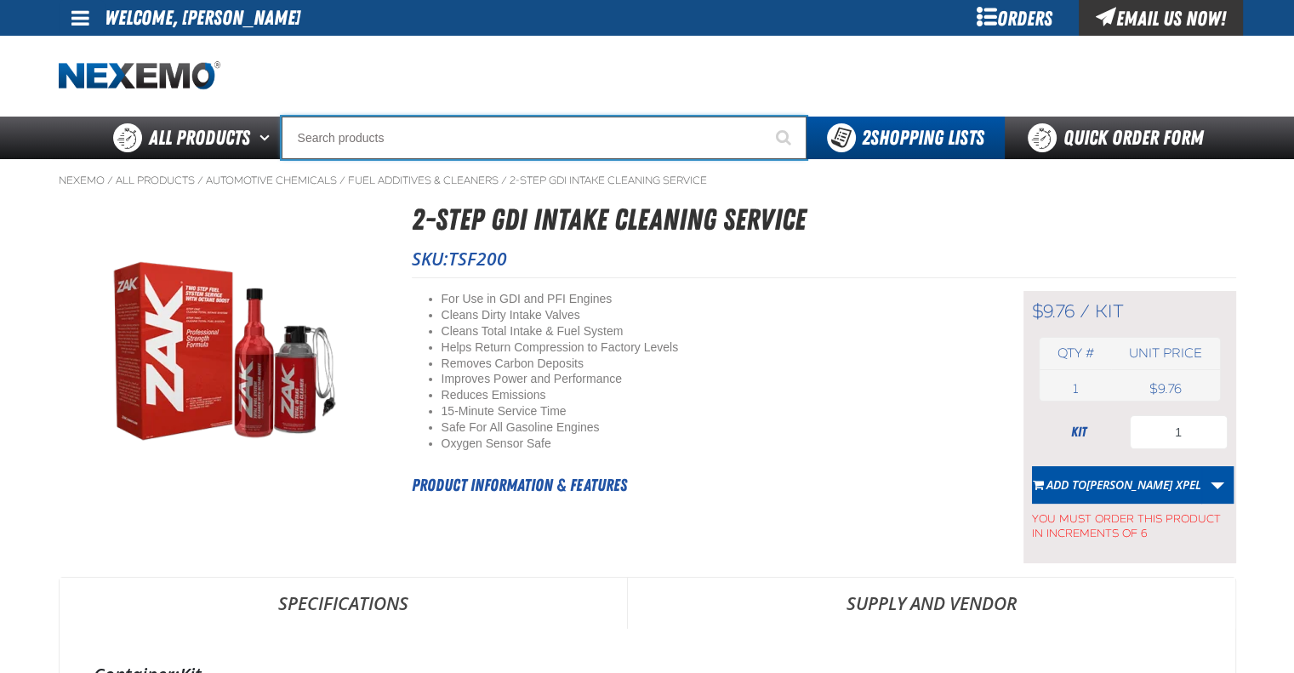
click at [480, 136] on input "Search" at bounding box center [544, 138] width 525 height 43
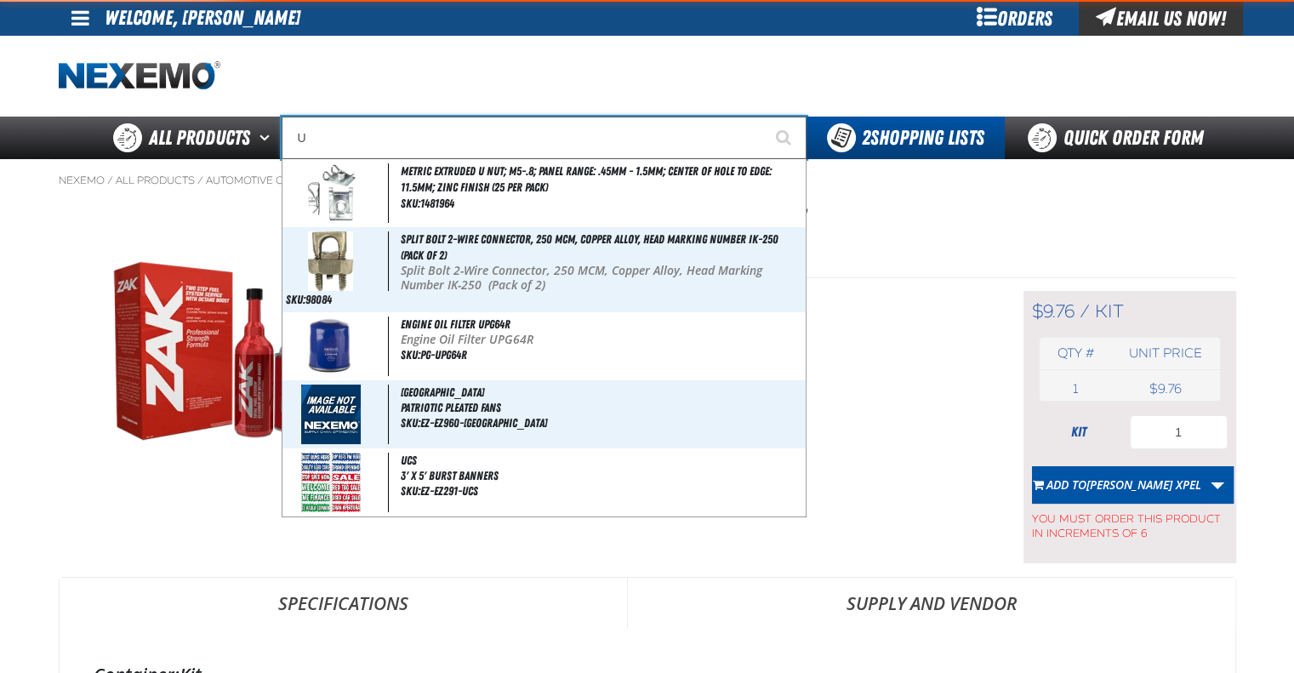
type input "UC"
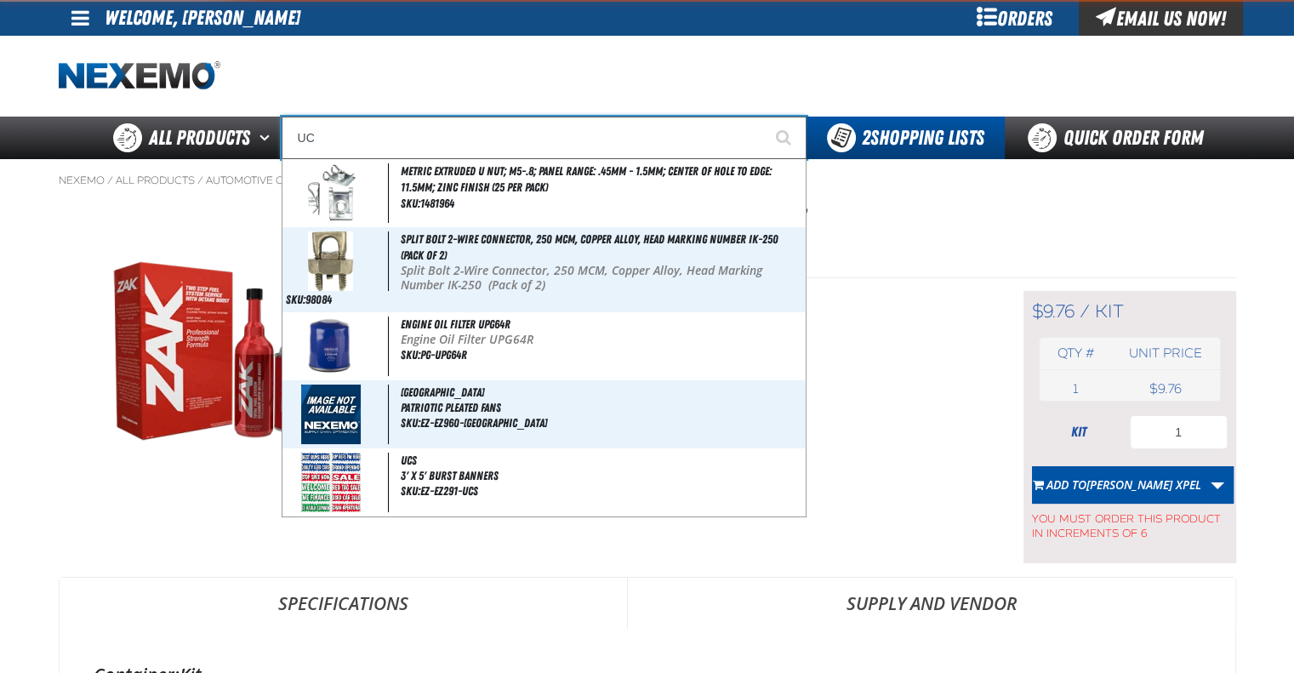
type input "UC RED"
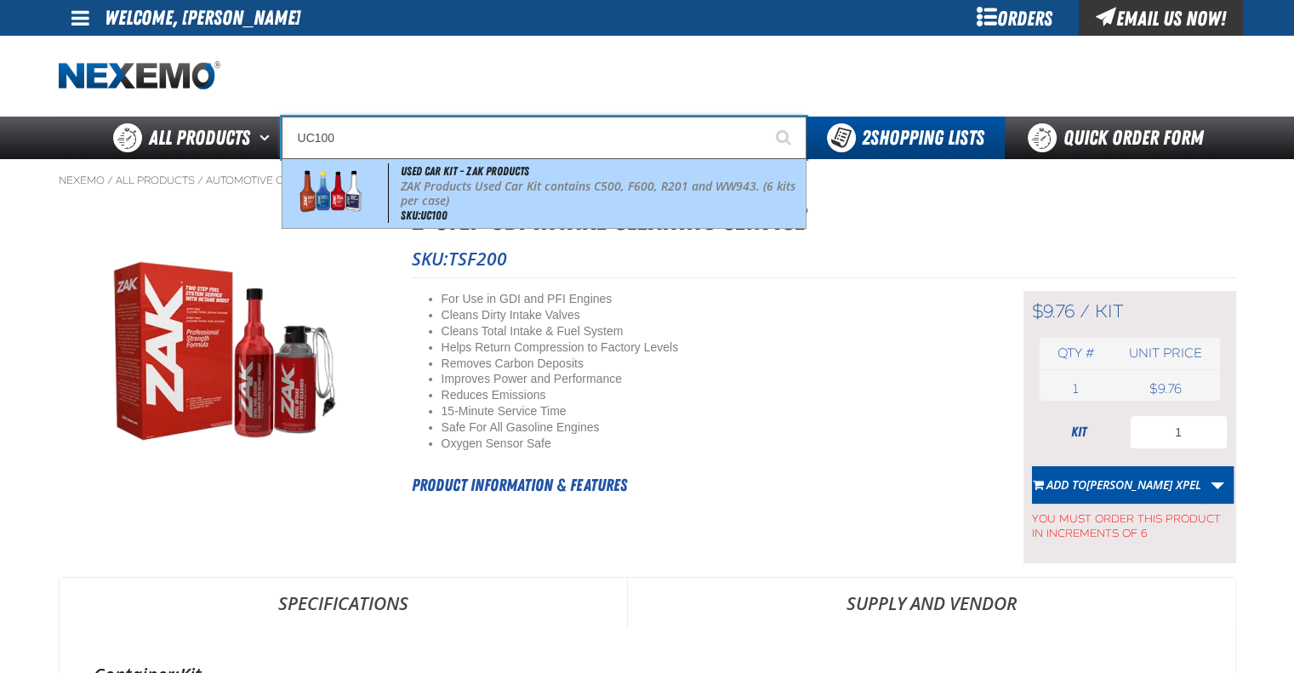
click at [493, 178] on span "Used Car Kit - ZAK Products" at bounding box center [465, 171] width 128 height 14
type input "Used Car Kit - ZAK Products"
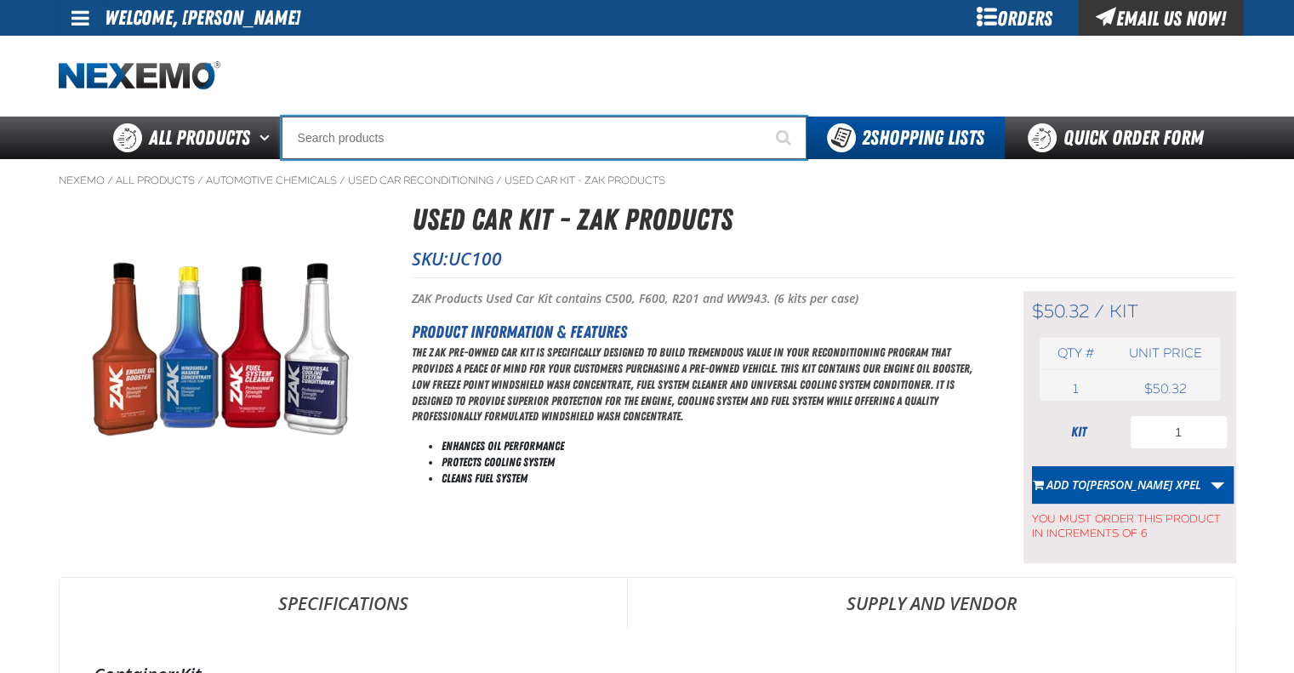
click at [477, 139] on input "Search" at bounding box center [544, 138] width 525 height 43
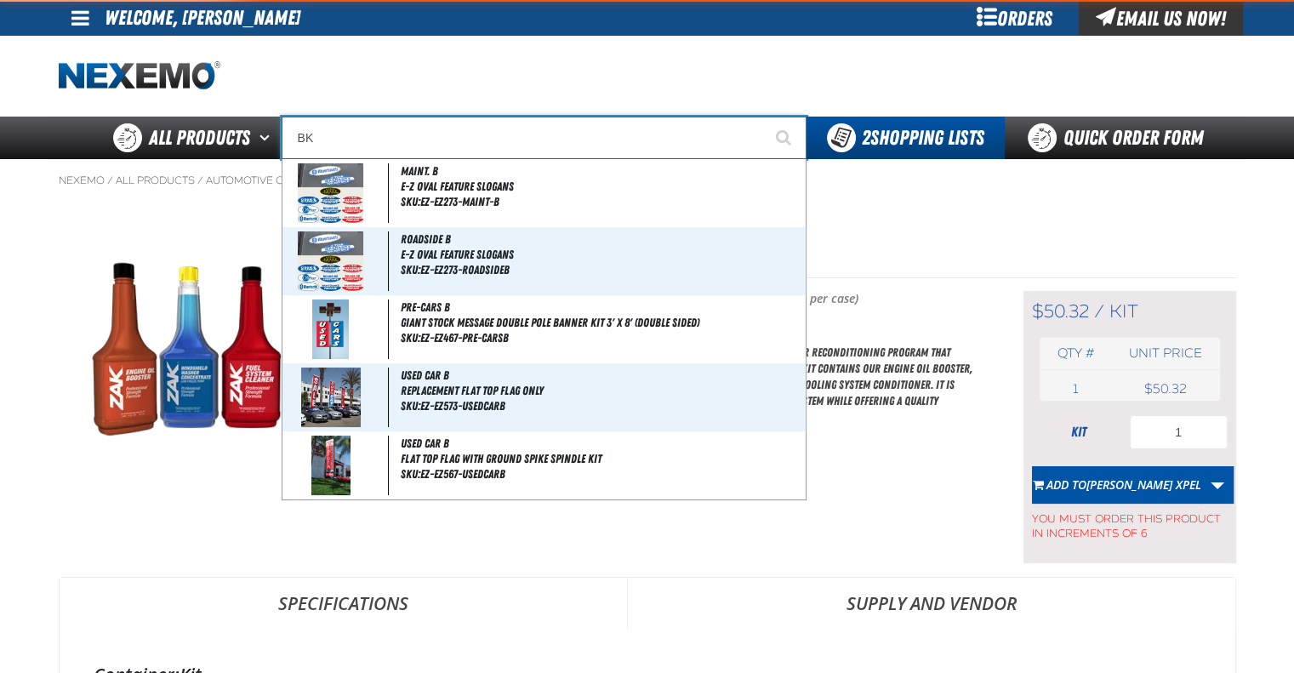
type input "BK1"
type input "BK1 Bearkat Safety Glasses (Pack of 1)"
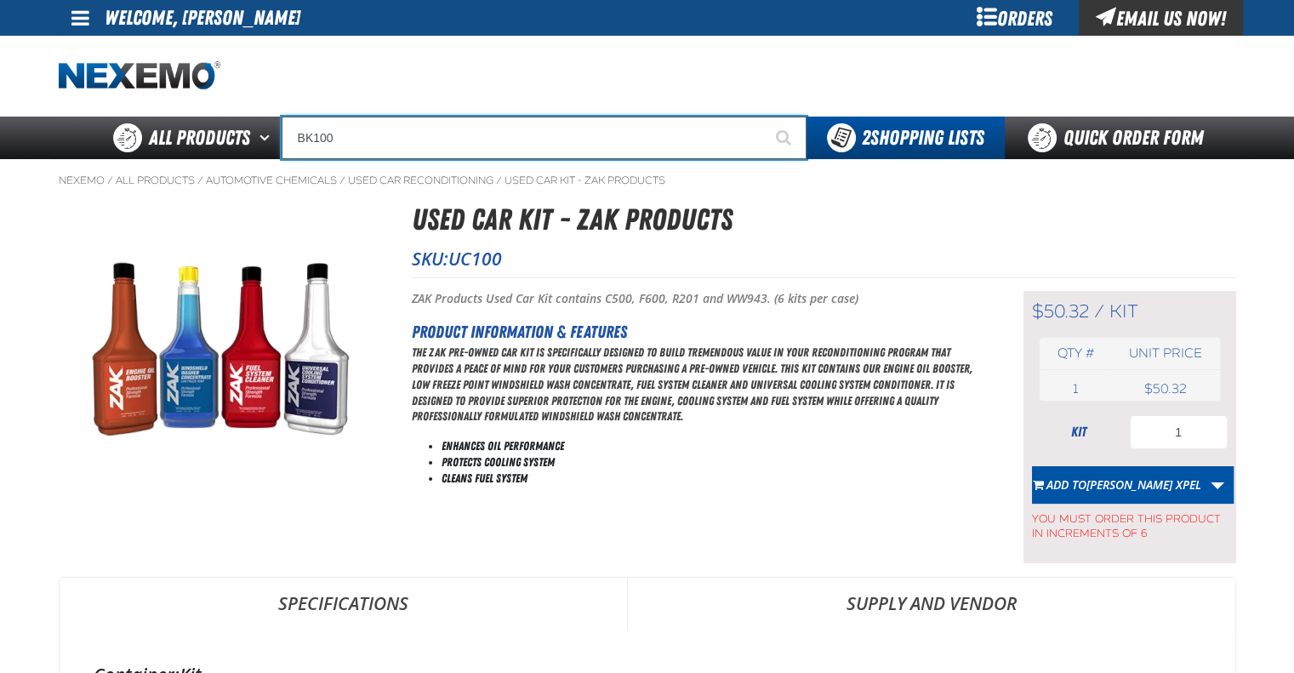
click at [350, 142] on input "BK100" at bounding box center [544, 138] width 525 height 43
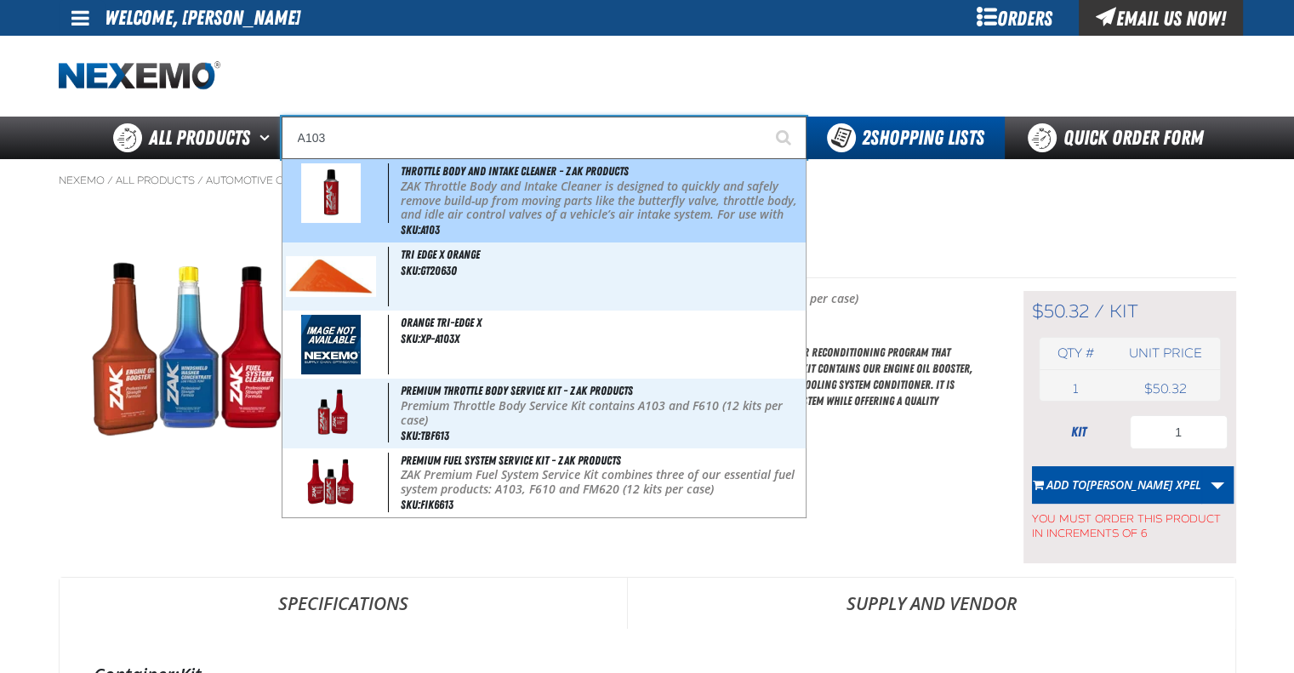
click at [588, 179] on p "ZAK Throttle Body and Intake Cleaner is designed to quickly and safely remove b…" at bounding box center [601, 207] width 401 height 57
type input "Throttle Body and Intake Cleaner - ZAK Products"
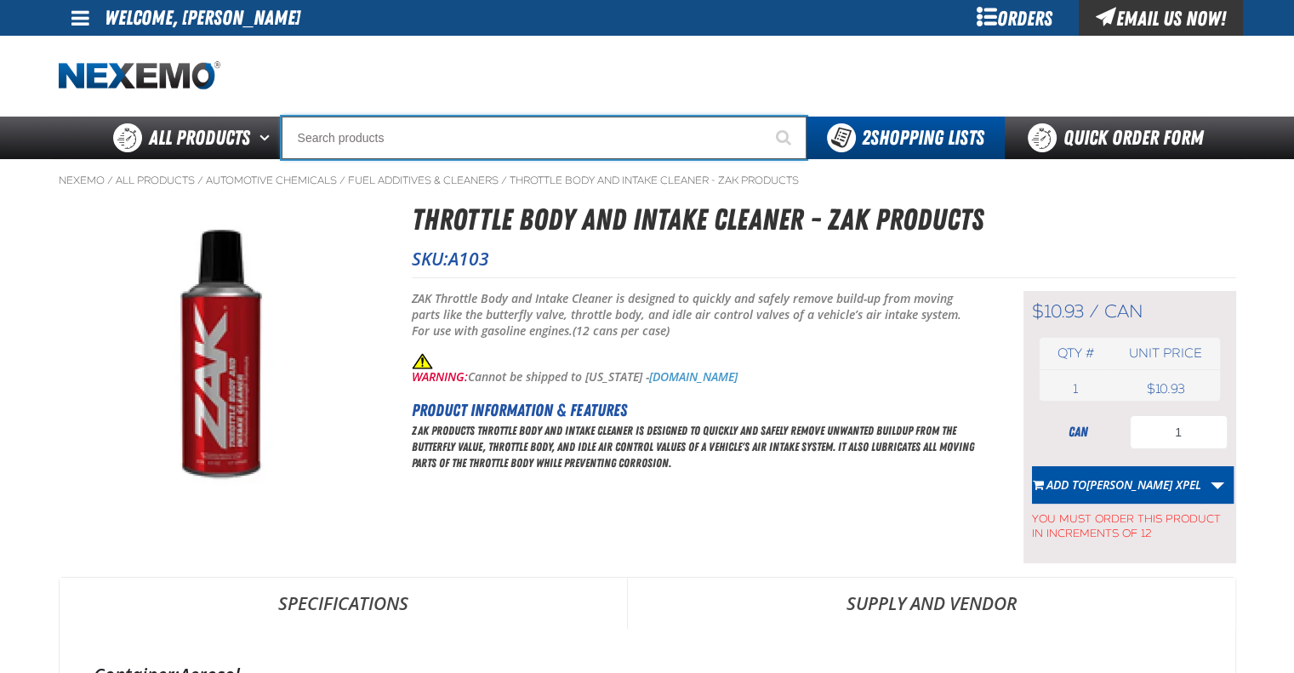
click at [516, 130] on input "Search" at bounding box center [544, 138] width 525 height 43
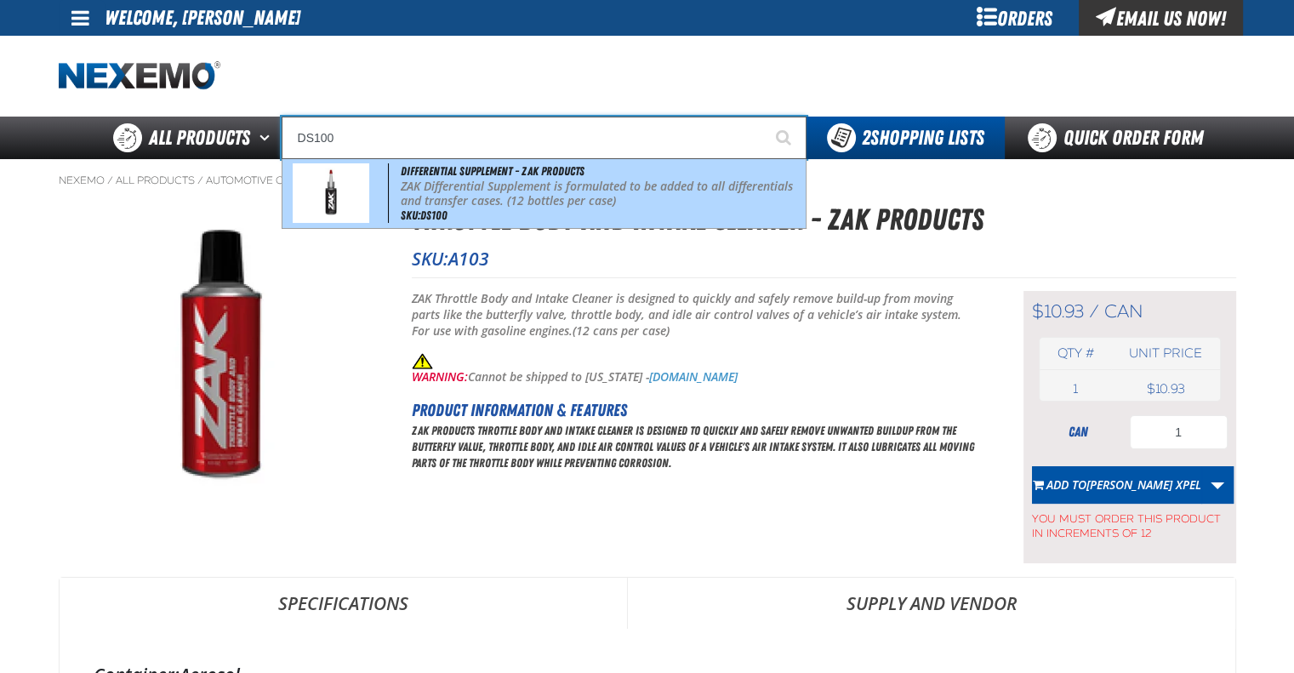
click at [518, 177] on span "Differential Supplement - ZAK Products" at bounding box center [493, 171] width 184 height 14
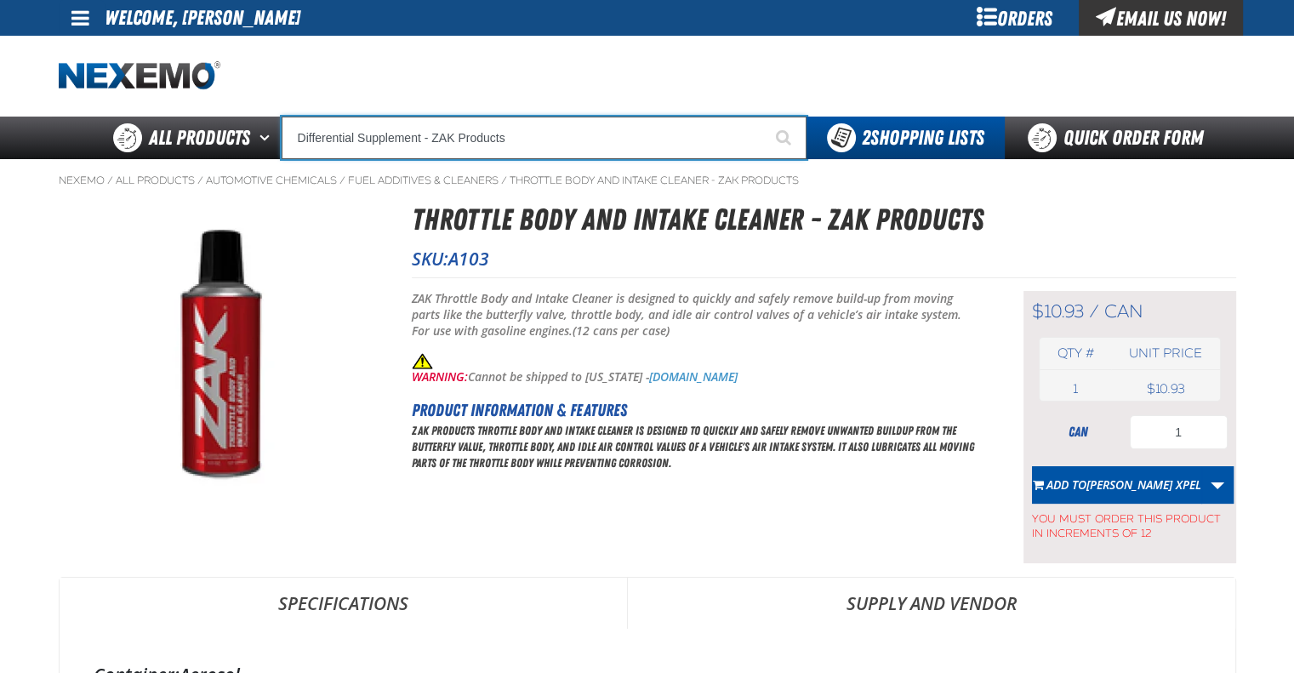
type input "Differential Supplement - ZAK Products"
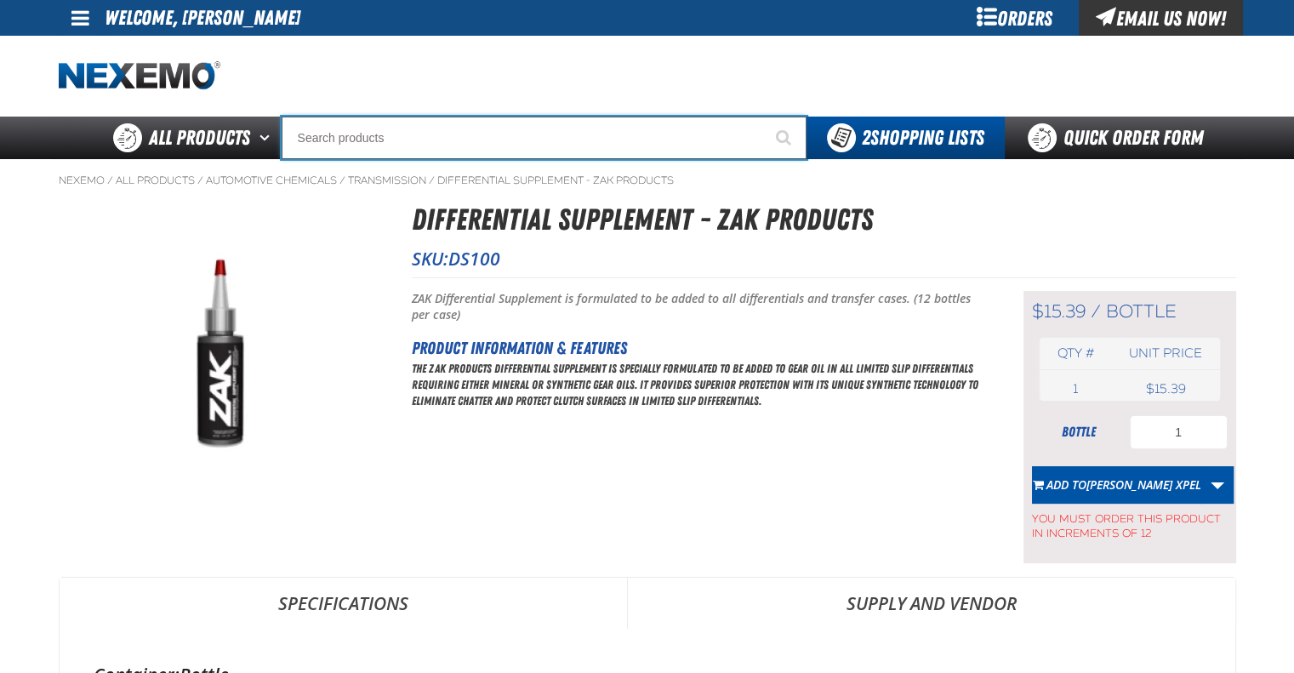
click at [418, 145] on input "Search" at bounding box center [544, 138] width 525 height 43
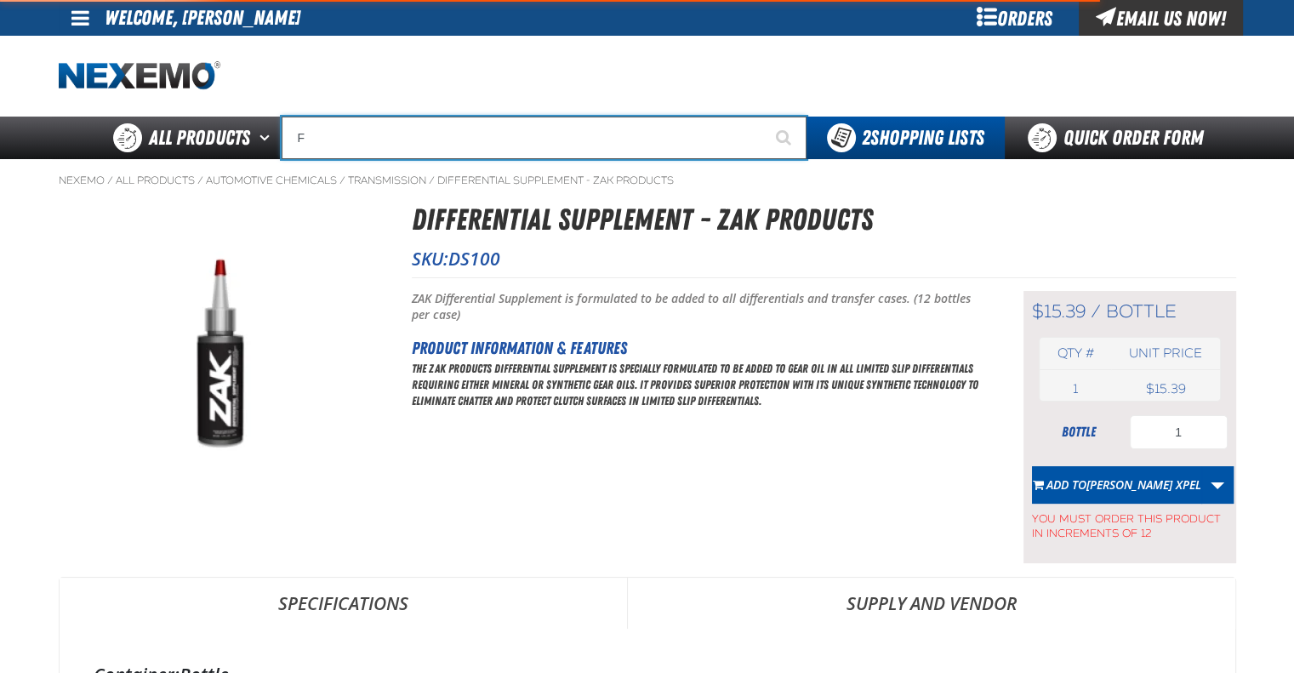
type input "FR"
type input "FROM"
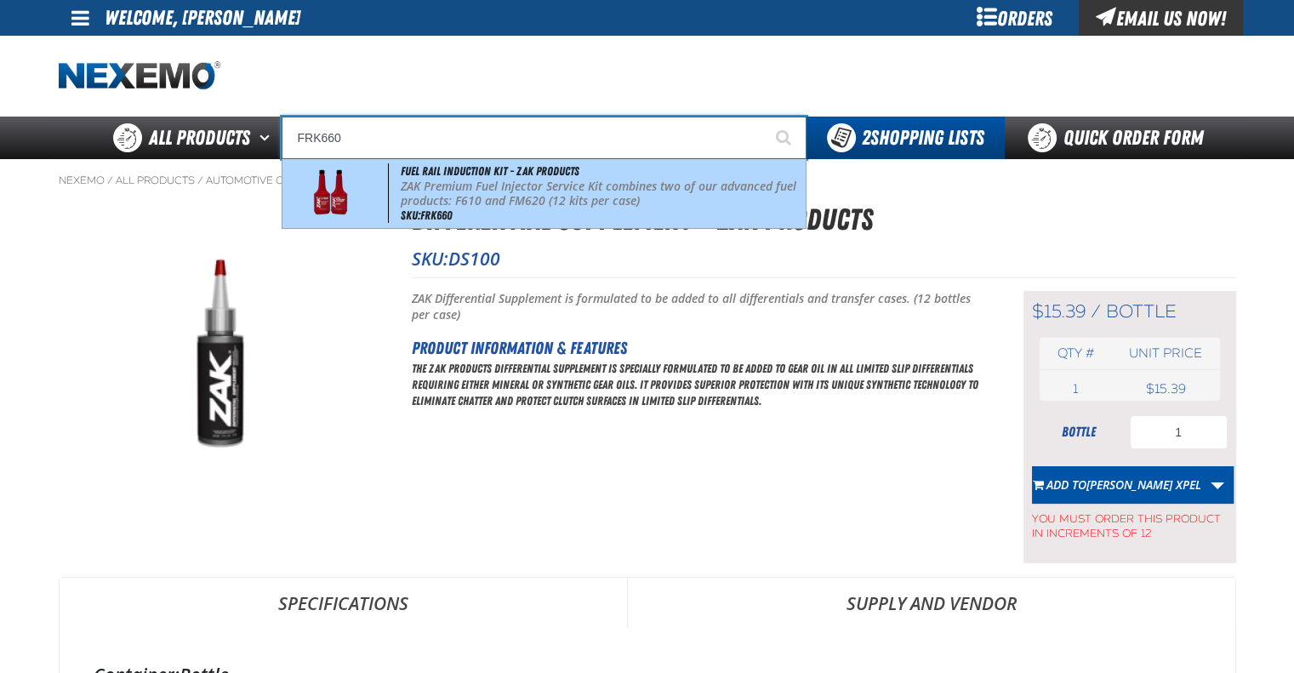
click at [453, 202] on p "ZAK Premium Fuel Injector Service Kit combines two of our advanced fuel product…" at bounding box center [601, 193] width 401 height 29
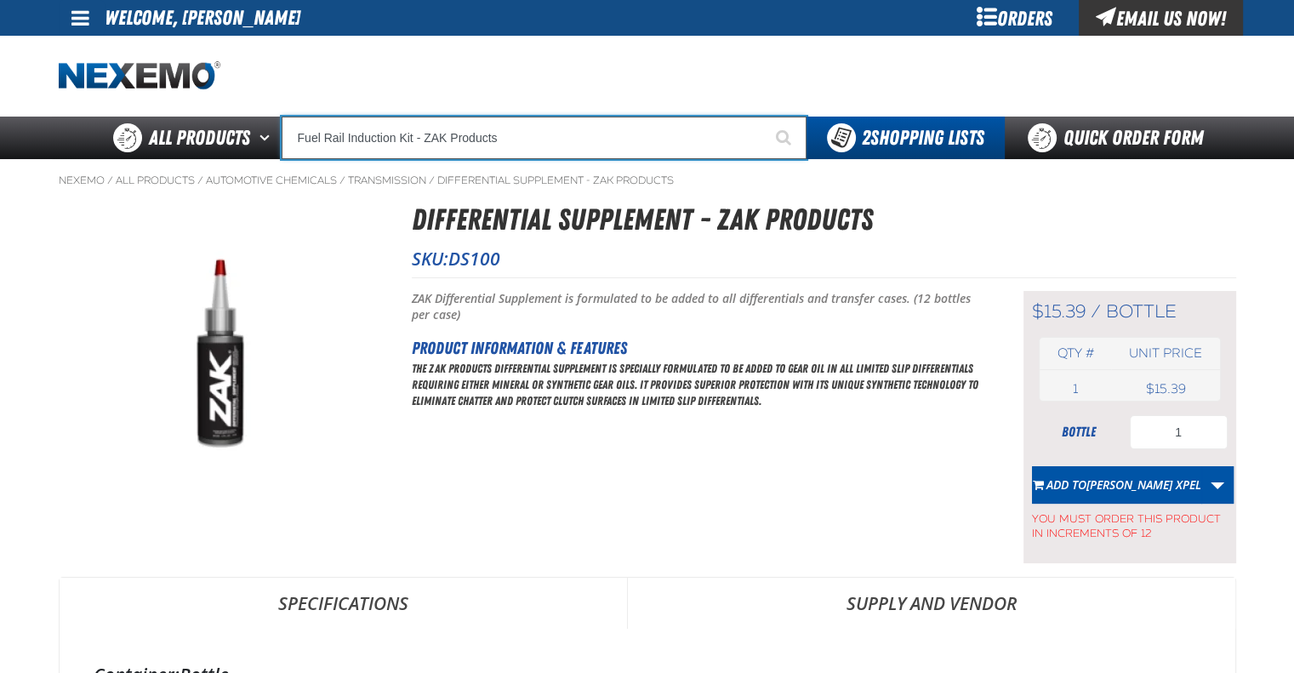
type input "Fuel Rail Induction Kit - ZAK Products"
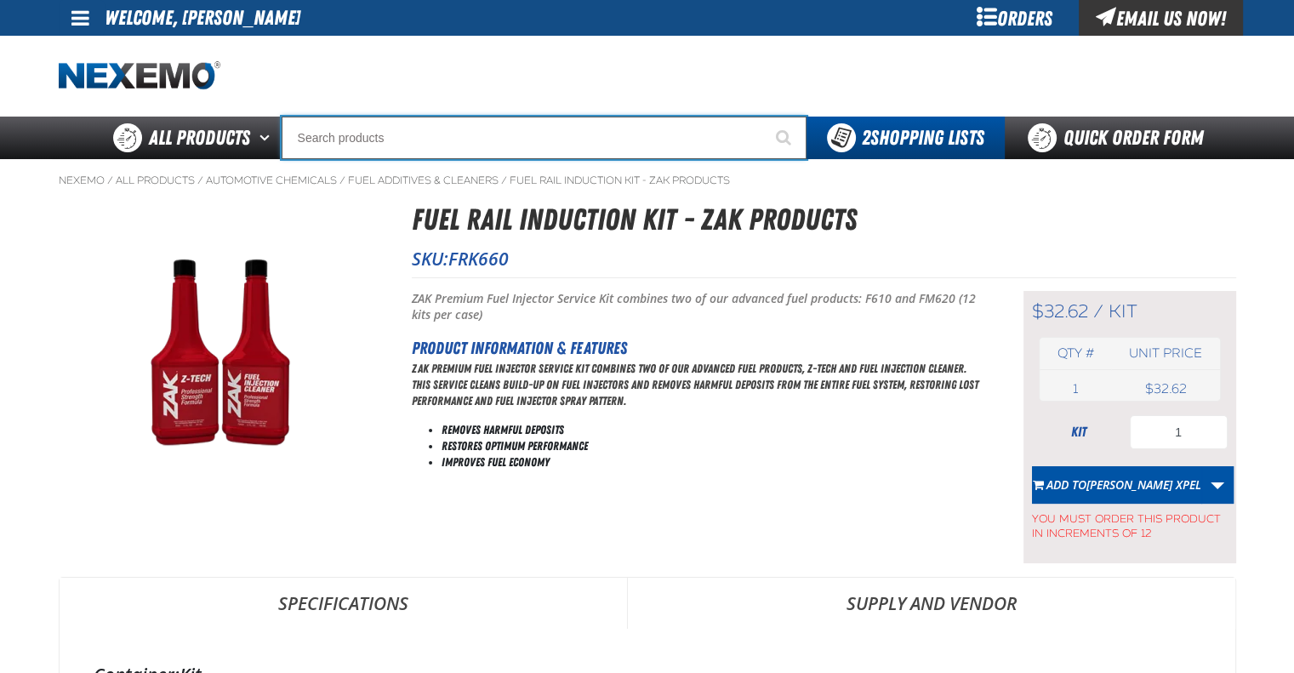
click at [433, 142] on input "Search" at bounding box center [544, 138] width 525 height 43
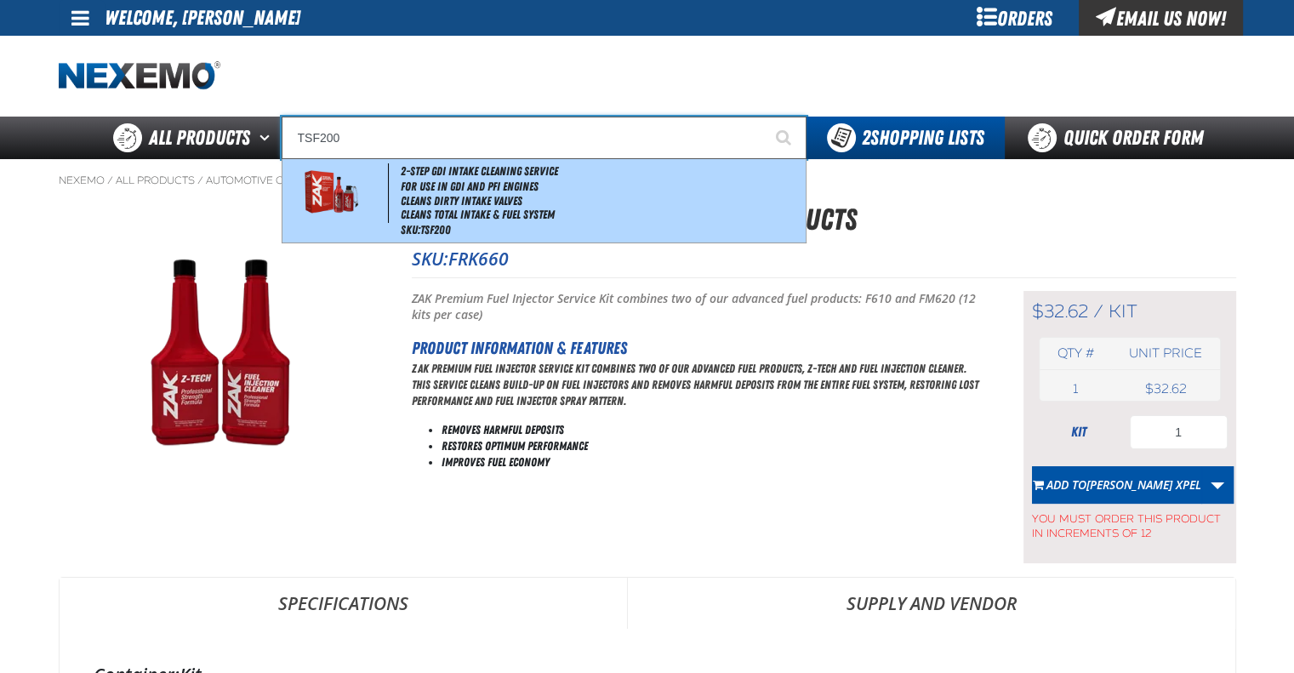
click at [458, 192] on li "For Use in GDI and PFI Engines" at bounding box center [601, 186] width 401 height 14
type input "2-Step GDI Intake Cleaning Service"
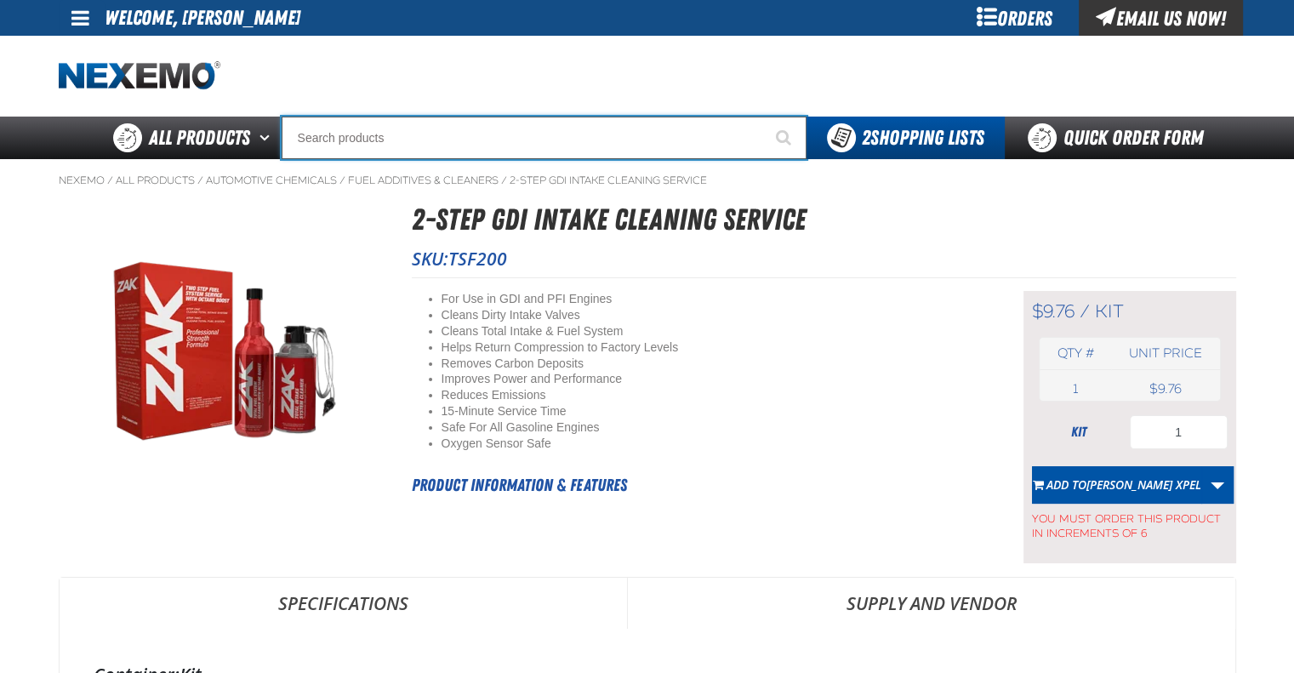
click at [459, 135] on input "Search" at bounding box center [544, 138] width 525 height 43
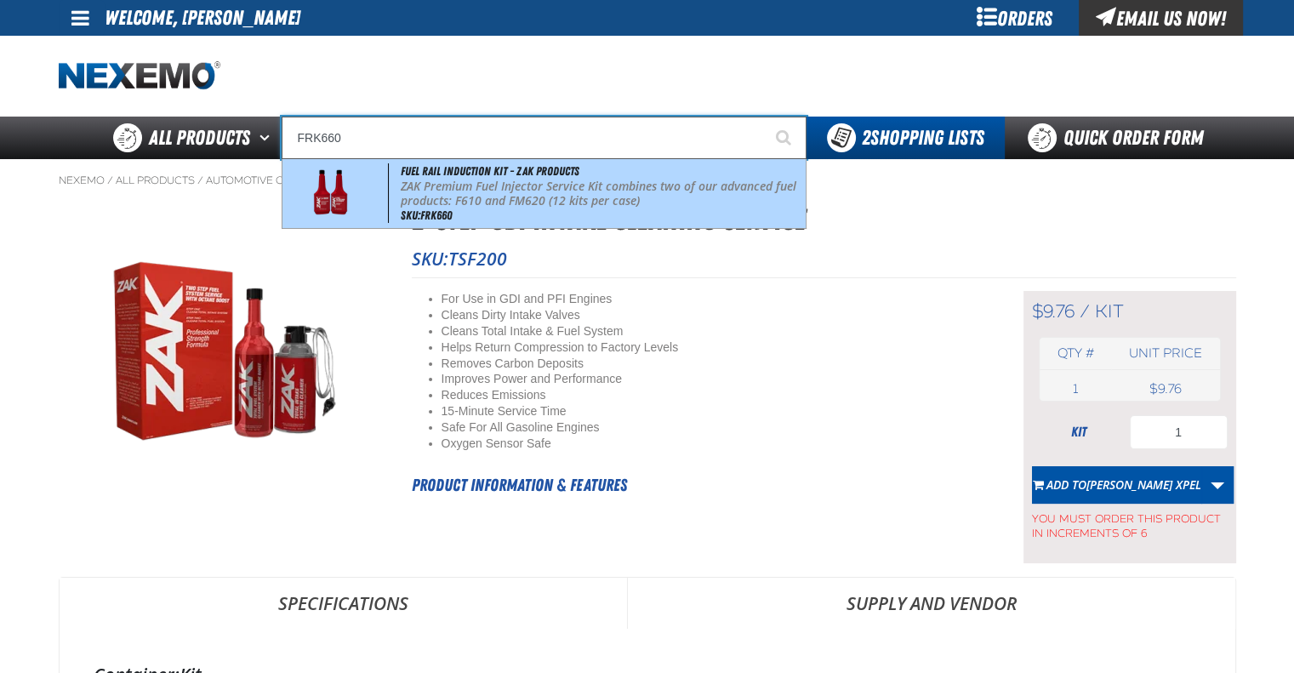
click at [489, 171] on span "Fuel Rail Induction Kit - ZAK Products" at bounding box center [490, 171] width 179 height 14
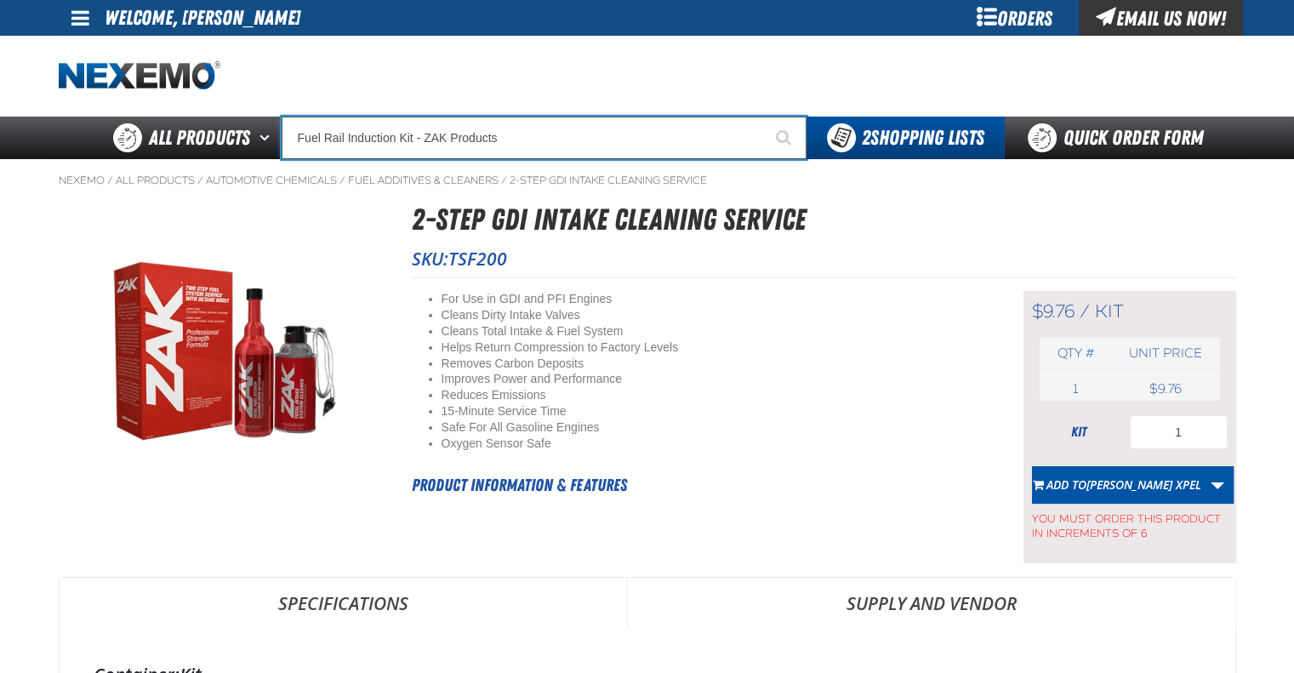
type input "Fuel Rail Induction Kit - ZAK Products"
